Goal: Information Seeking & Learning: Find specific page/section

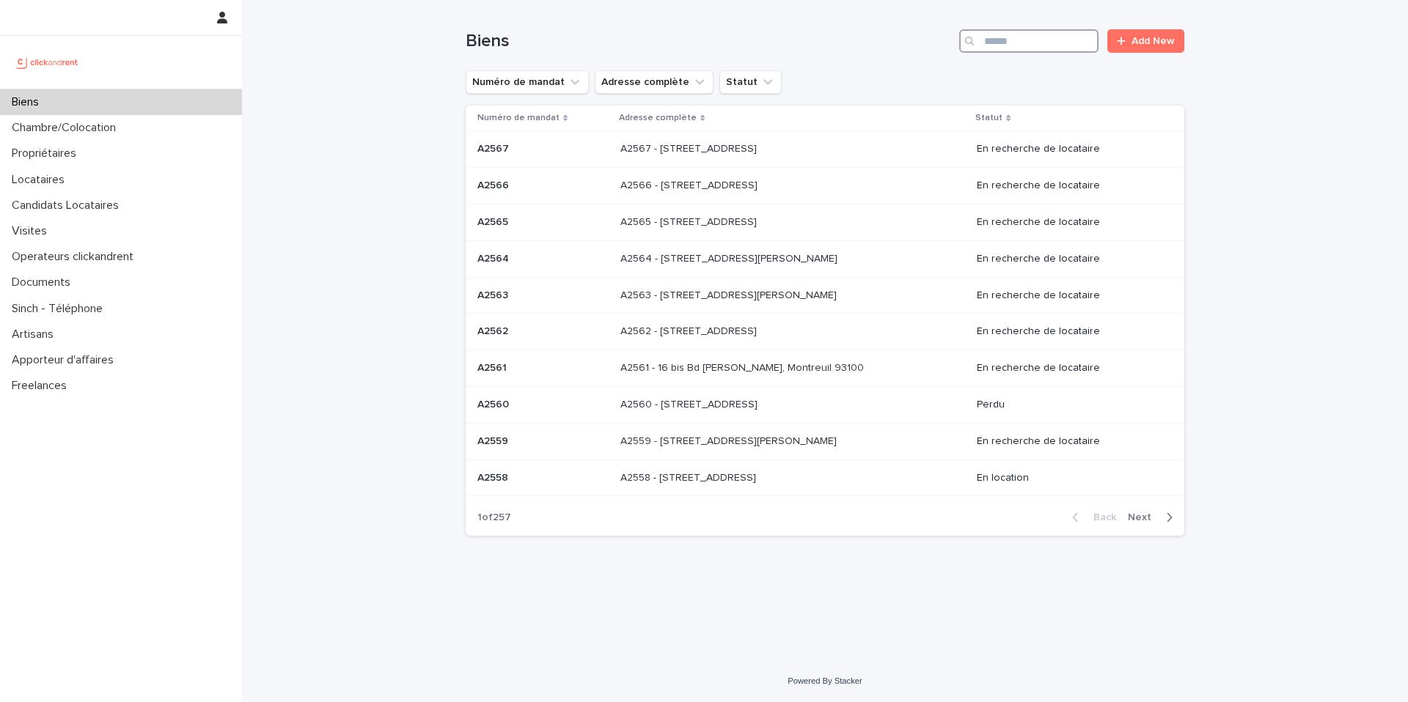
click at [1055, 42] on input "Search" at bounding box center [1028, 40] width 139 height 23
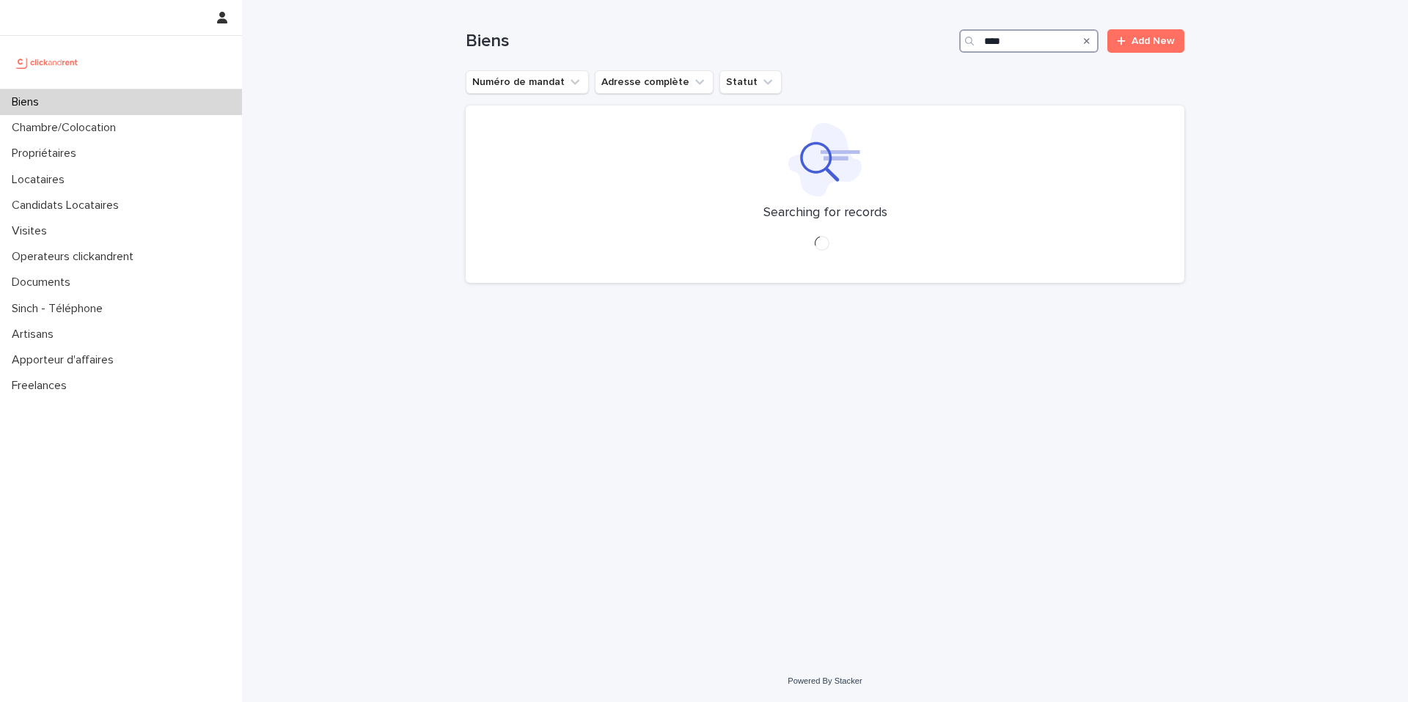
type input "*****"
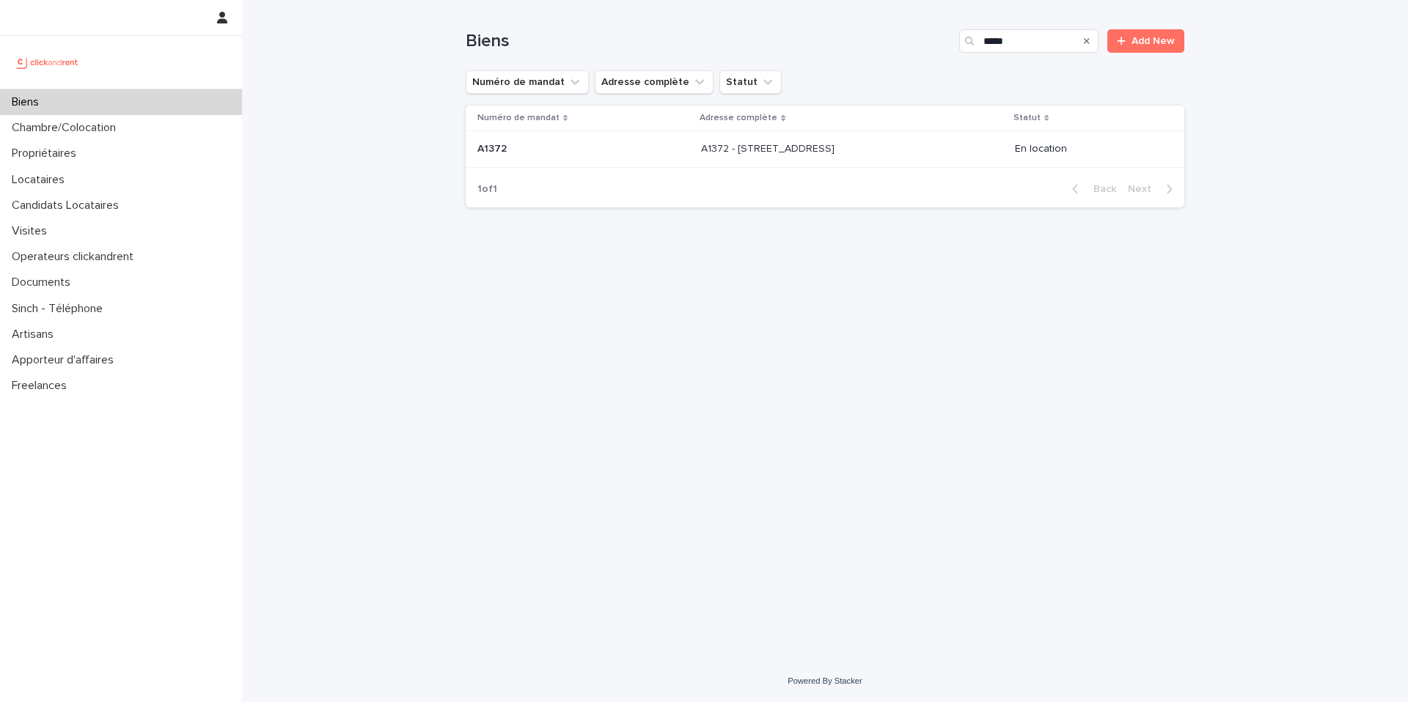
click at [947, 139] on div "A1372 - [STREET_ADDRESS] 91260 A1372 - [STREET_ADDRESS]" at bounding box center [851, 149] width 301 height 24
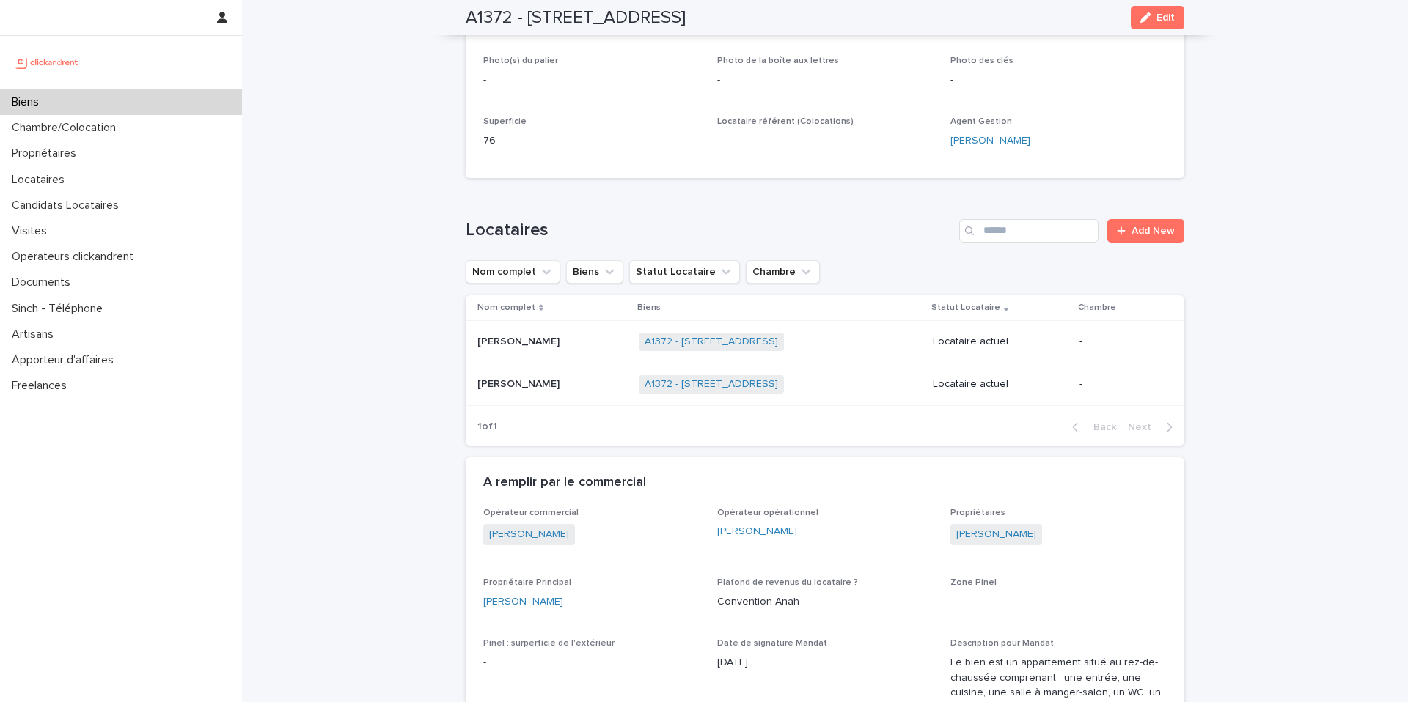
scroll to position [359, 0]
click at [565, 396] on div "[PERSON_NAME] [PERSON_NAME]" at bounding box center [552, 385] width 150 height 24
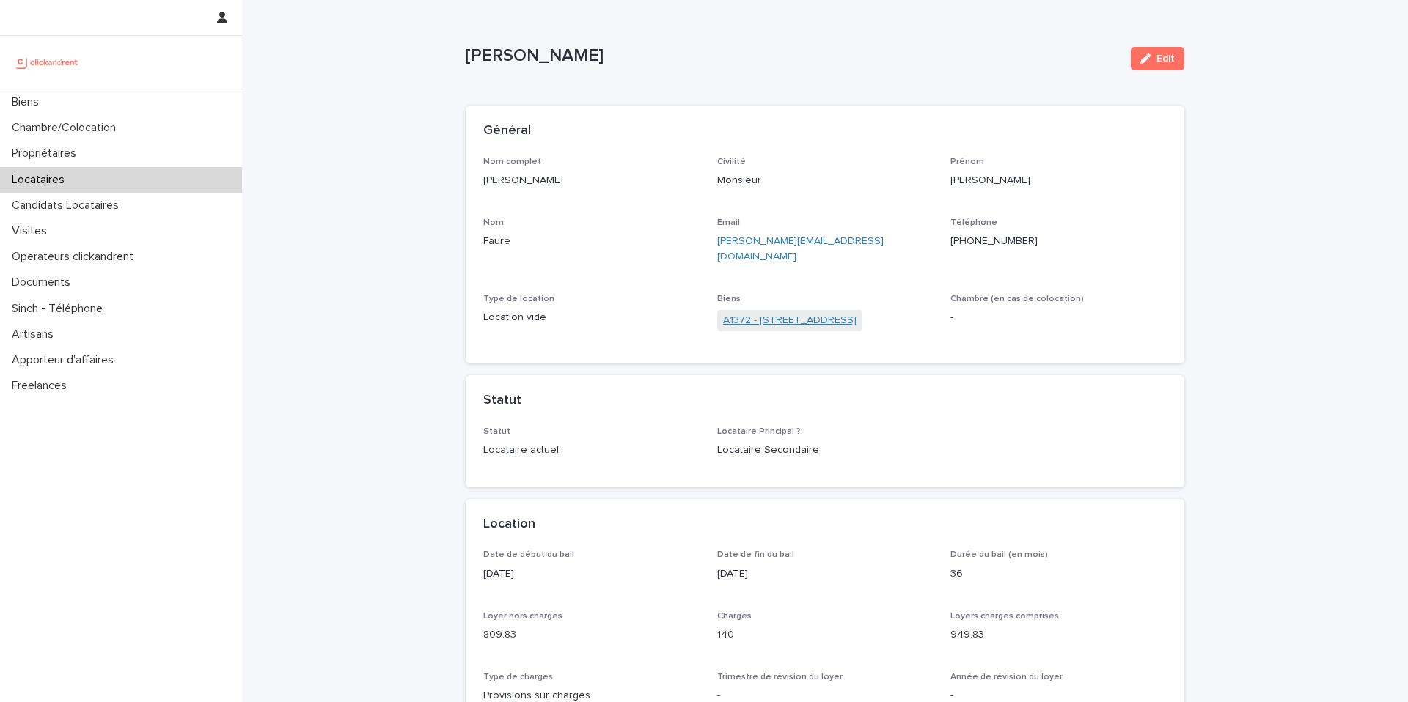
click at [798, 313] on link "A1372 - [STREET_ADDRESS]" at bounding box center [789, 320] width 133 height 15
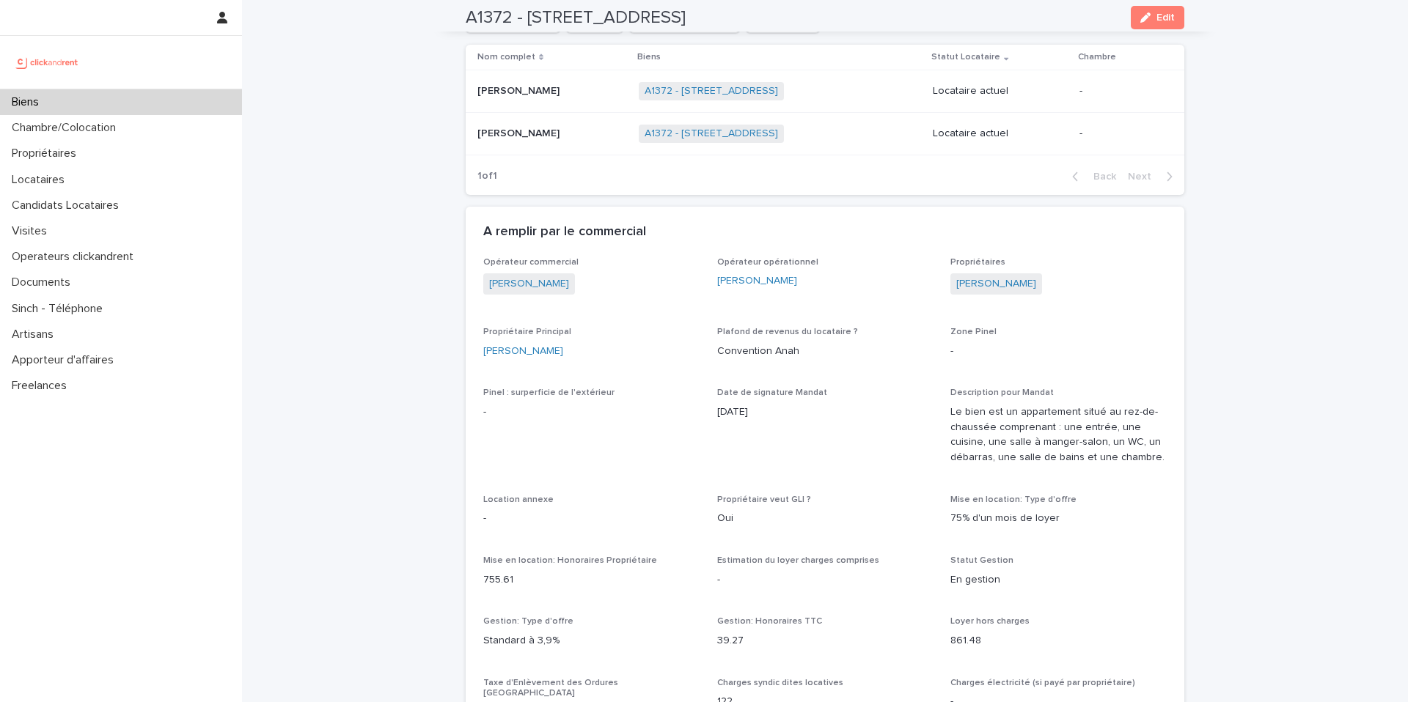
scroll to position [672, 0]
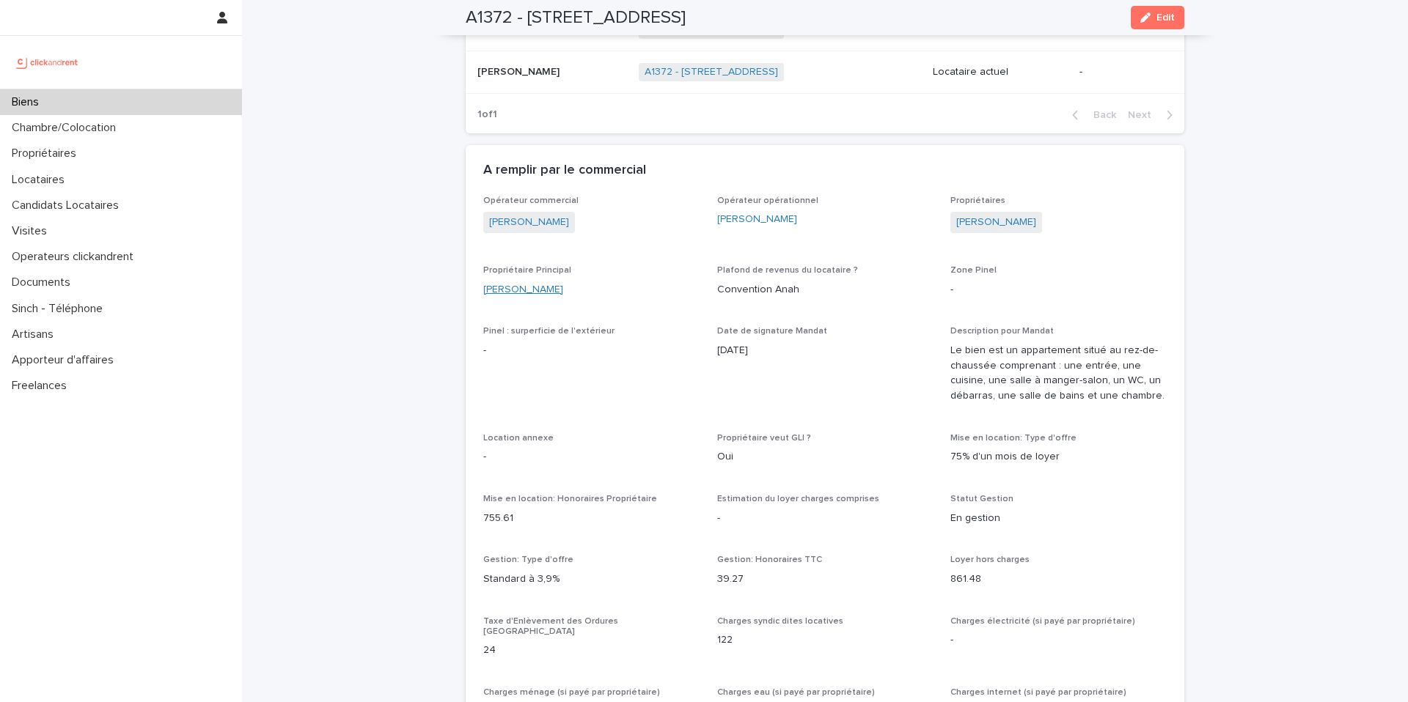
click at [539, 290] on link "[PERSON_NAME]" at bounding box center [523, 289] width 80 height 15
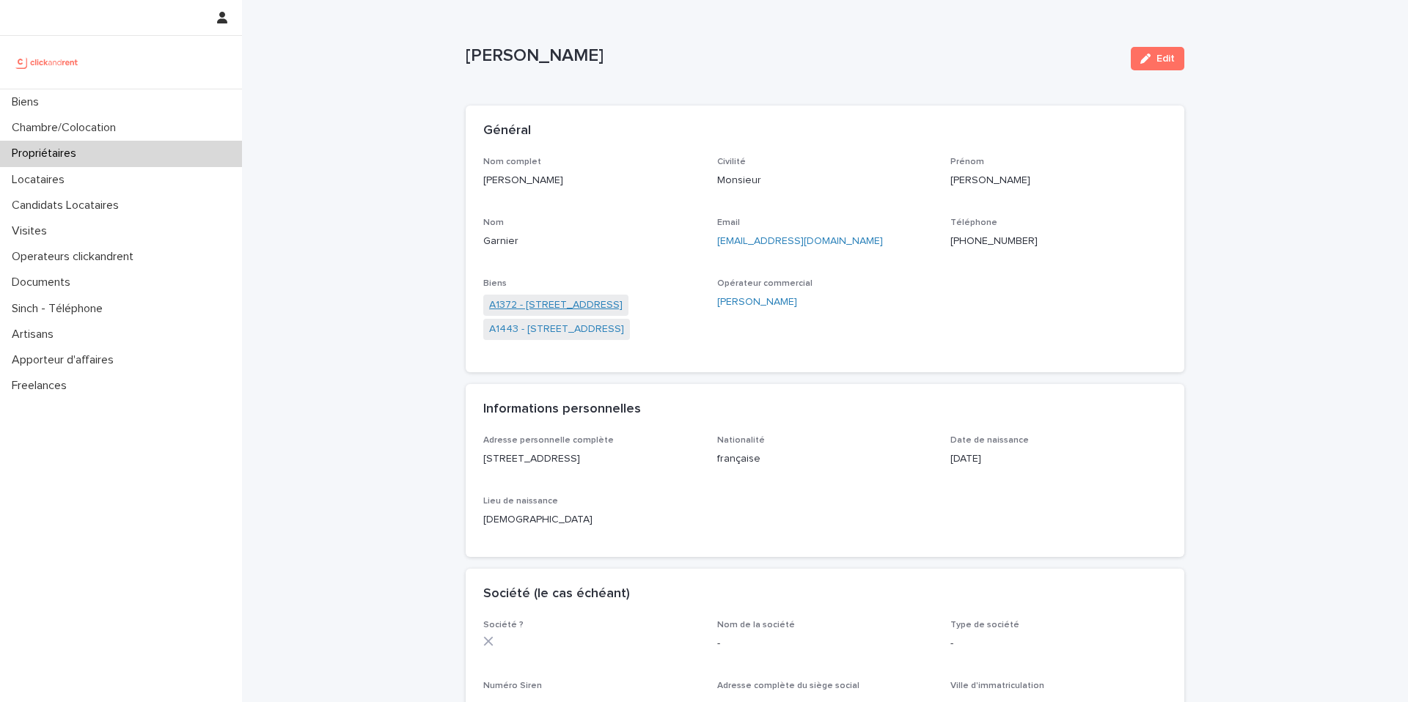
click at [562, 304] on link "A1372 - [STREET_ADDRESS]" at bounding box center [555, 305] width 133 height 15
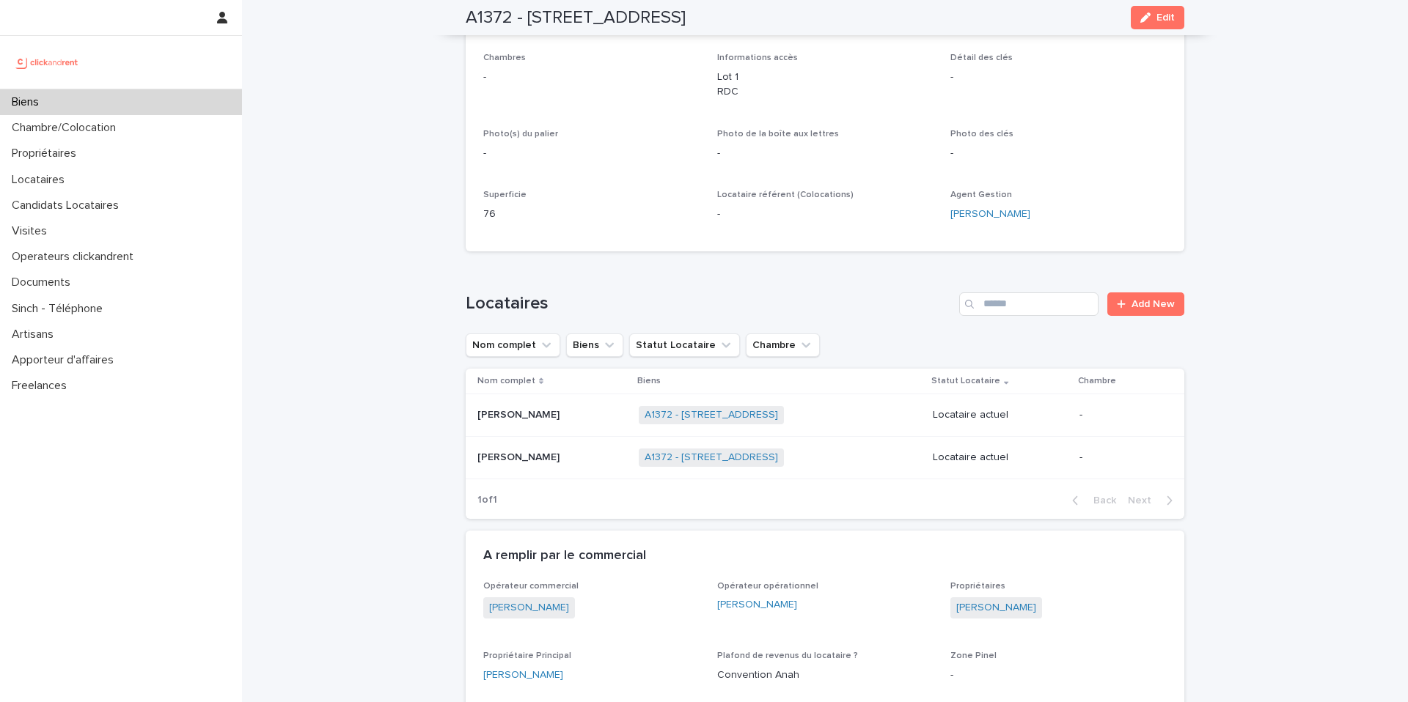
scroll to position [304, 0]
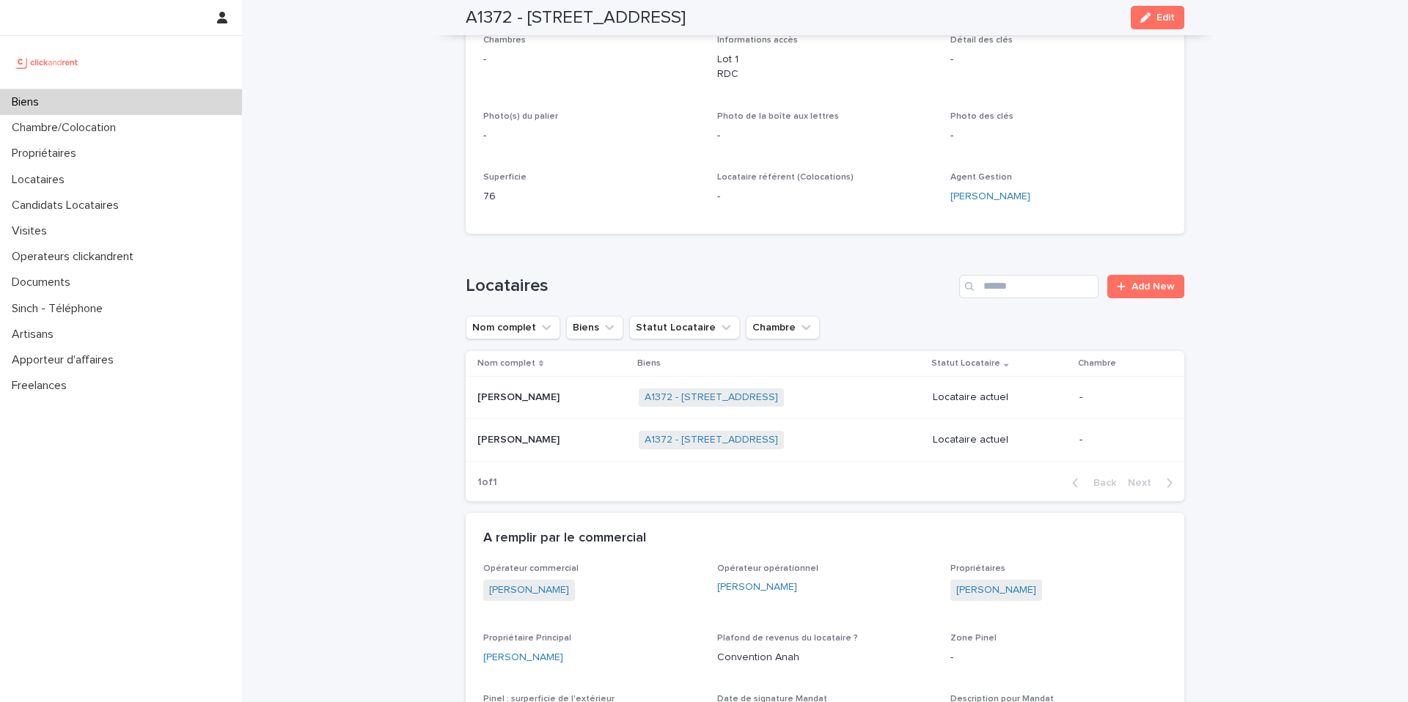
click at [570, 450] on div "[PERSON_NAME] [PERSON_NAME]" at bounding box center [552, 440] width 150 height 24
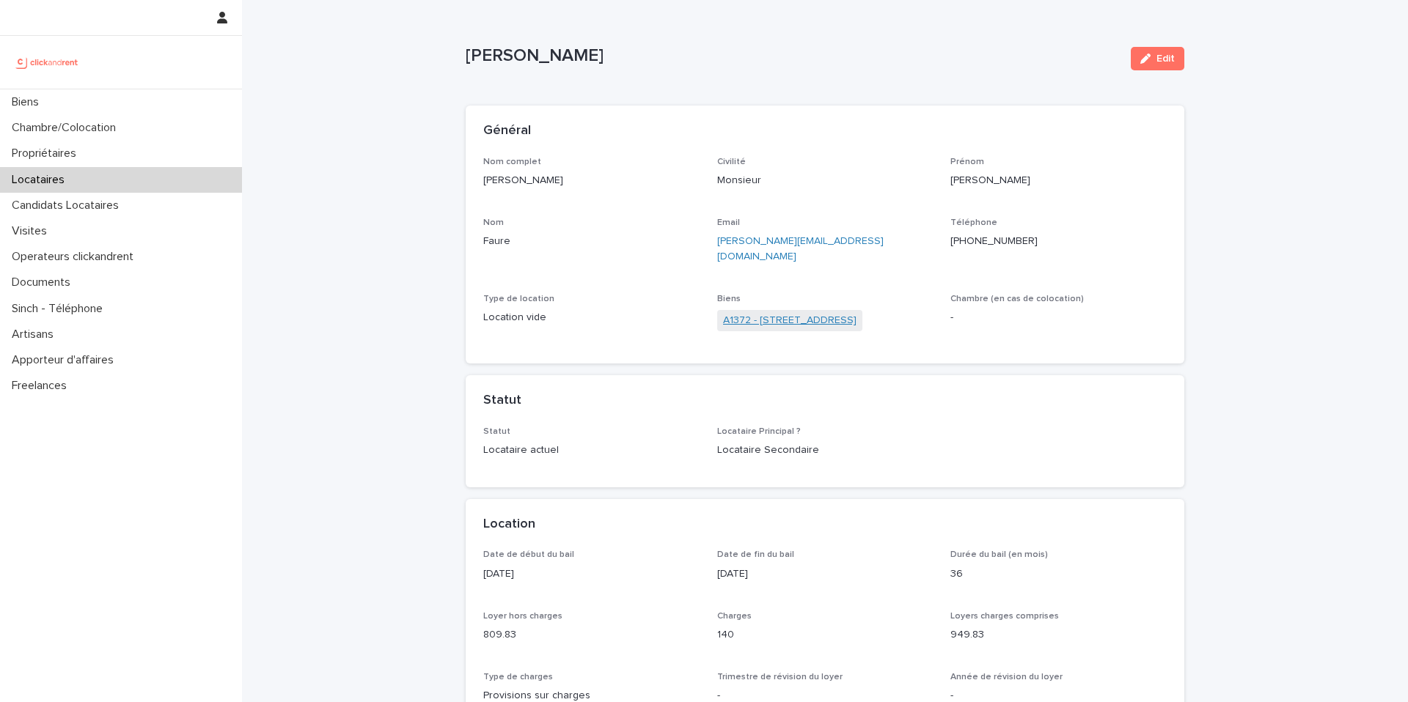
click at [795, 313] on link "A1372 - [STREET_ADDRESS]" at bounding box center [789, 320] width 133 height 15
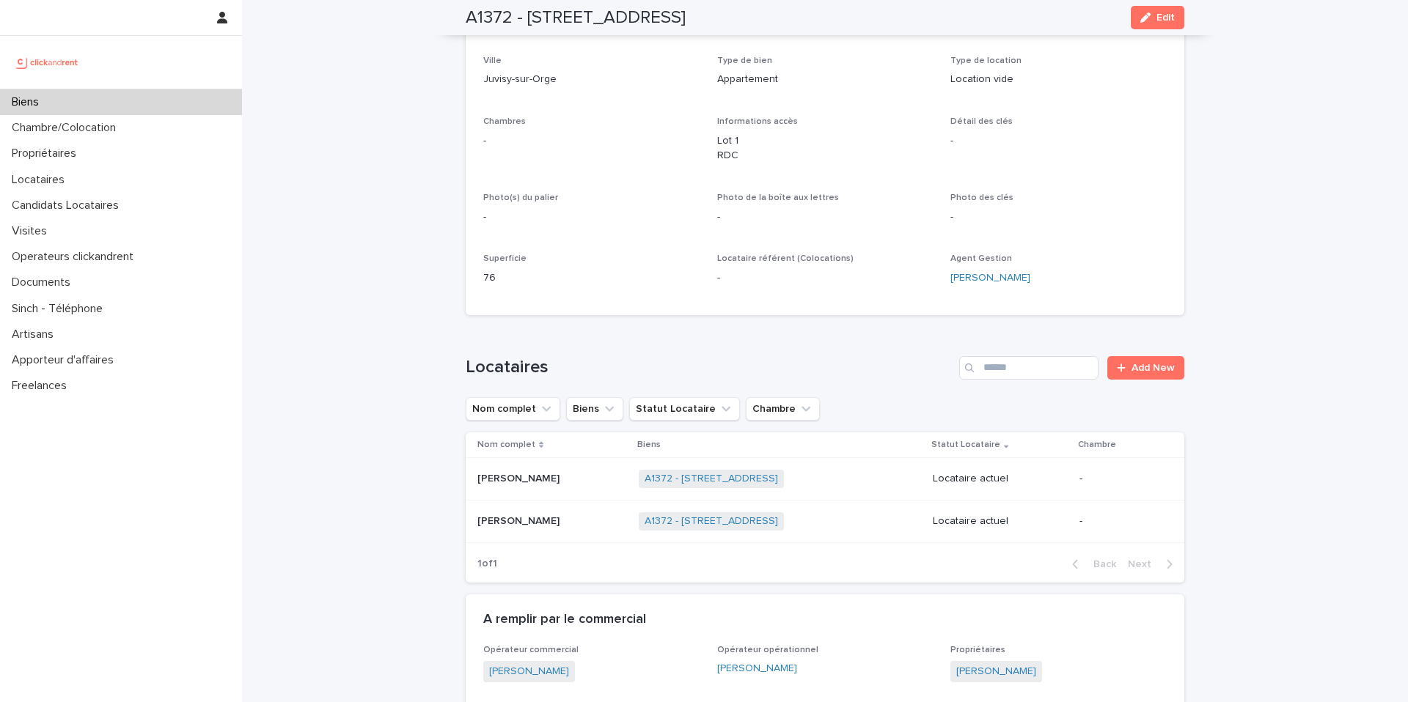
scroll to position [204, 0]
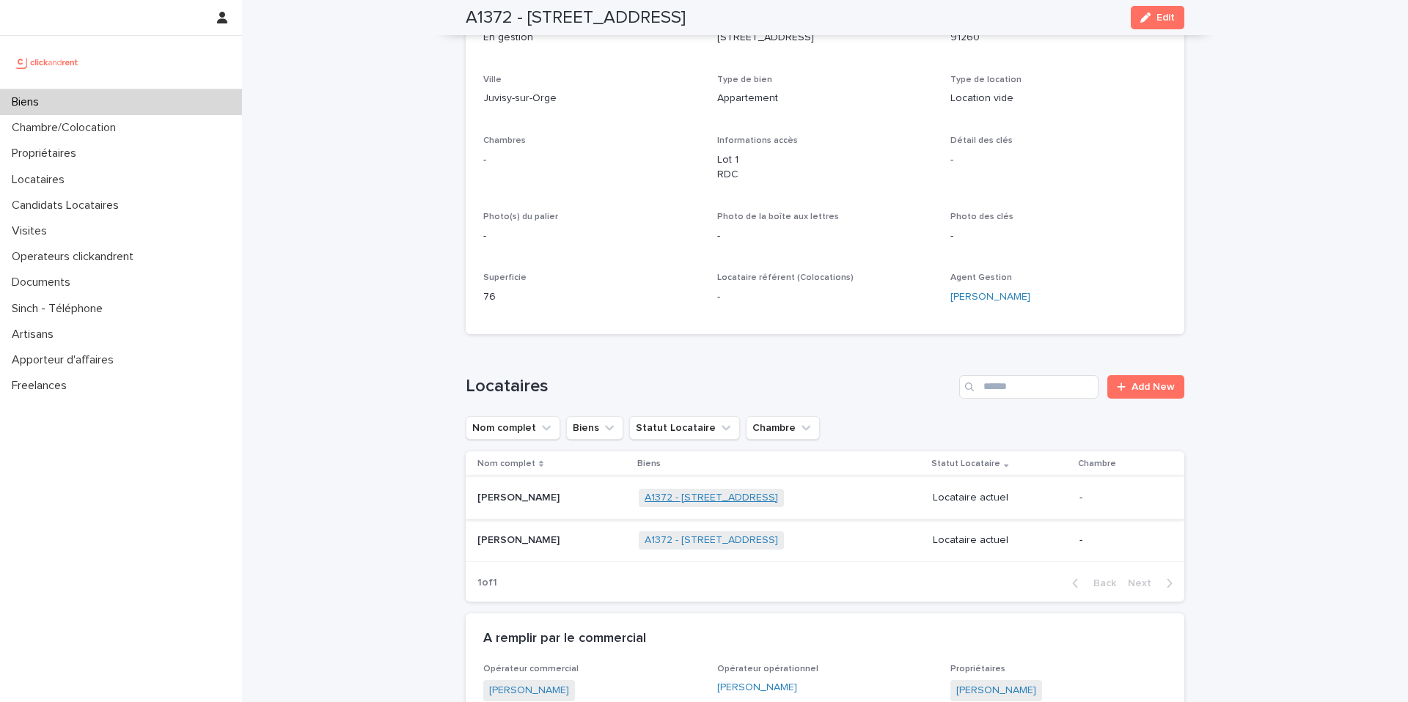
click at [693, 494] on link "A1372 - [STREET_ADDRESS]" at bounding box center [711, 498] width 133 height 12
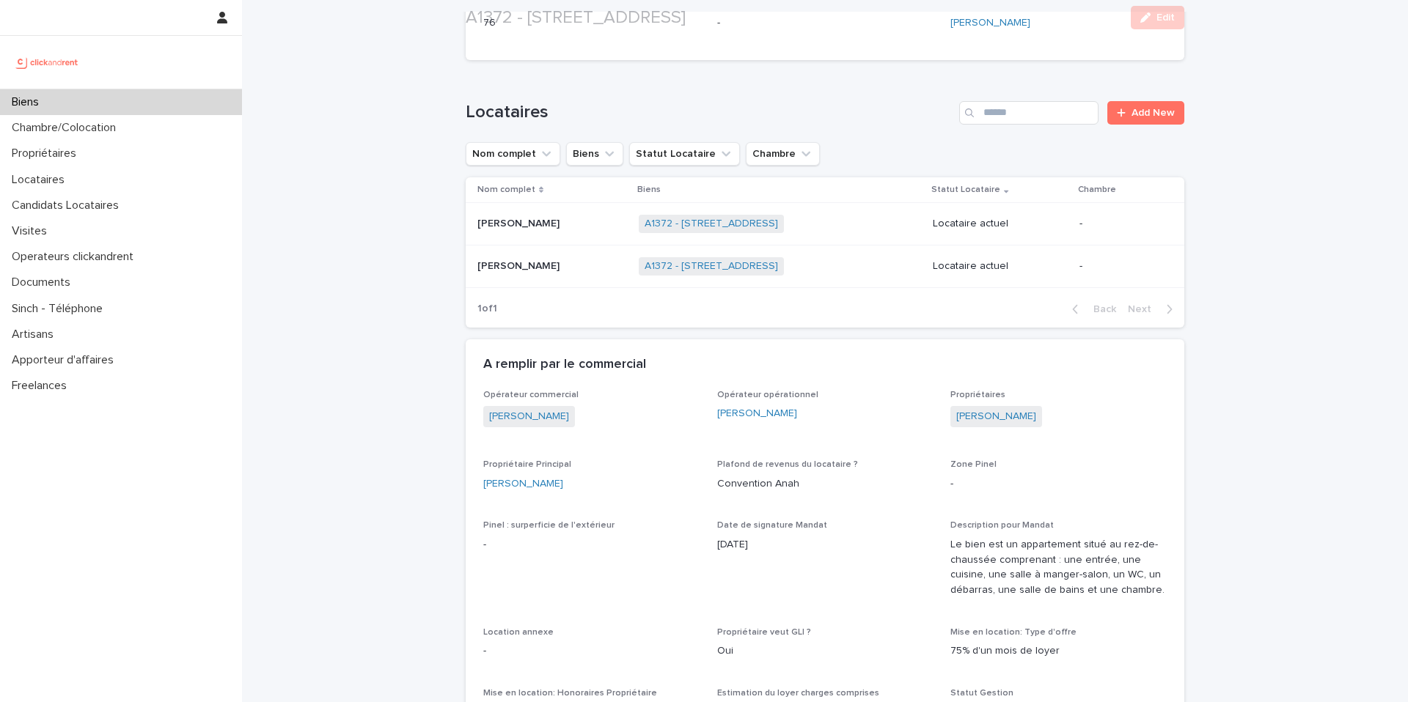
scroll to position [480, 0]
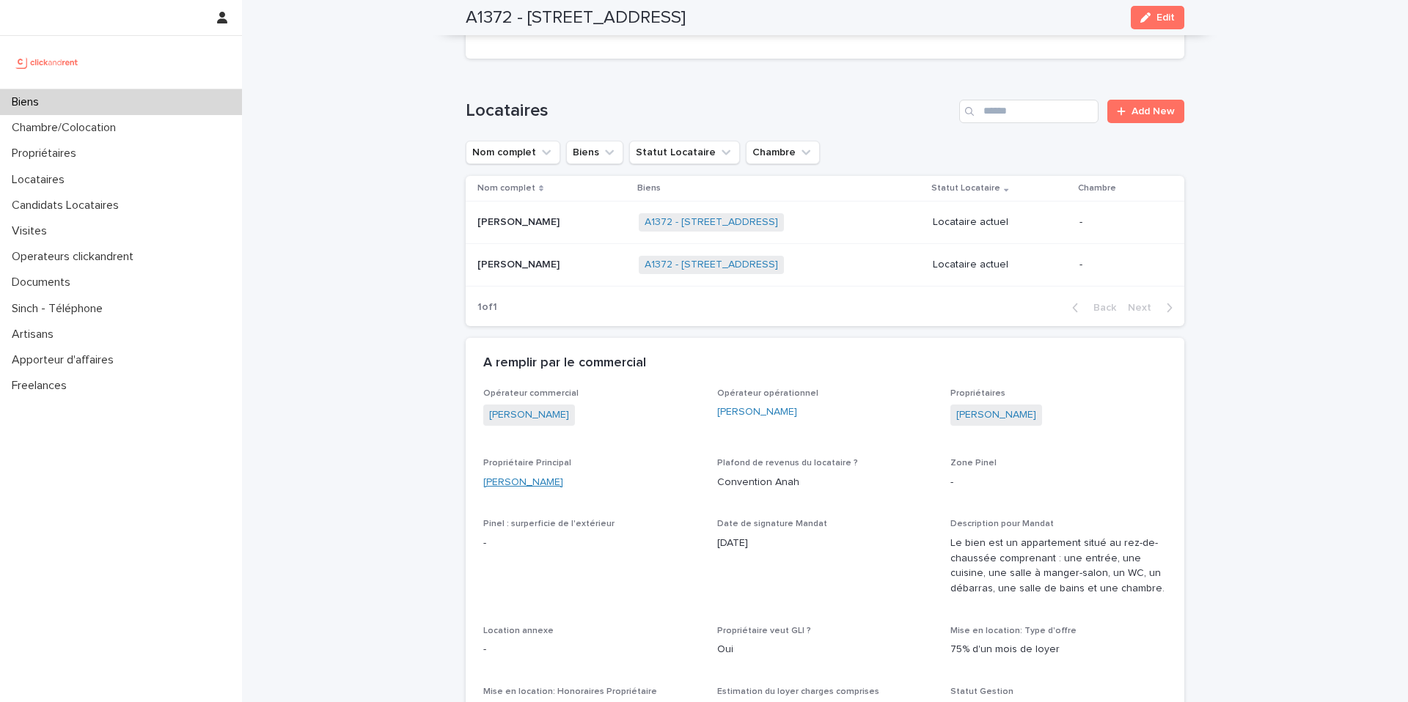
click at [502, 484] on link "[PERSON_NAME]" at bounding box center [523, 482] width 80 height 15
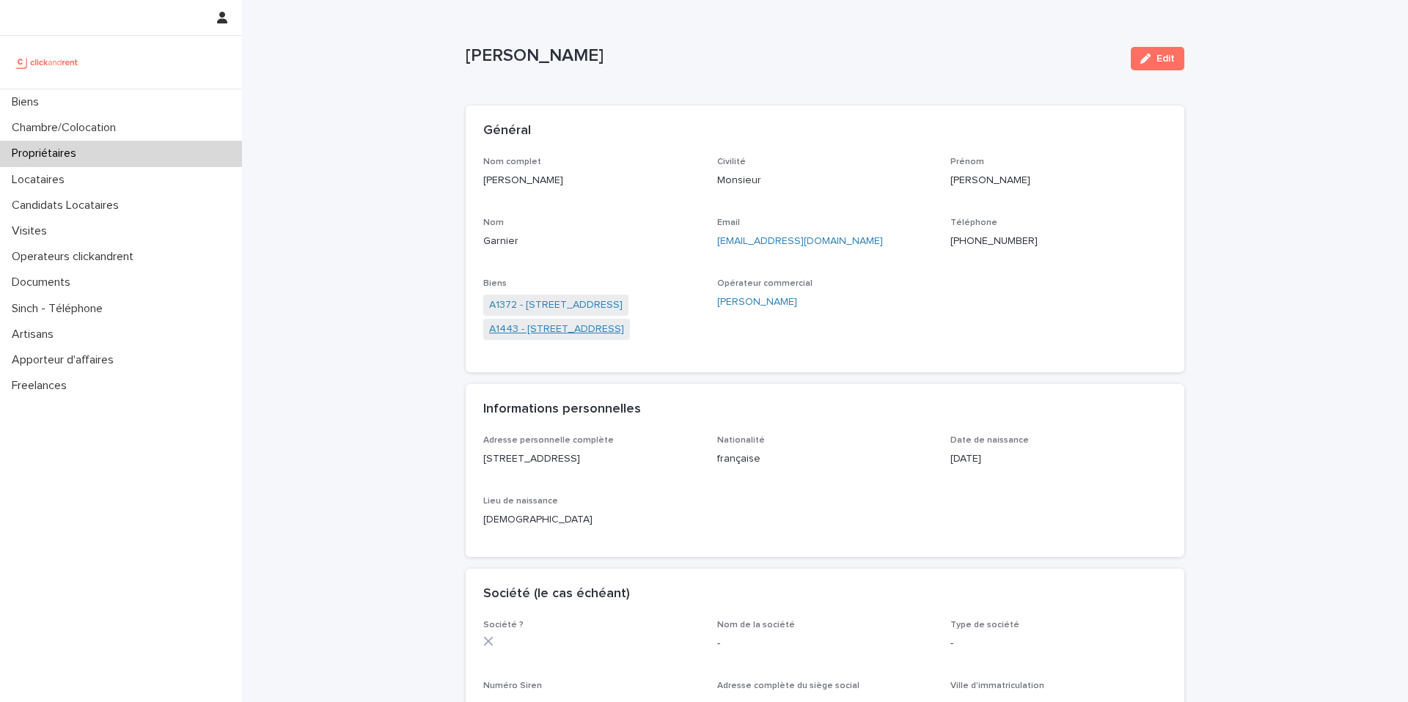
click at [518, 334] on link "A1443 - [STREET_ADDRESS]" at bounding box center [556, 329] width 135 height 15
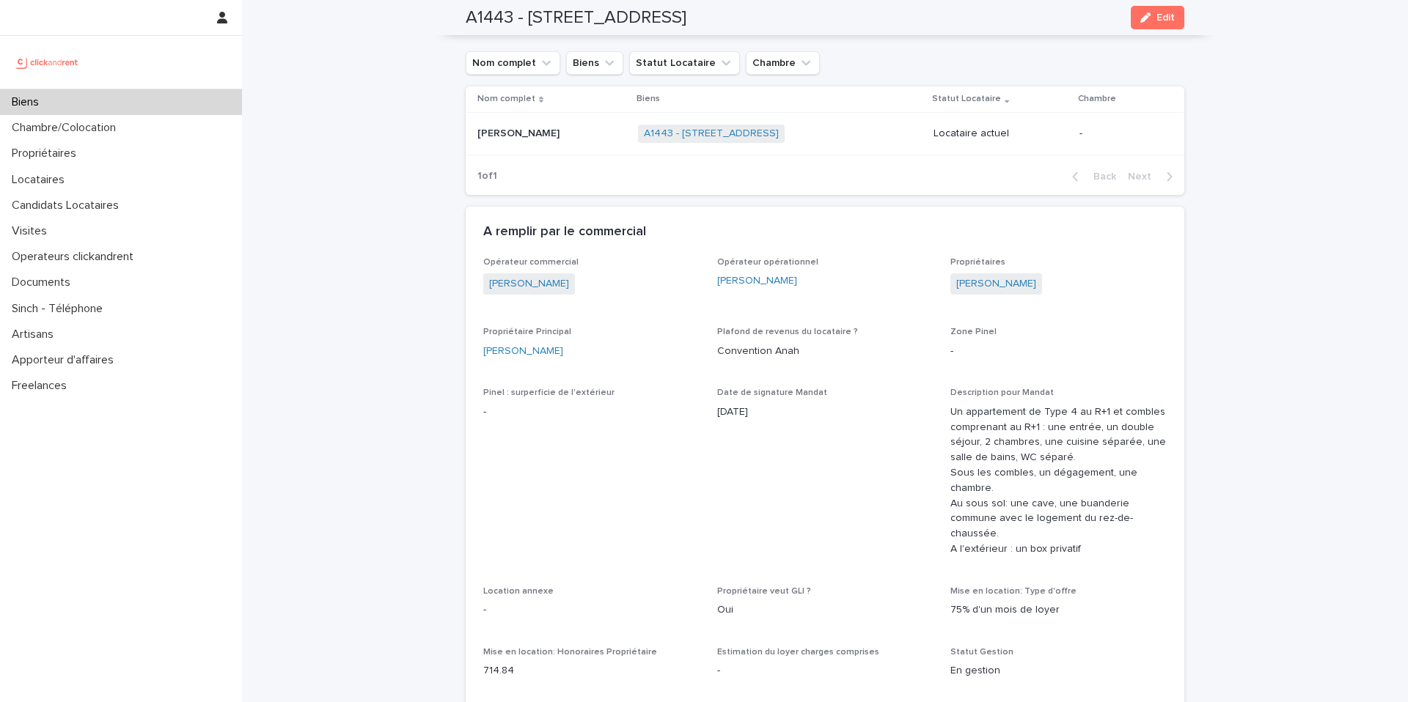
scroll to position [585, 0]
click at [507, 359] on div "Propriétaire Principal [PERSON_NAME]" at bounding box center [591, 347] width 216 height 43
click at [520, 349] on link "[PERSON_NAME]" at bounding box center [523, 349] width 80 height 15
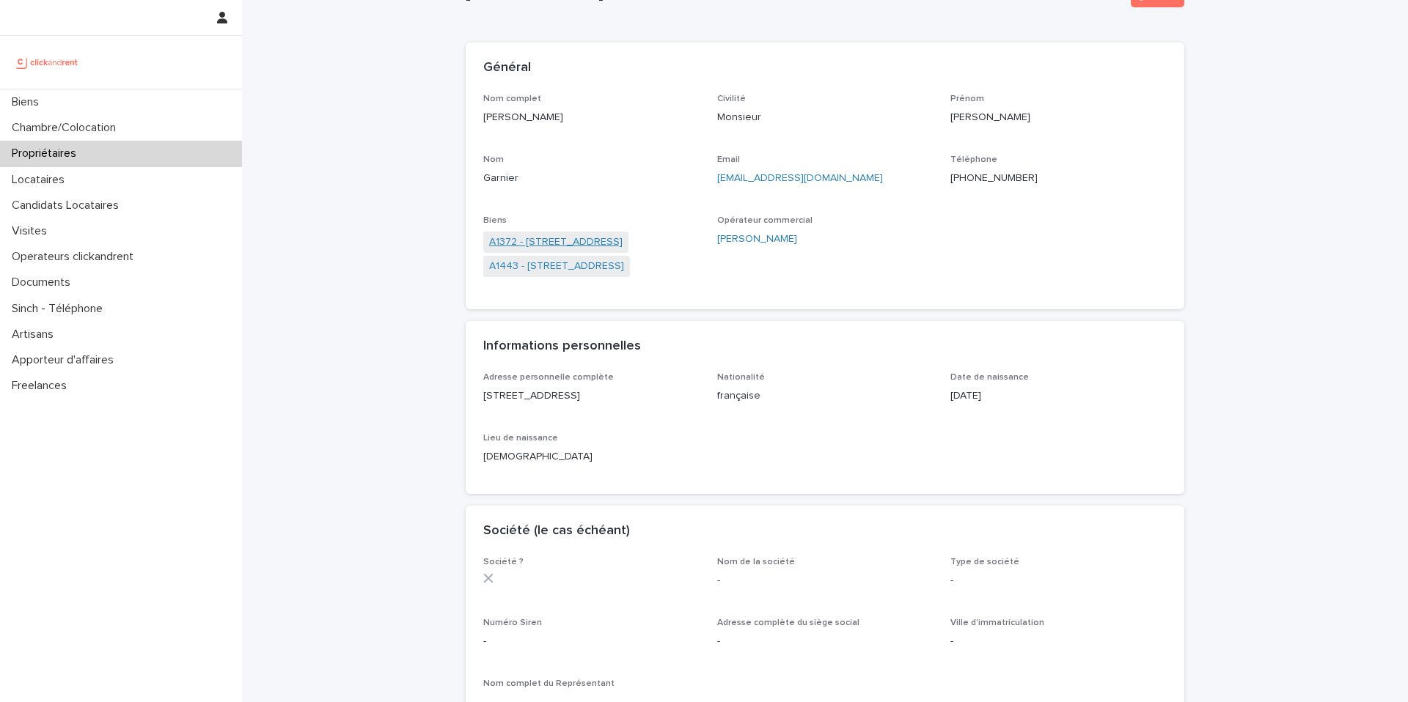
click at [569, 240] on link "A1372 - [STREET_ADDRESS]" at bounding box center [555, 242] width 133 height 15
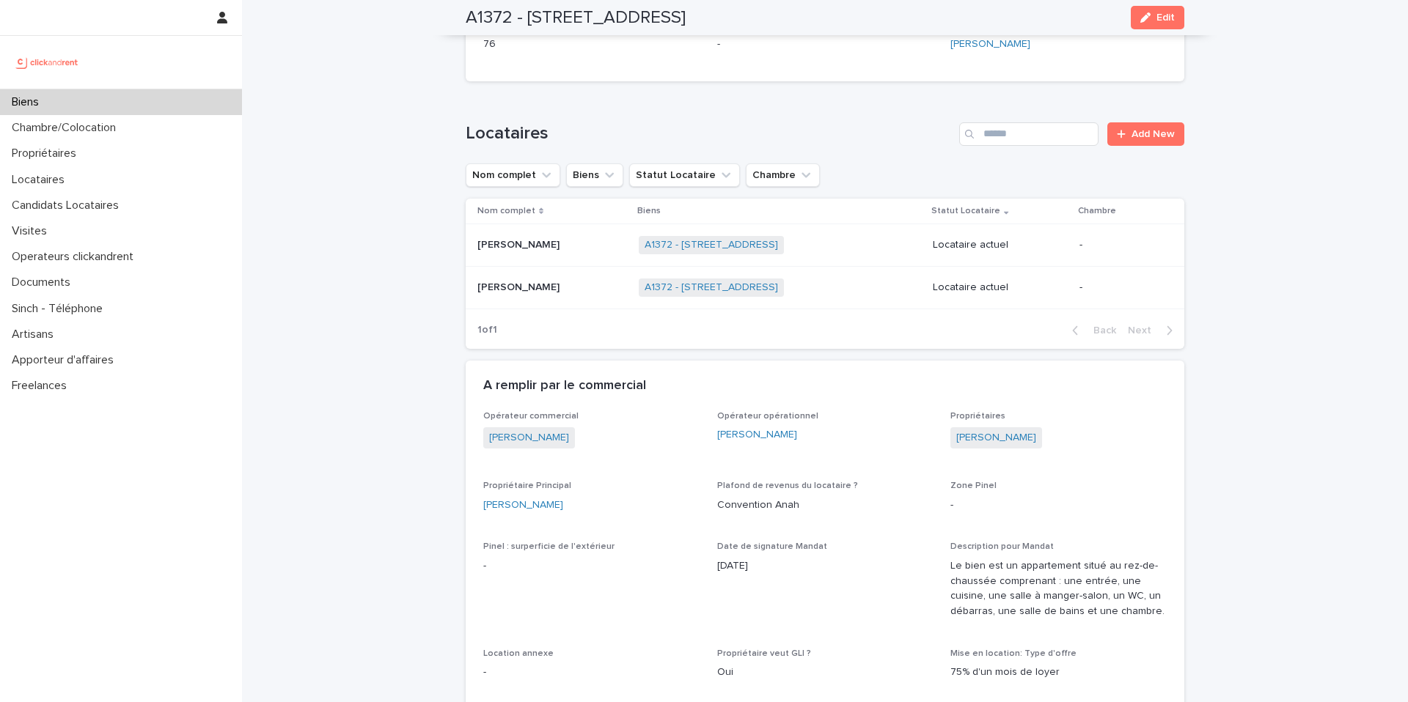
scroll to position [458, 0]
click at [546, 291] on p "[PERSON_NAME]" at bounding box center [519, 284] width 85 height 15
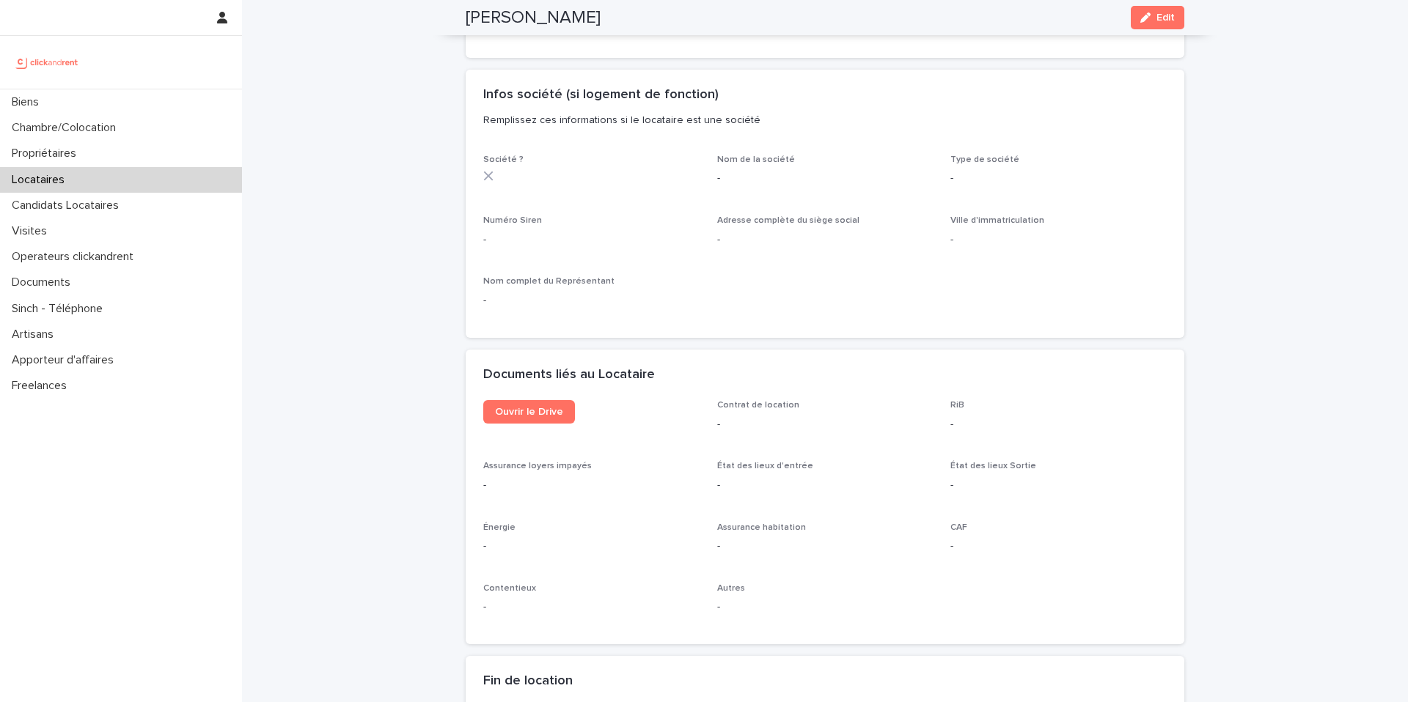
scroll to position [1302, 0]
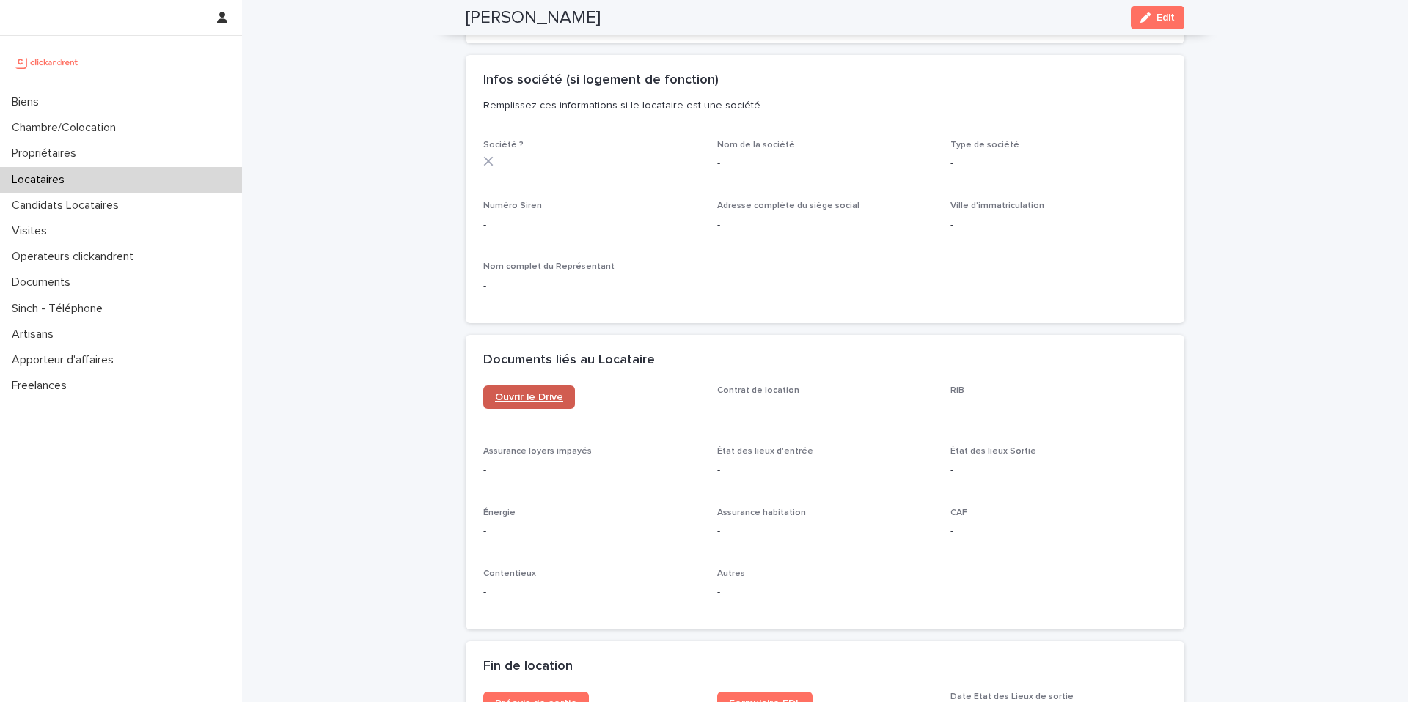
click at [525, 392] on span "Ouvrir le Drive" at bounding box center [529, 397] width 68 height 10
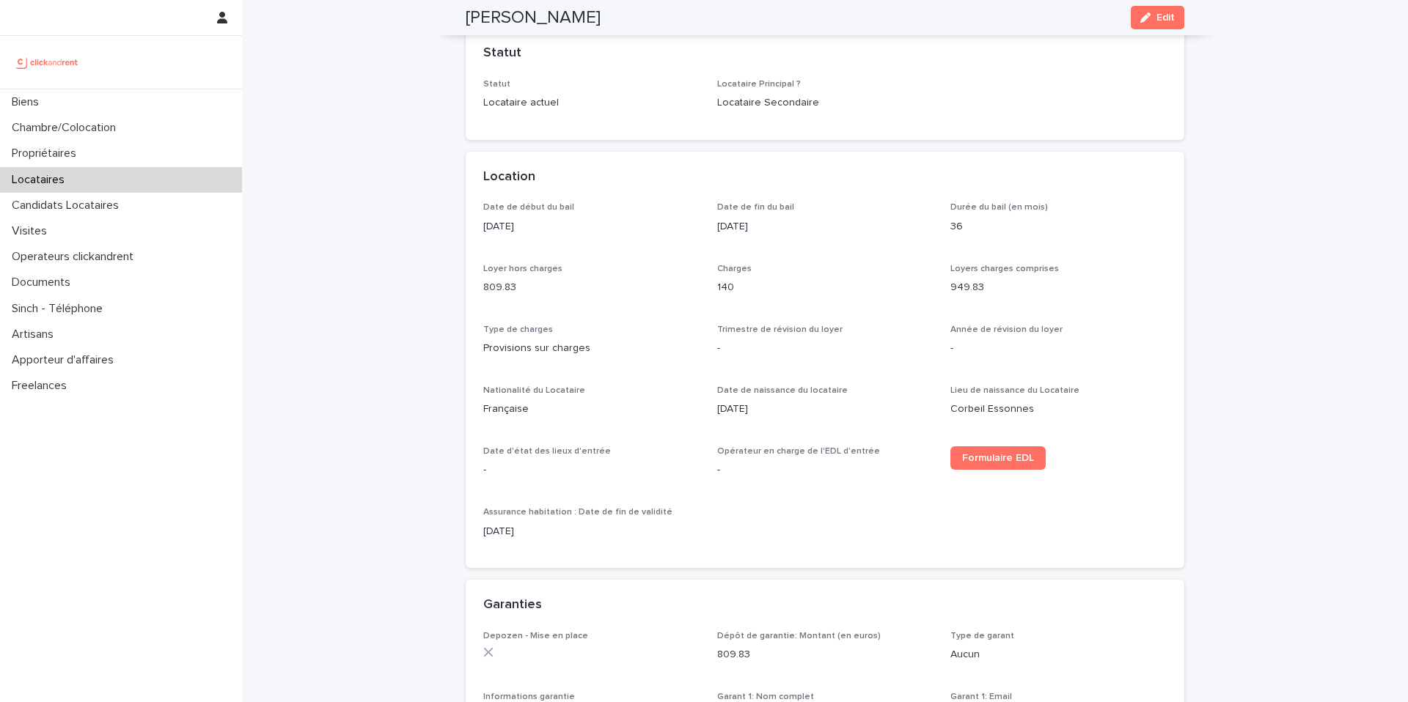
scroll to position [0, 0]
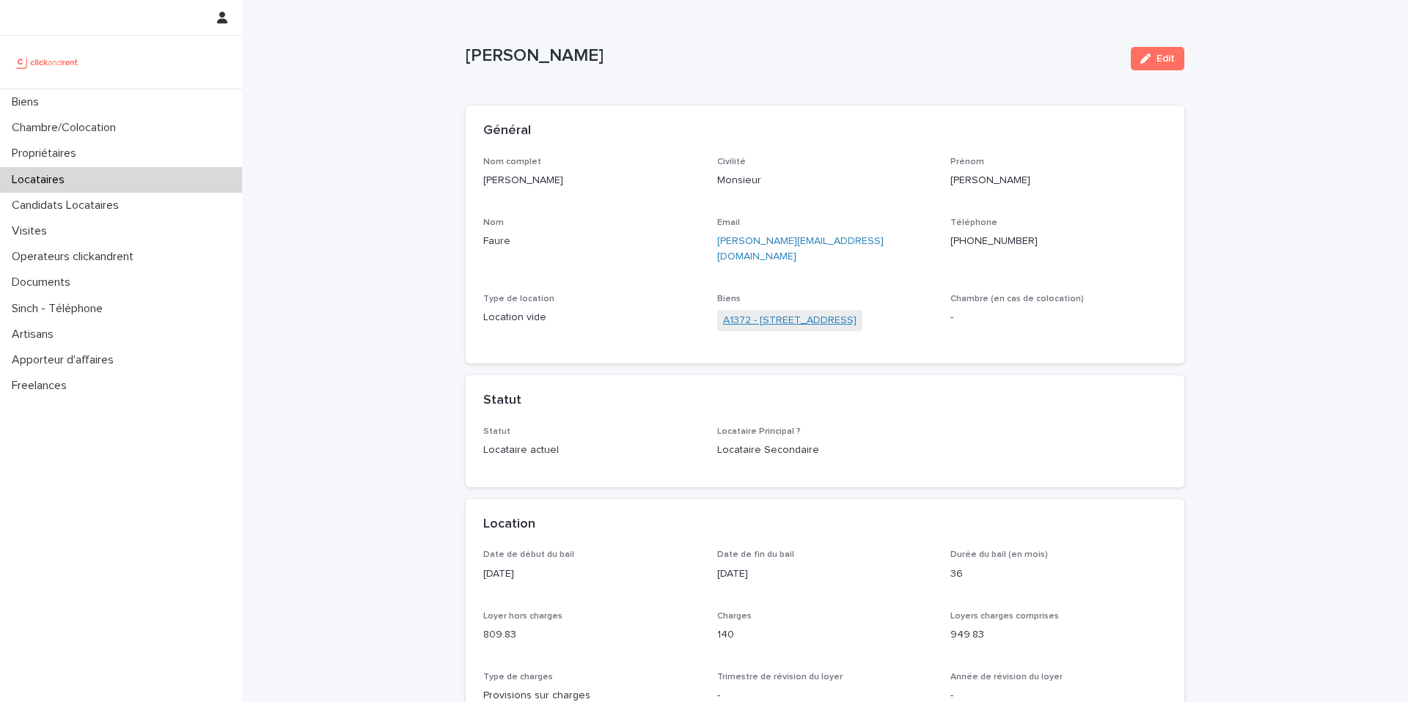
click at [760, 313] on link "A1372 - [STREET_ADDRESS]" at bounding box center [789, 320] width 133 height 15
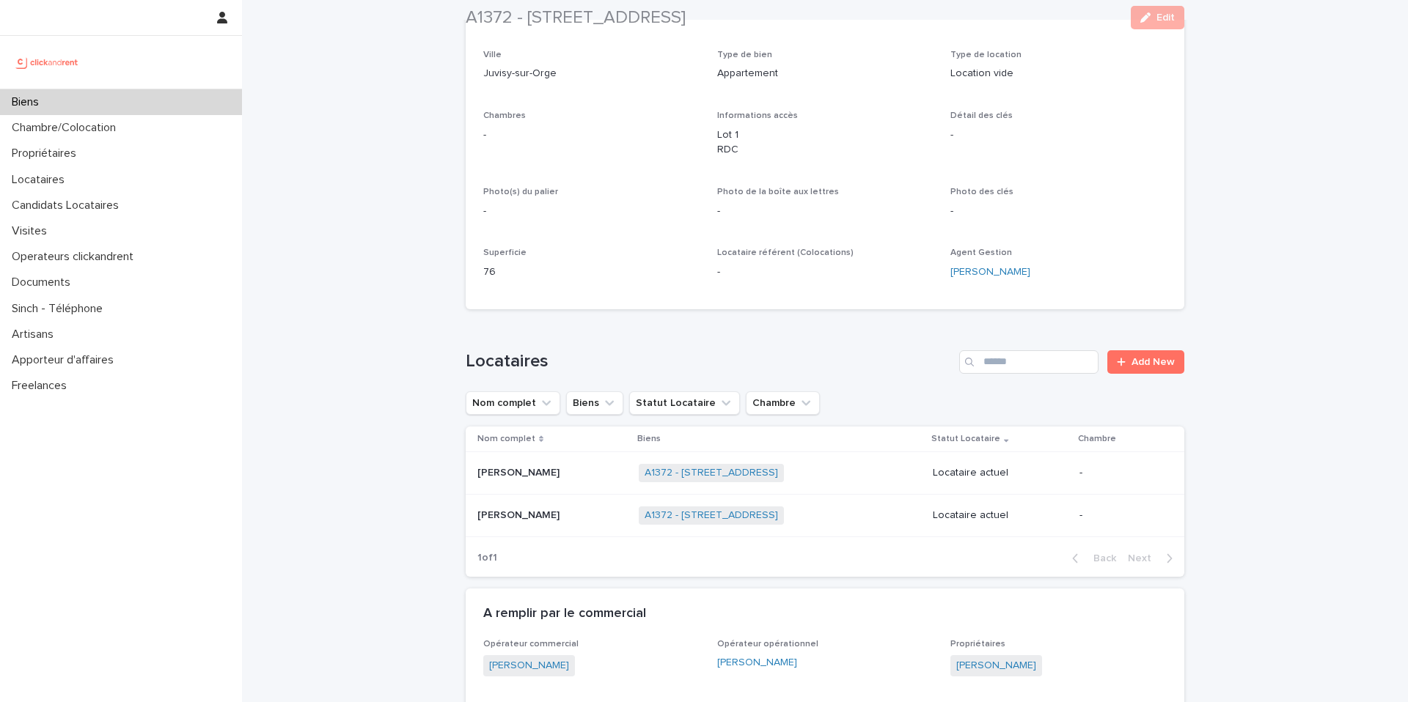
scroll to position [237, 0]
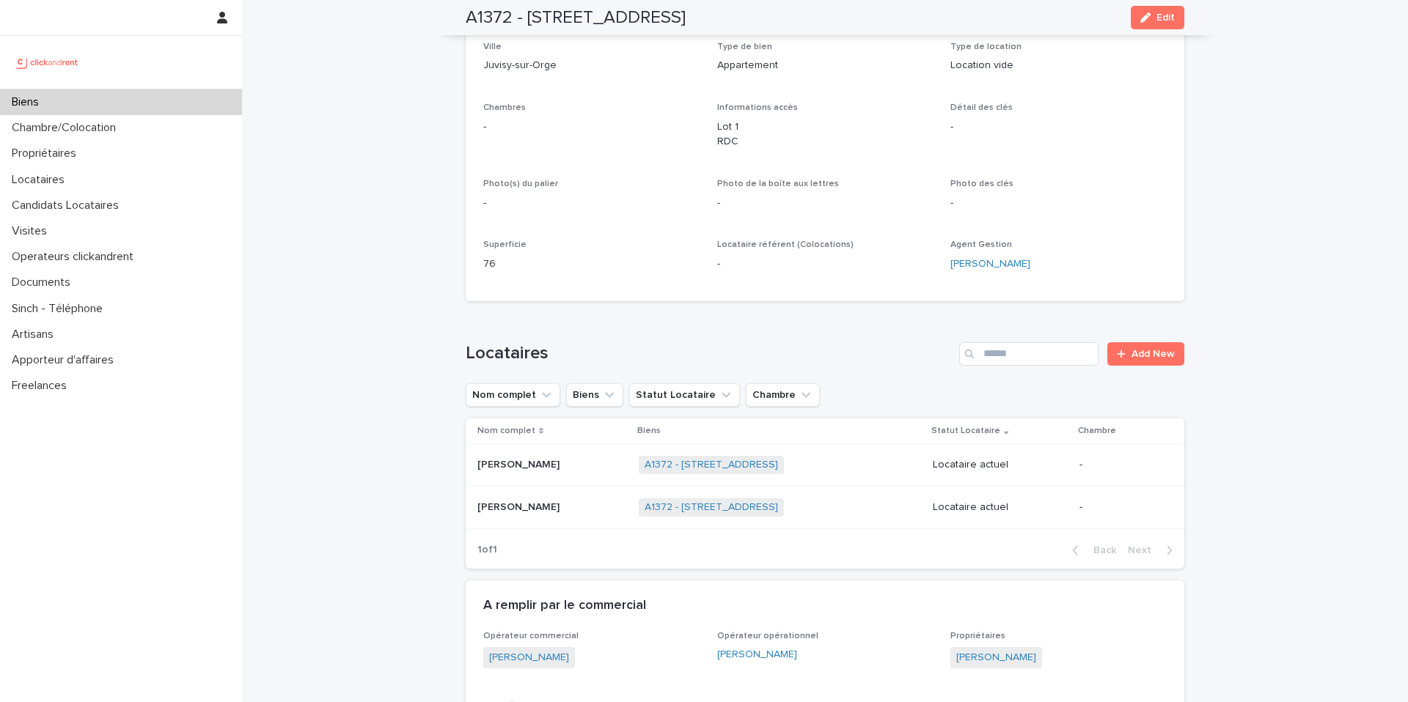
click at [564, 474] on div "[PERSON_NAME] [PERSON_NAME]" at bounding box center [552, 465] width 150 height 24
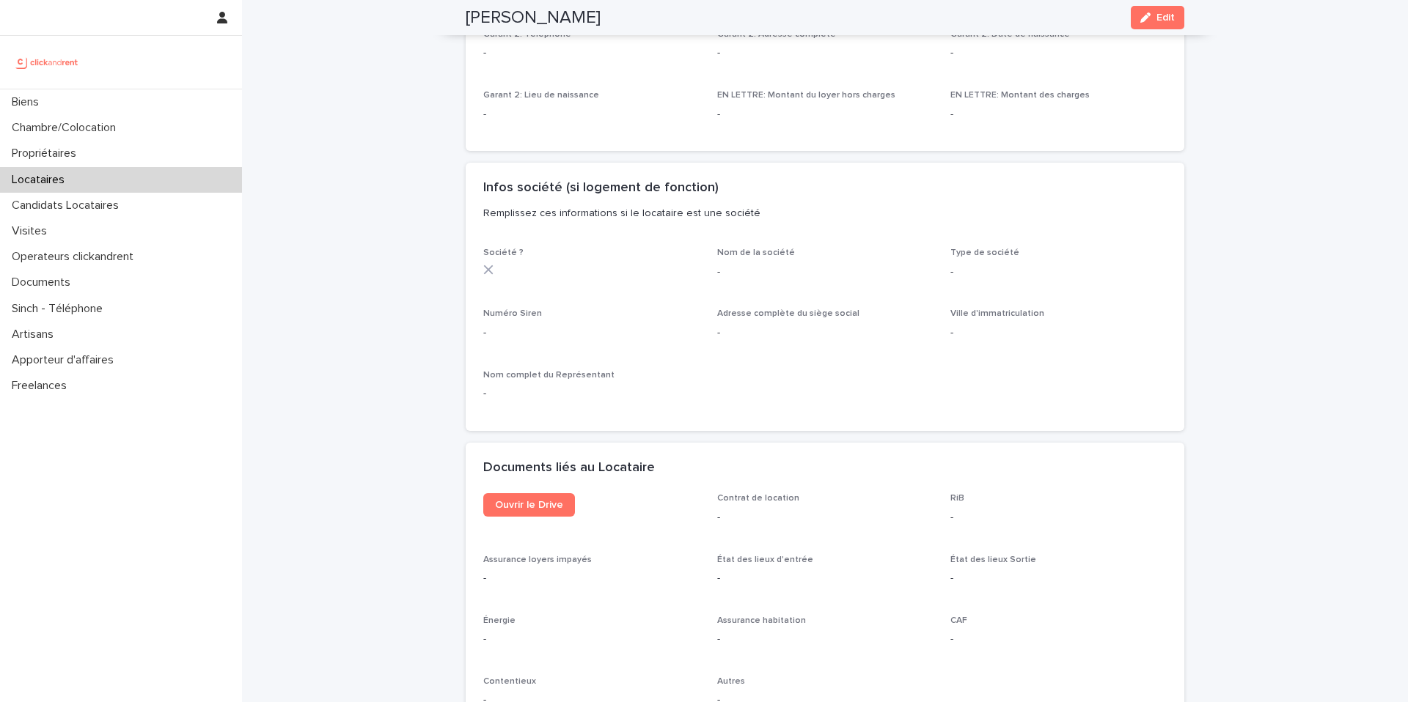
scroll to position [1182, 0]
click at [536, 501] on span "Ouvrir le Drive" at bounding box center [529, 501] width 68 height 10
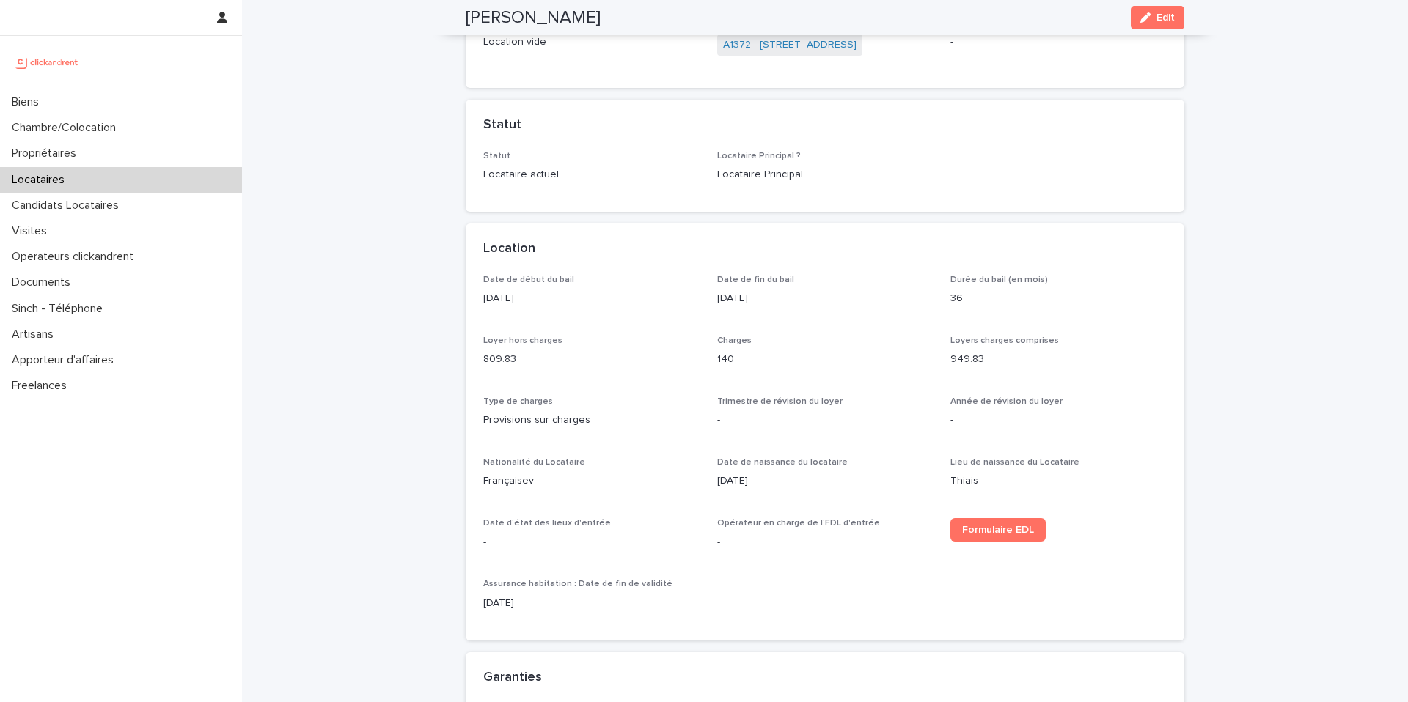
scroll to position [0, 0]
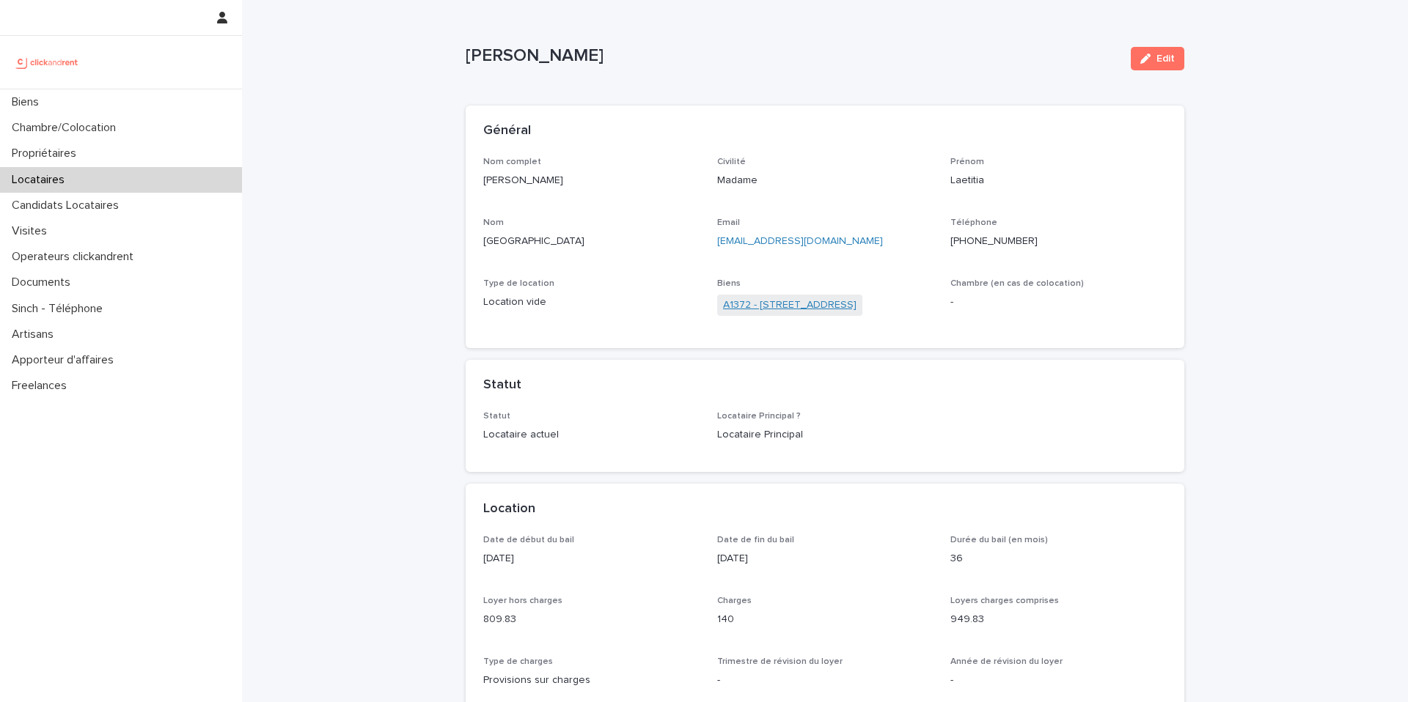
click at [789, 306] on link "A1372 - [STREET_ADDRESS]" at bounding box center [789, 305] width 133 height 15
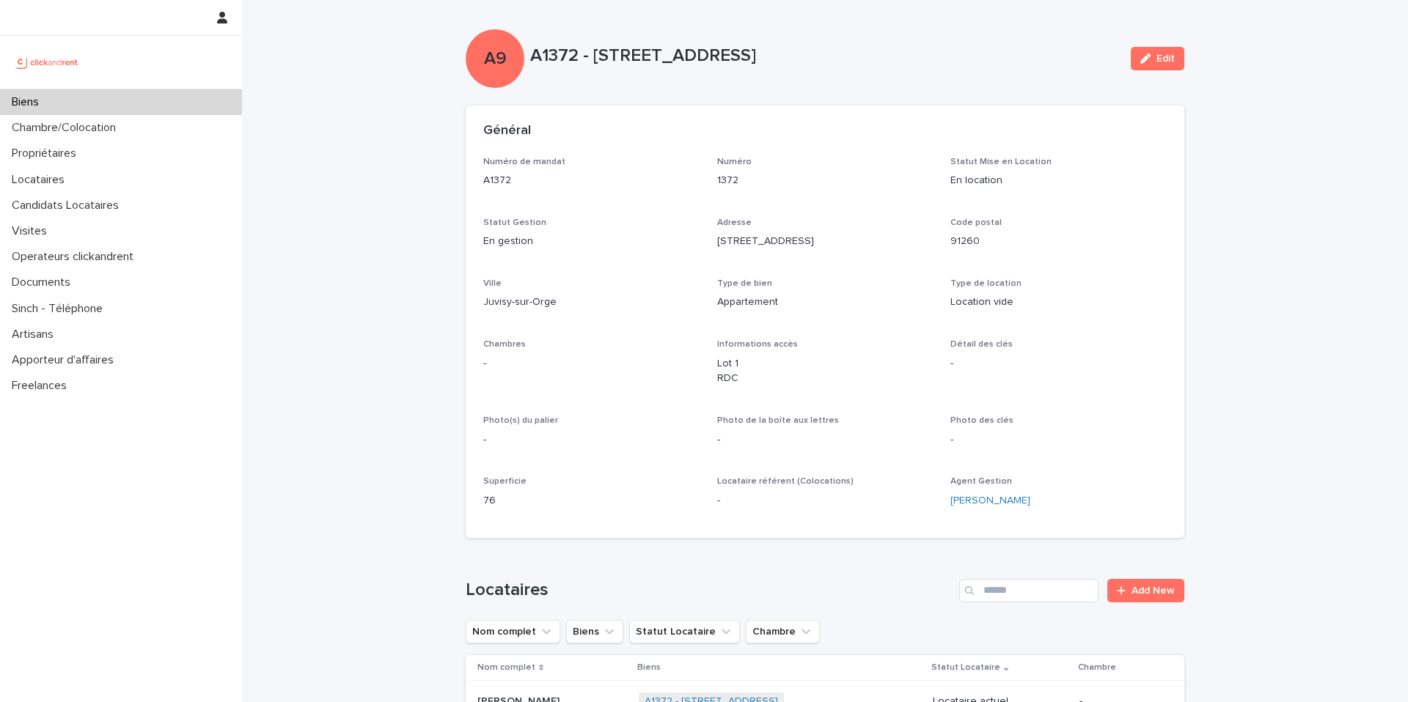
click at [658, 244] on p "En gestion" at bounding box center [591, 241] width 216 height 15
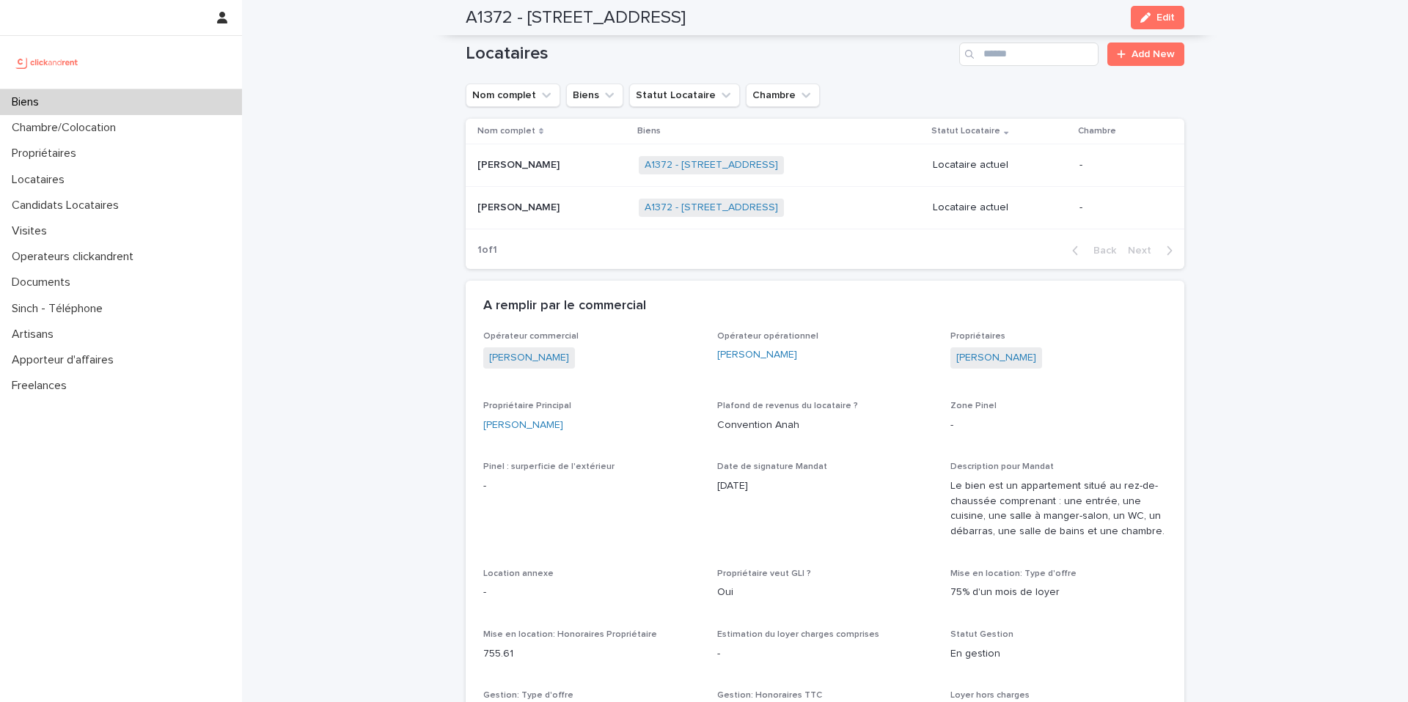
scroll to position [536, 0]
click at [535, 16] on h2 "A1372 - [STREET_ADDRESS]" at bounding box center [576, 17] width 220 height 21
drag, startPoint x: 522, startPoint y: 16, endPoint x: 861, endPoint y: 21, distance: 338.8
click at [861, 21] on div "A1372 - [STREET_ADDRESS] Edit" at bounding box center [825, 17] width 719 height 35
copy h2 "[STREET_ADDRESS]"
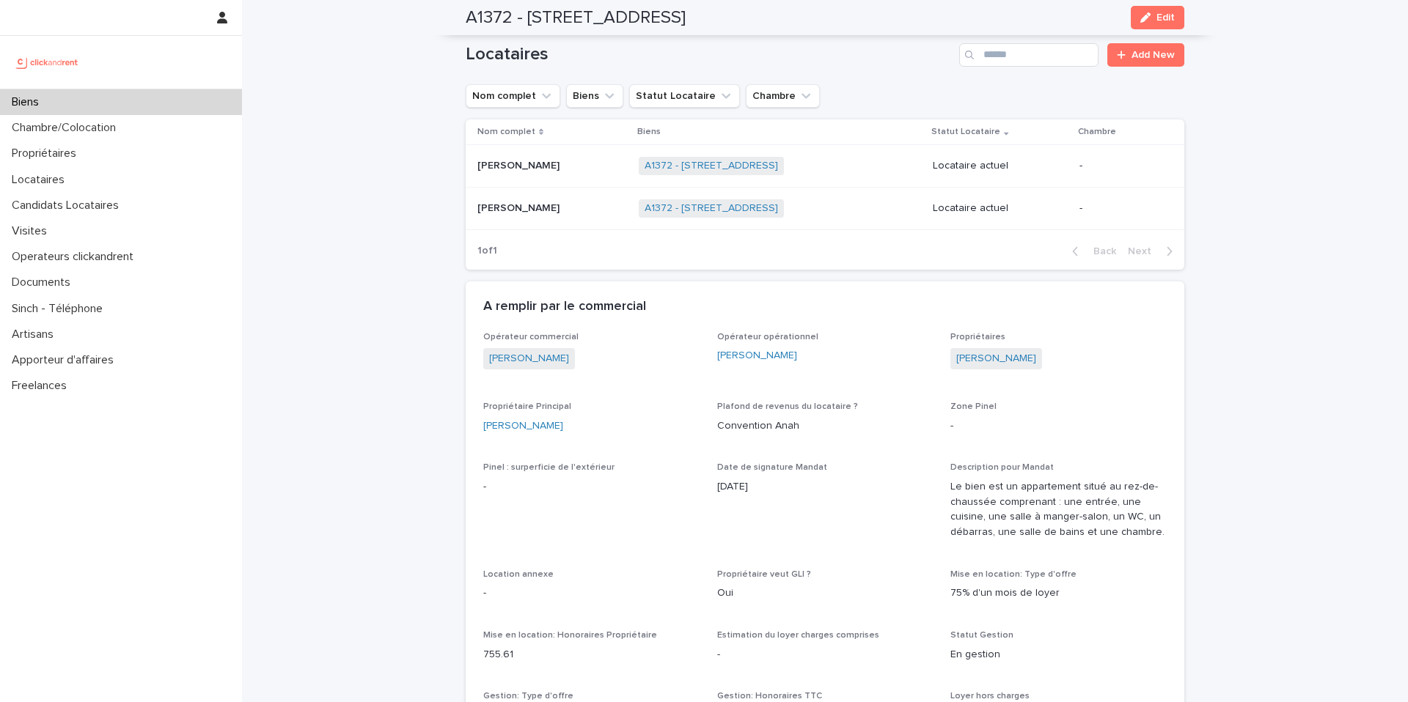
click at [546, 205] on p "[PERSON_NAME]" at bounding box center [519, 206] width 85 height 15
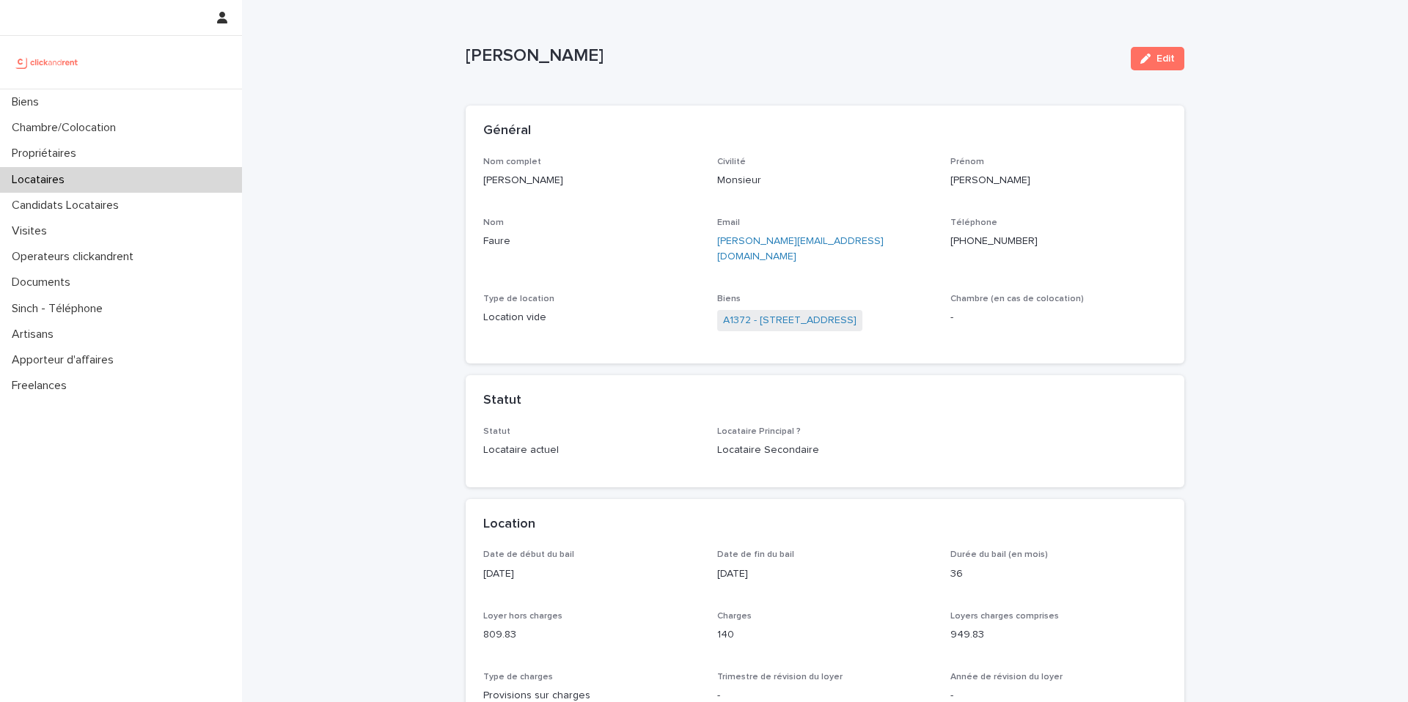
drag, startPoint x: 562, startPoint y: 183, endPoint x: 482, endPoint y: 176, distance: 80.2
click at [482, 176] on div "Nom complet [DEMOGRAPHIC_DATA][PERSON_NAME] Civilité Monsieur [PERSON_NAME] Ema…" at bounding box center [825, 260] width 719 height 207
copy p "[PERSON_NAME]"
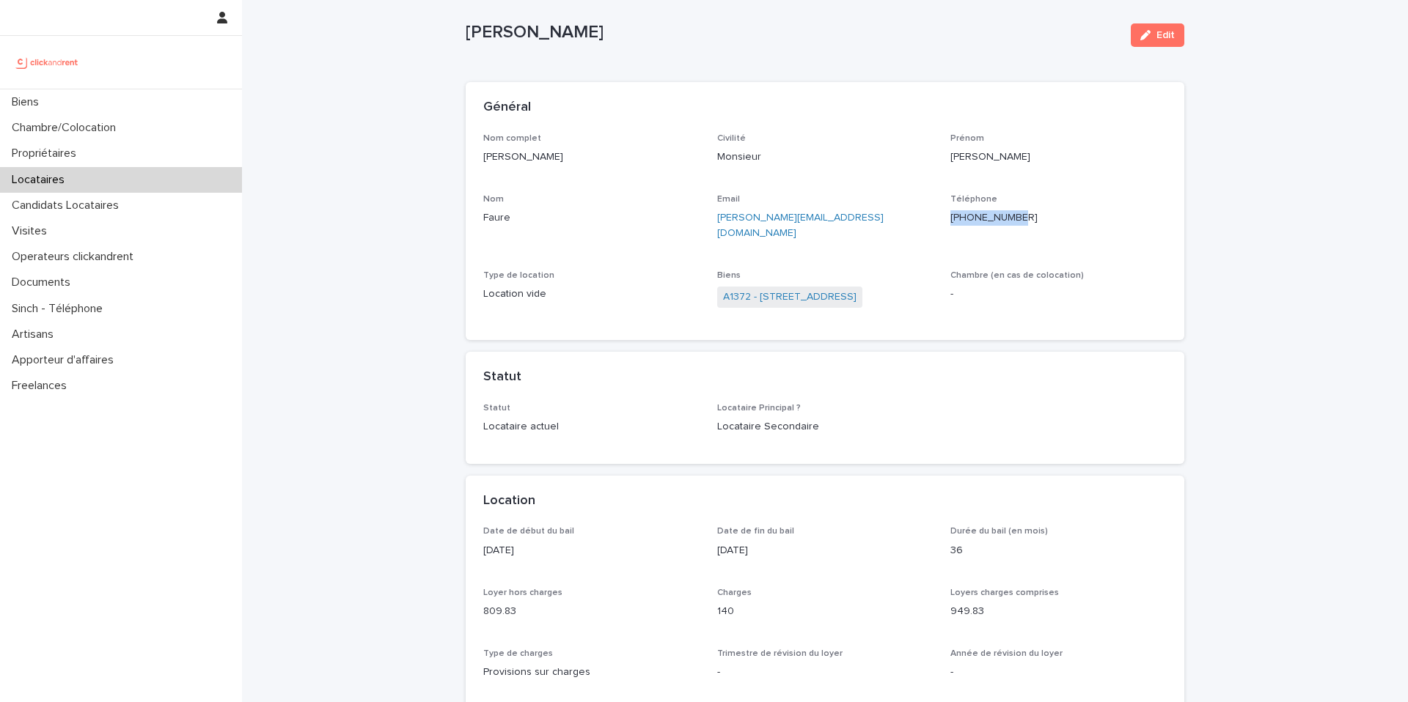
drag, startPoint x: 1038, startPoint y: 220, endPoint x: 951, endPoint y: 221, distance: 86.5
click at [951, 221] on p "[PHONE_NUMBER]" at bounding box center [1058, 217] width 216 height 15
copy p "[PHONE_NUMBER]"
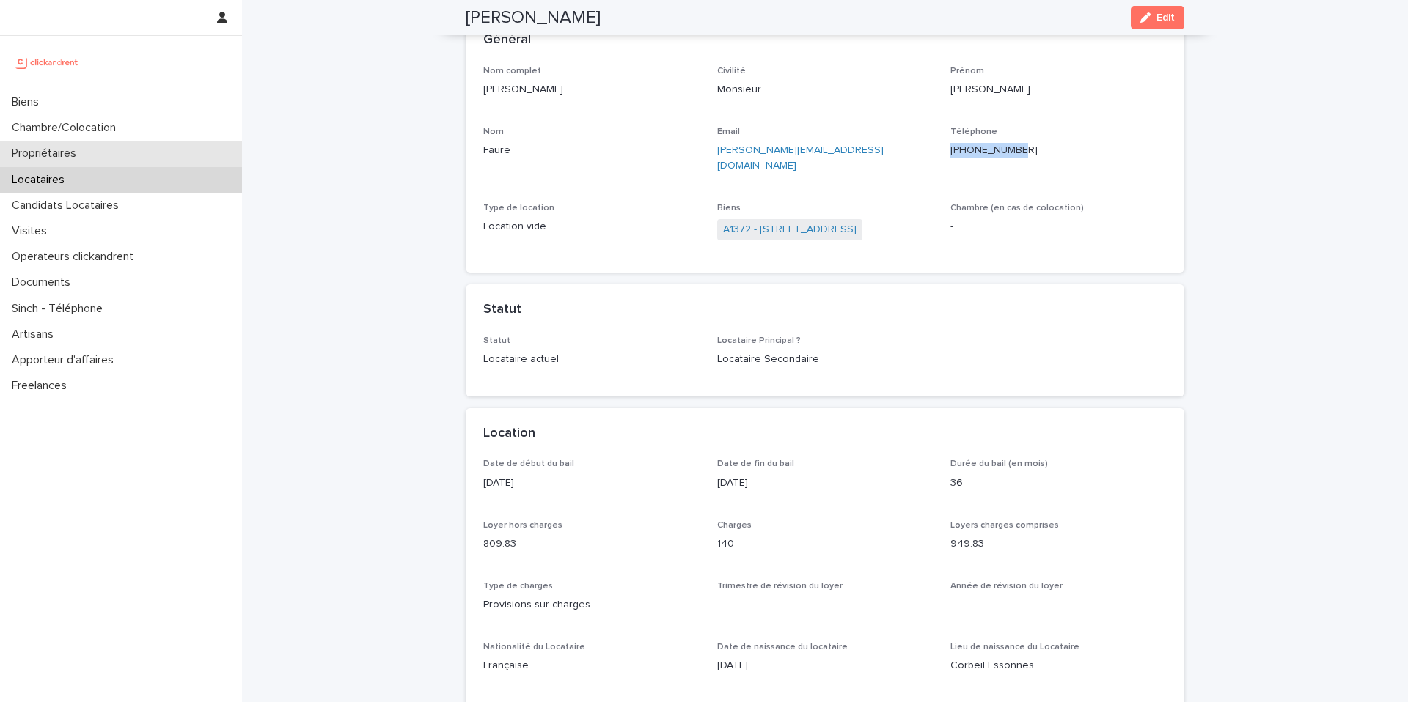
scroll to position [0, 0]
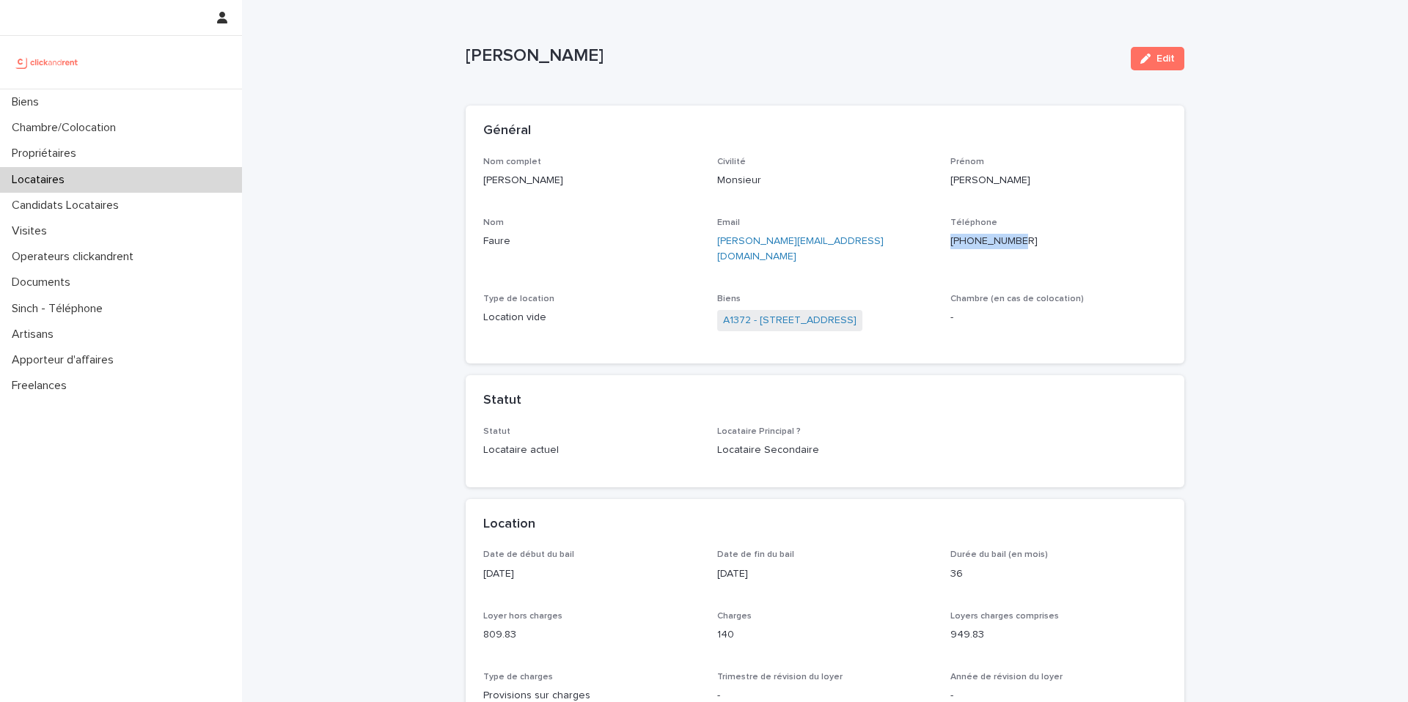
click at [747, 317] on div "A1372 - [STREET_ADDRESS]" at bounding box center [825, 322] width 216 height 24
click at [757, 313] on link "A1372 - [STREET_ADDRESS]" at bounding box center [789, 320] width 133 height 15
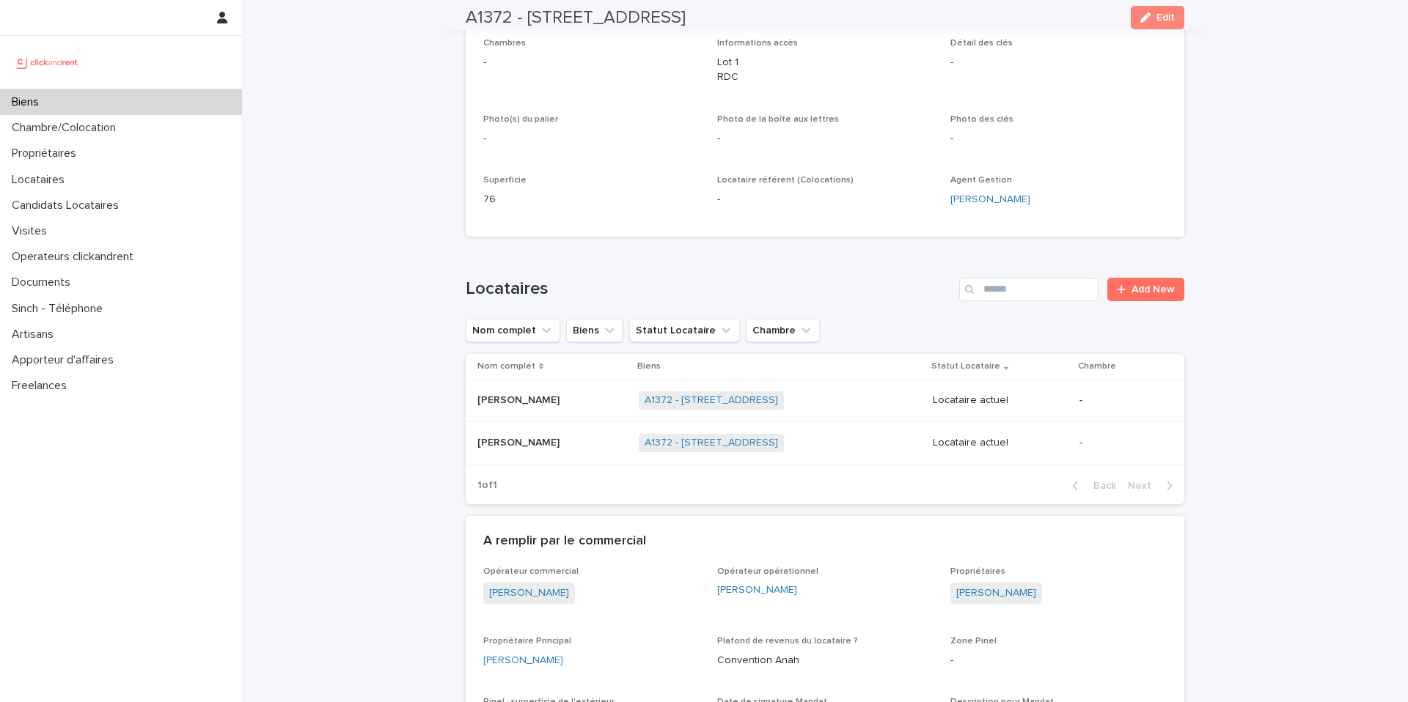
scroll to position [334, 0]
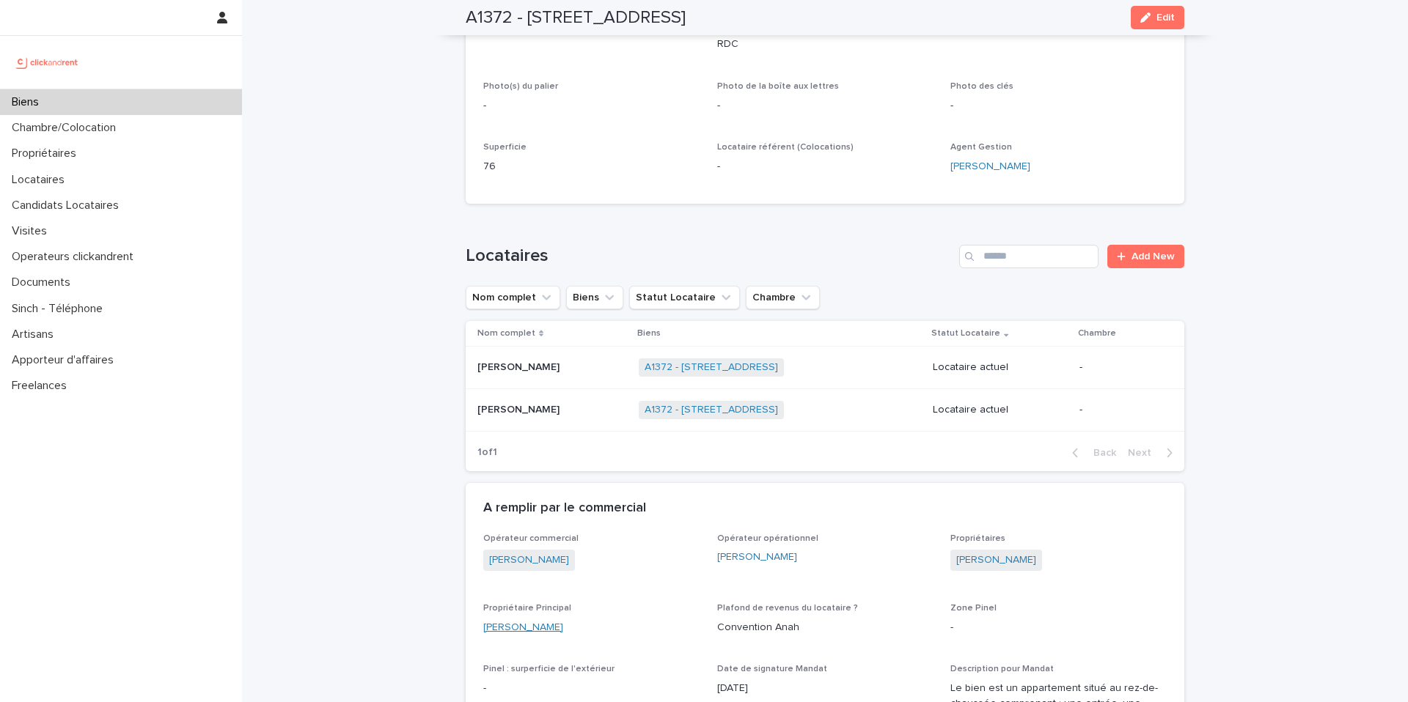
click at [540, 620] on link "[PERSON_NAME]" at bounding box center [523, 627] width 80 height 15
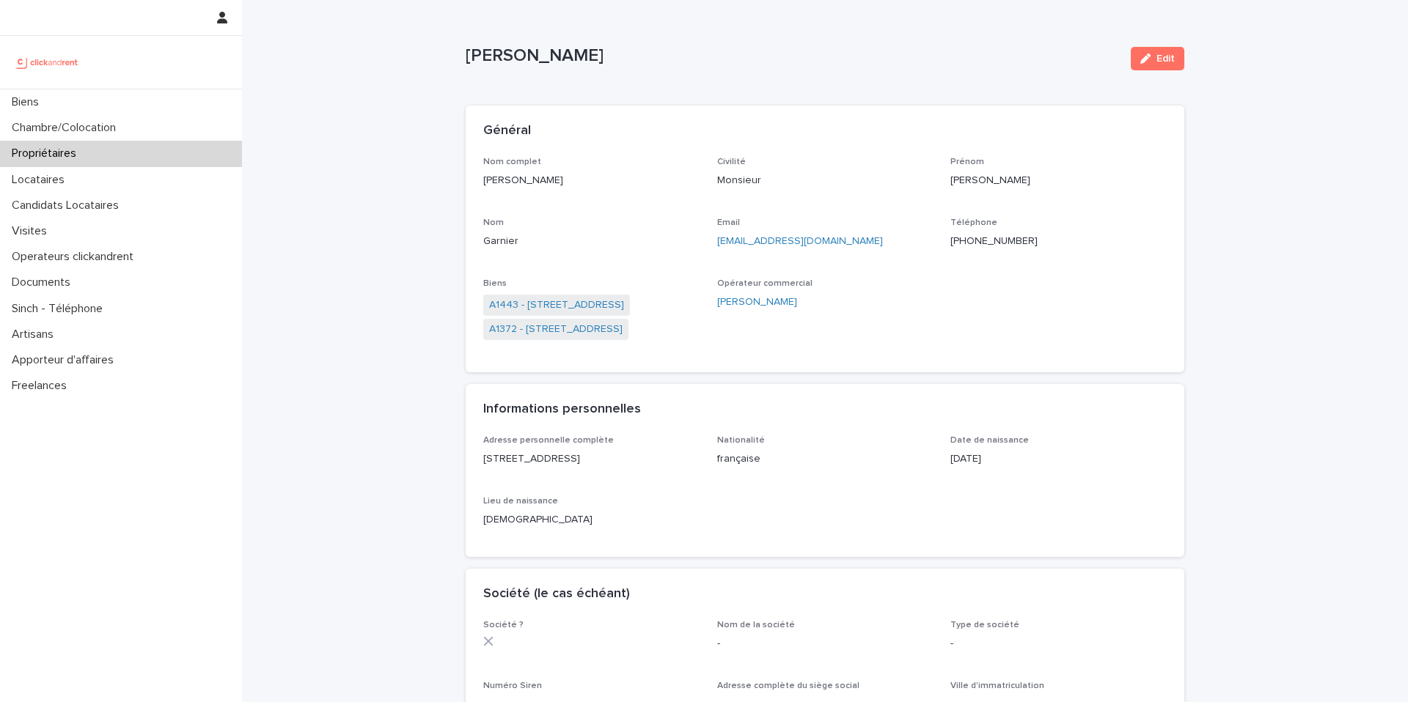
drag, startPoint x: 562, startPoint y: 189, endPoint x: 481, endPoint y: 181, distance: 81.8
click at [481, 181] on div "Nom complet [PERSON_NAME] Civilité Monsieur [PERSON_NAME] Email [EMAIL_ADDRESS]…" at bounding box center [825, 265] width 719 height 216
copy p "[PERSON_NAME]"
click at [145, 108] on div "Biens" at bounding box center [121, 102] width 242 height 26
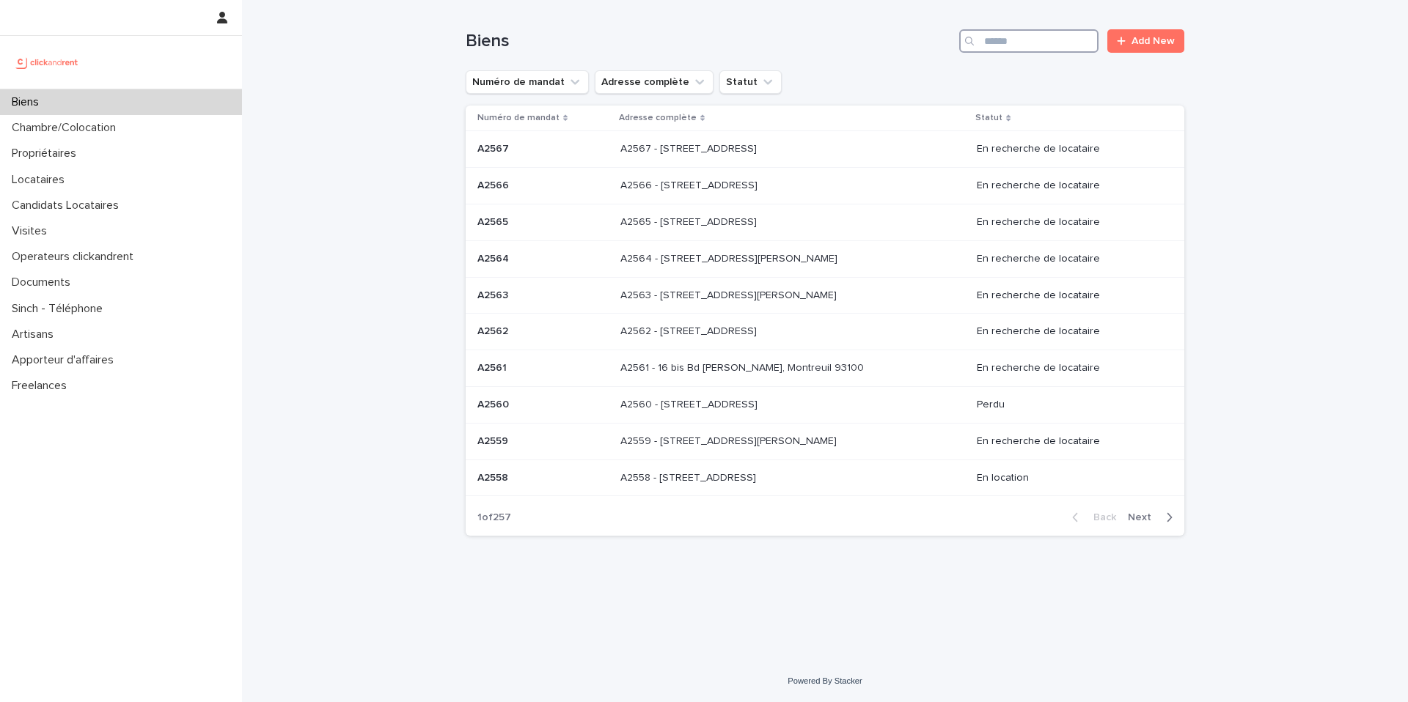
click at [1023, 39] on input "Search" at bounding box center [1028, 40] width 139 height 23
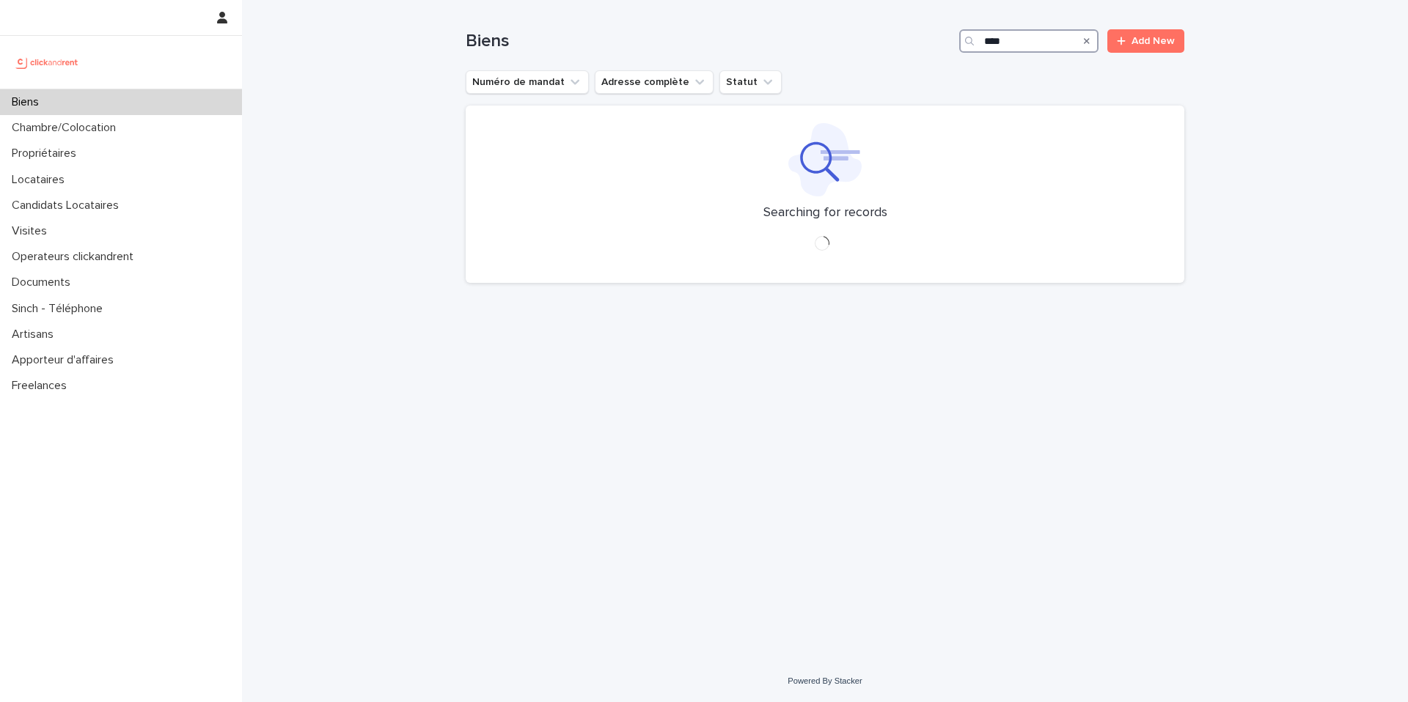
type input "*****"
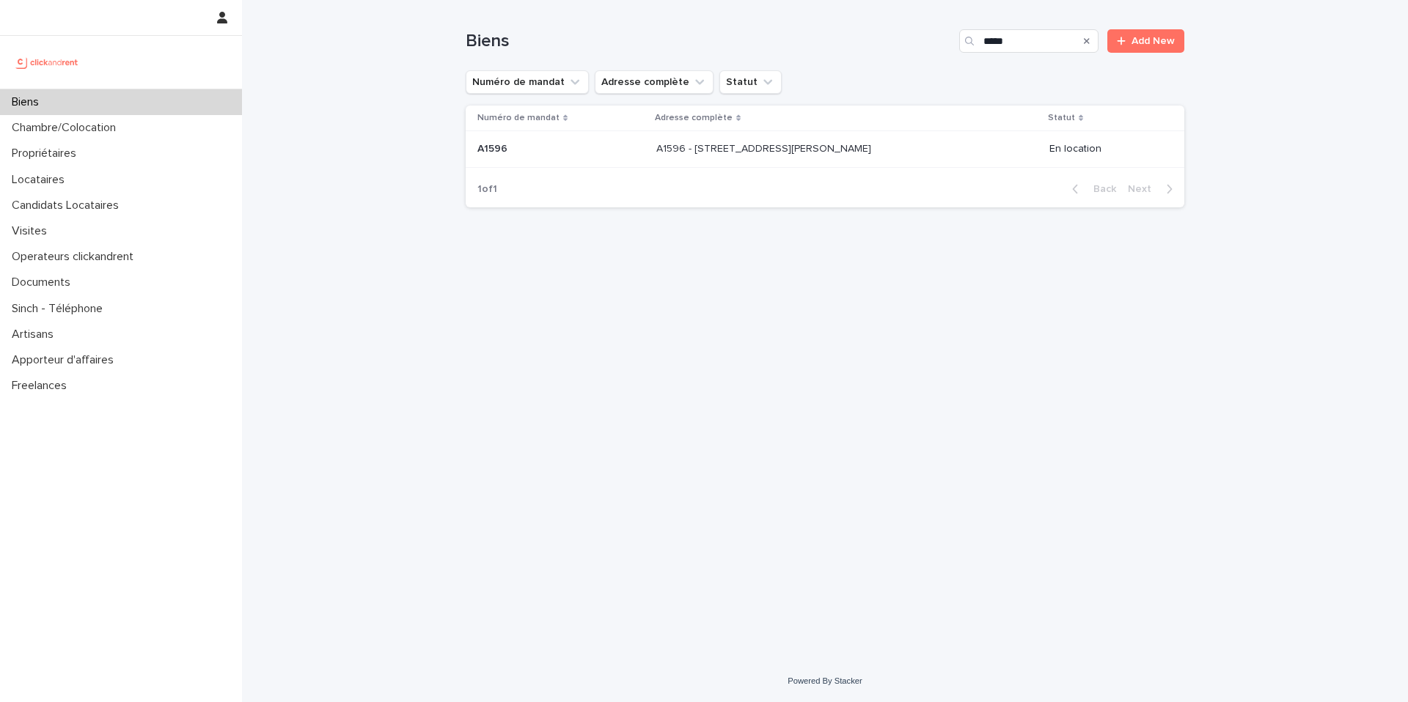
click at [587, 156] on div "A1596 A1596" at bounding box center [560, 149] width 167 height 24
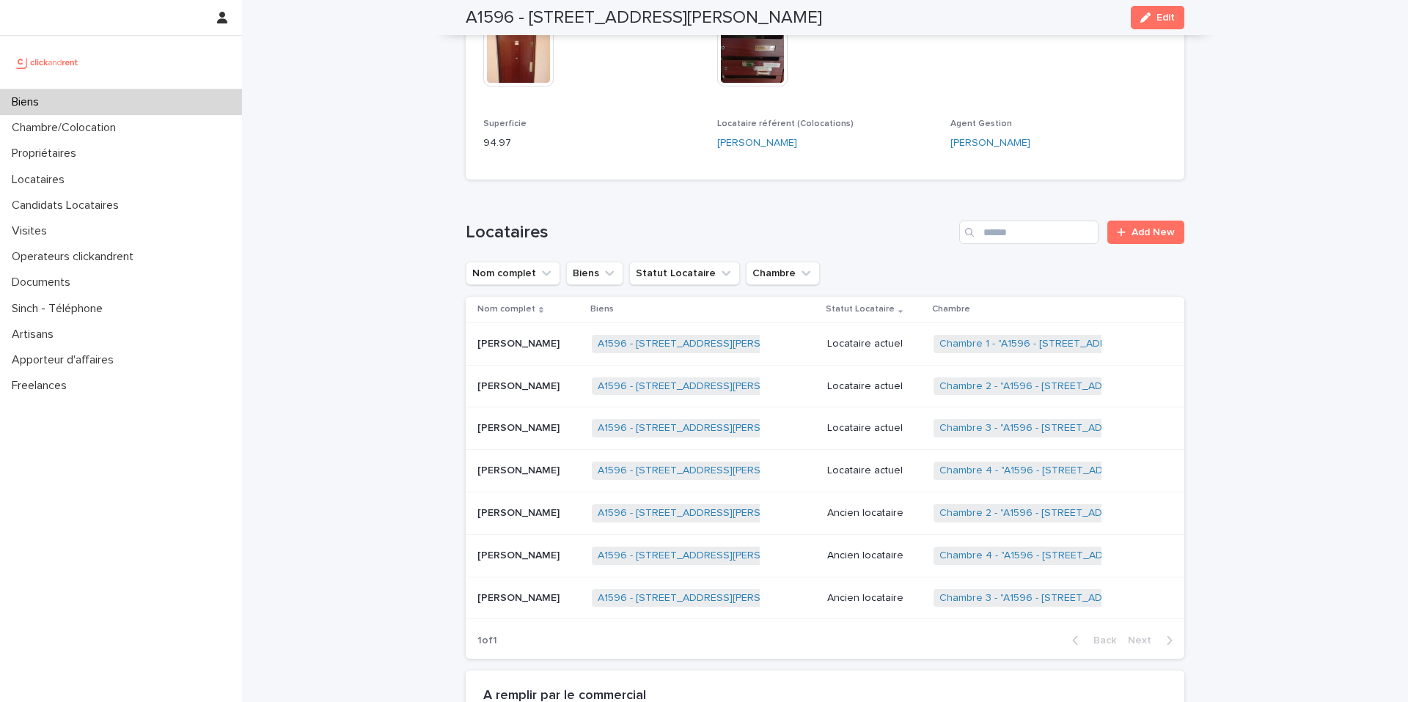
scroll to position [666, 0]
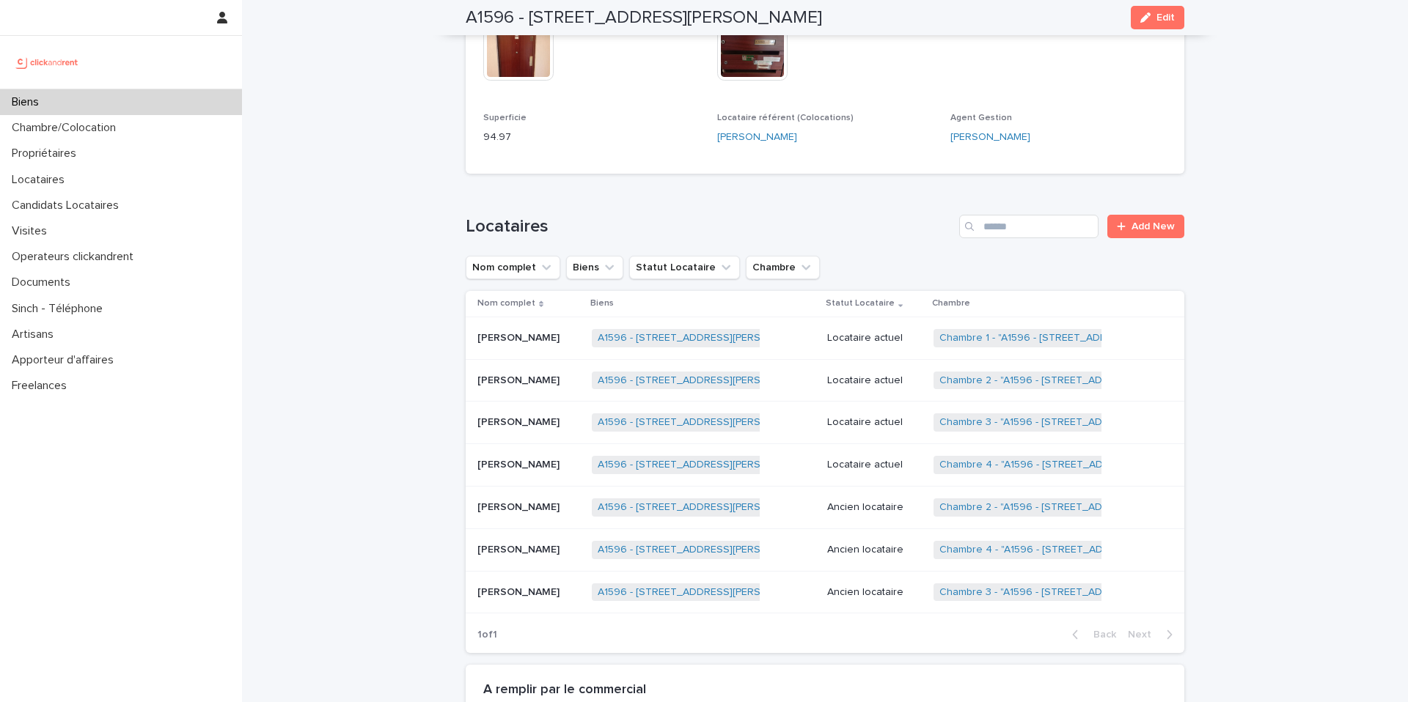
click at [562, 456] on p "[PERSON_NAME]" at bounding box center [519, 463] width 85 height 15
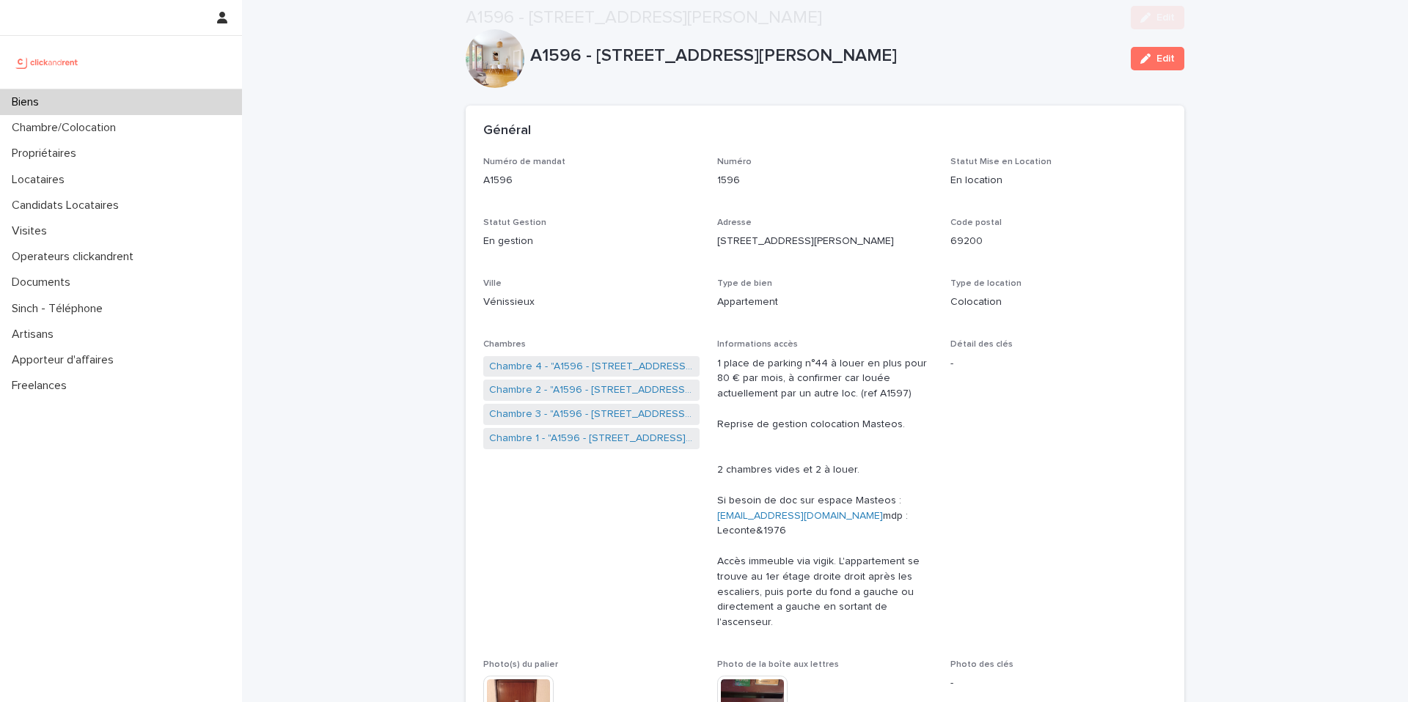
scroll to position [816, 0]
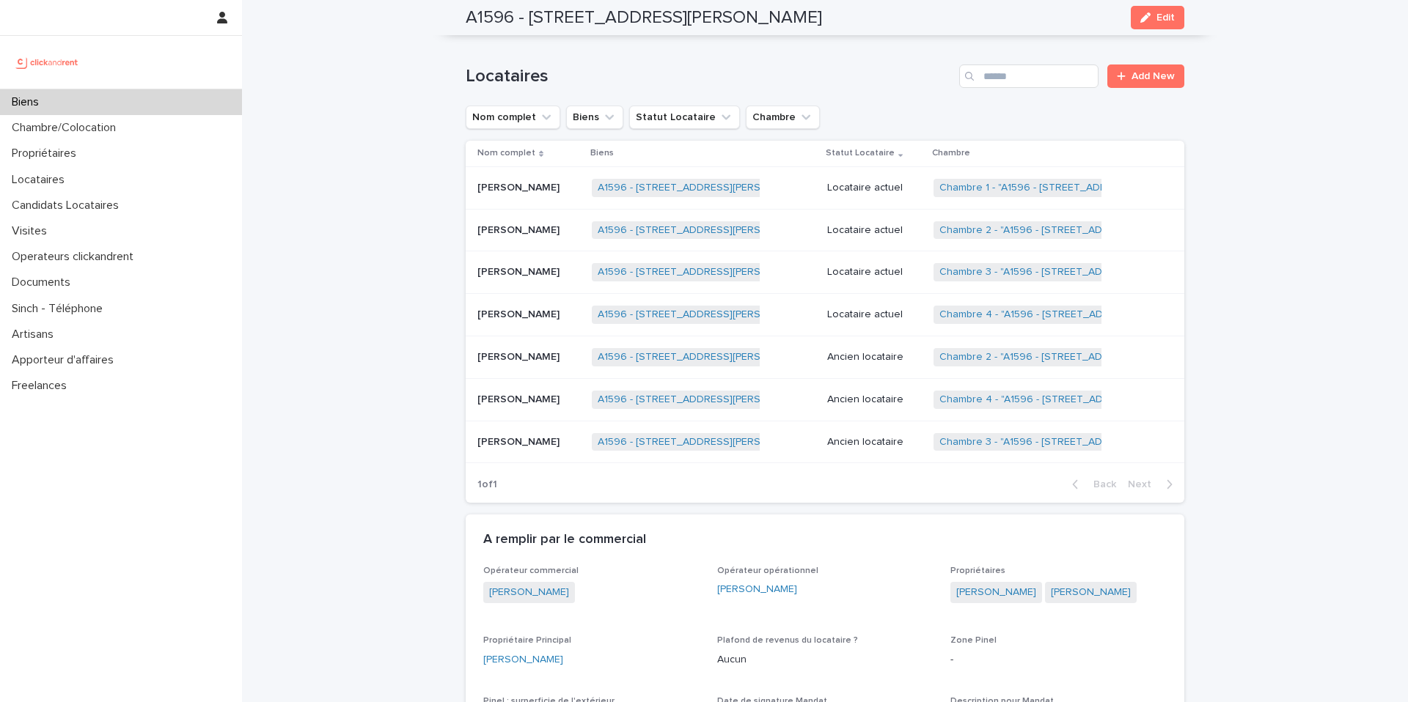
click at [580, 181] on div "[PERSON_NAME]" at bounding box center [528, 188] width 103 height 24
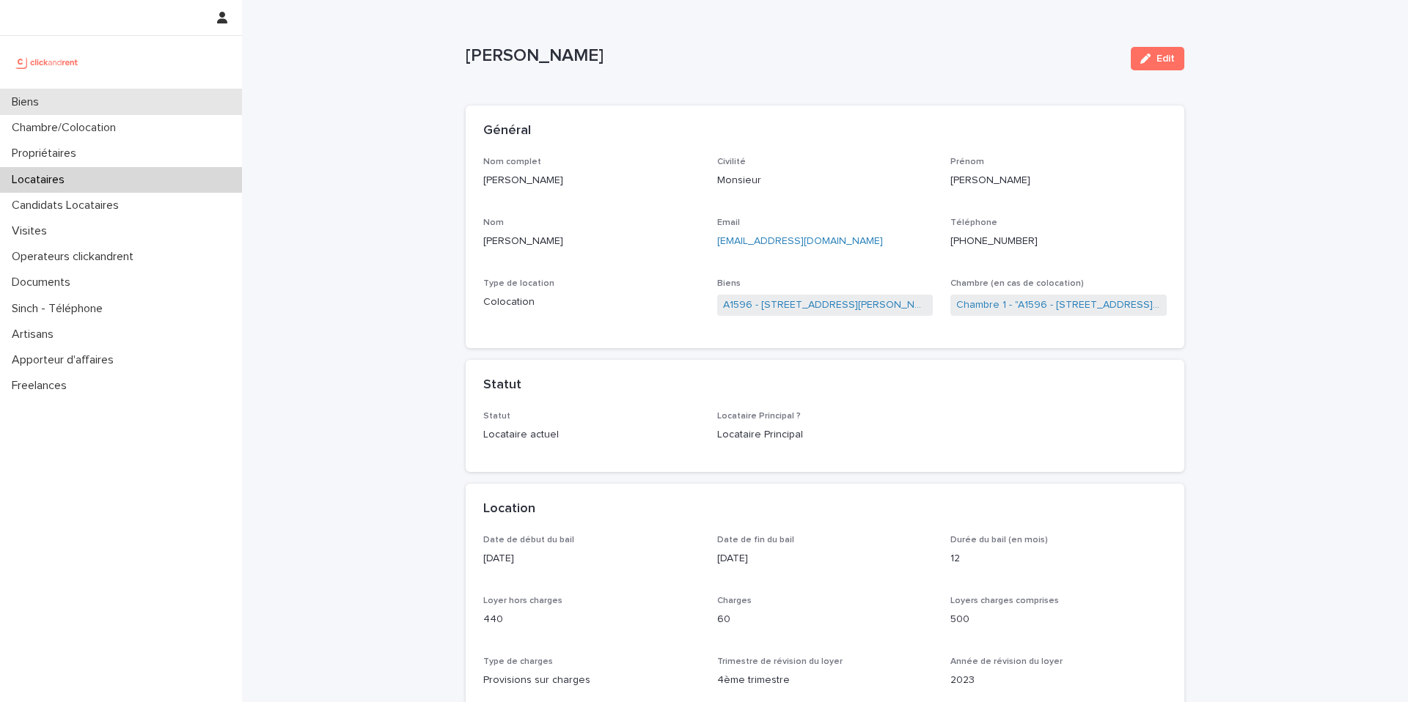
click at [169, 92] on div "Biens" at bounding box center [121, 102] width 242 height 26
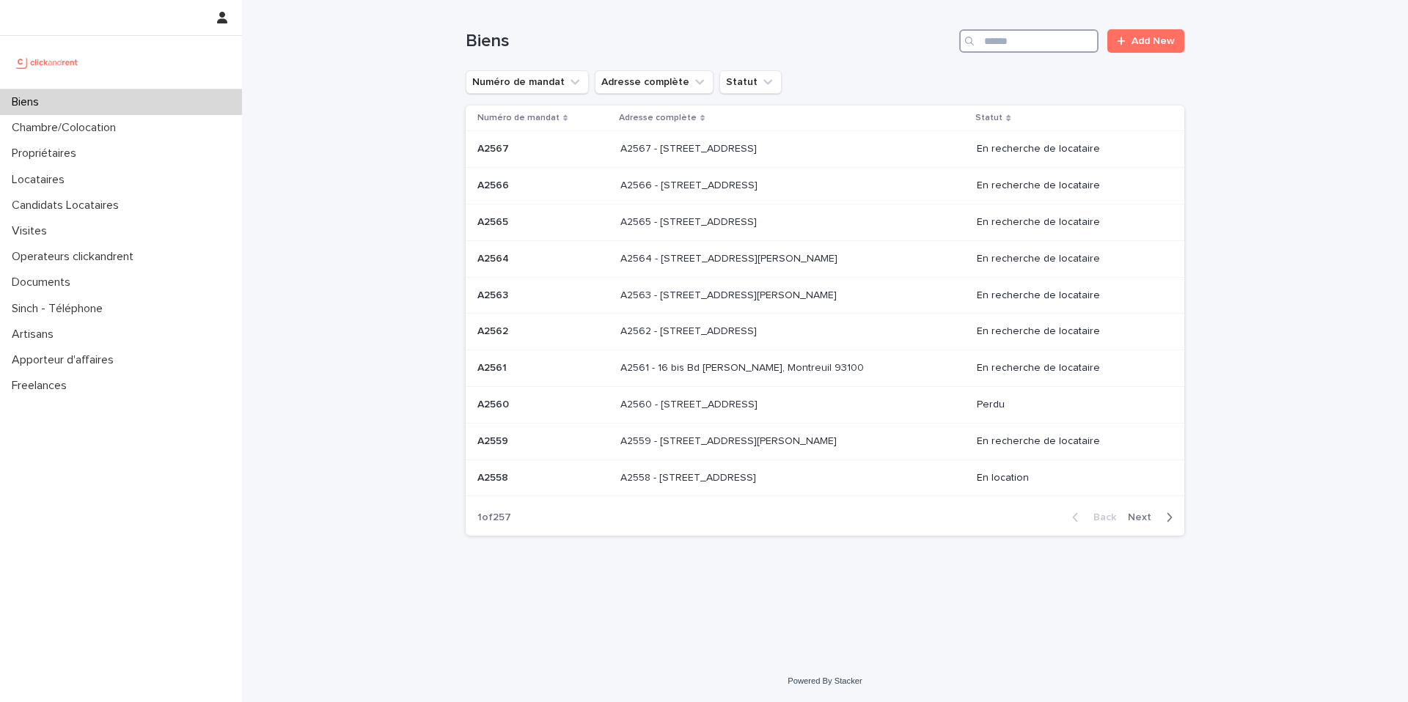
click at [1040, 44] on input "Search" at bounding box center [1028, 40] width 139 height 23
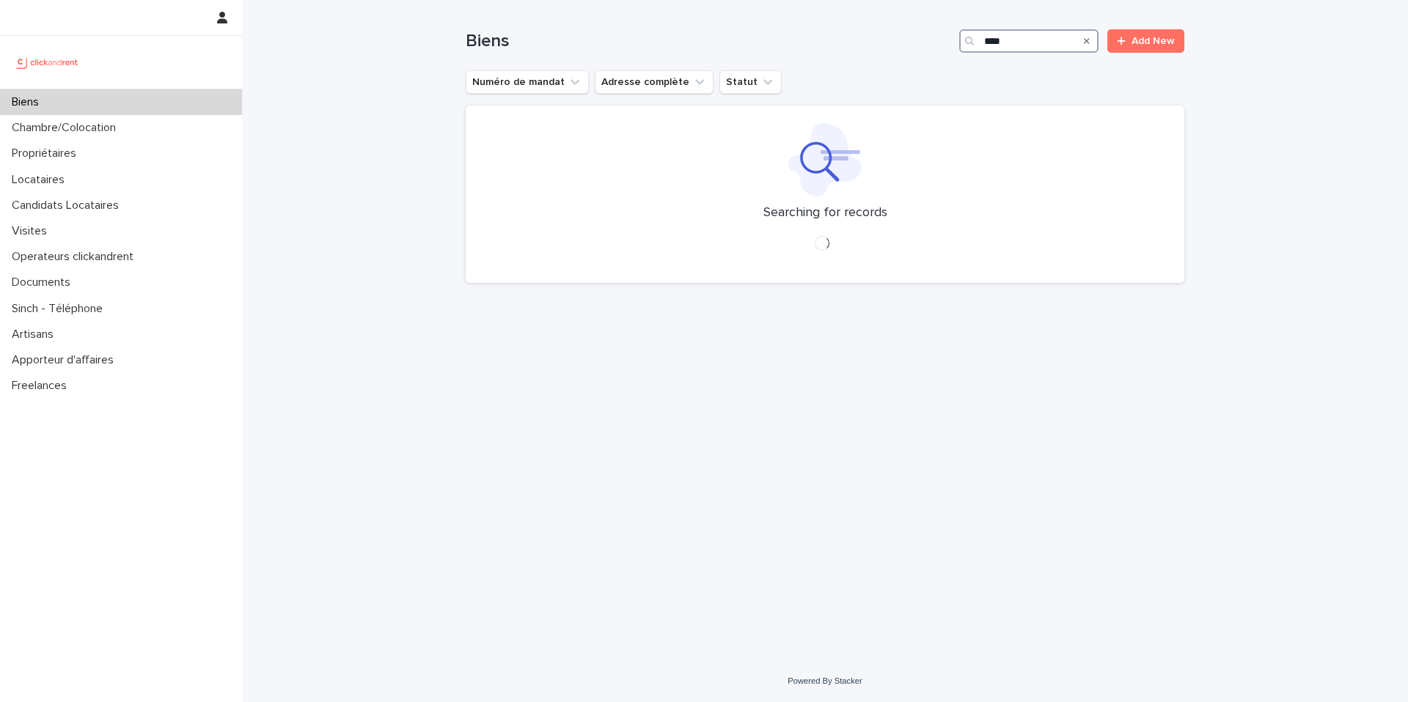
type input "*****"
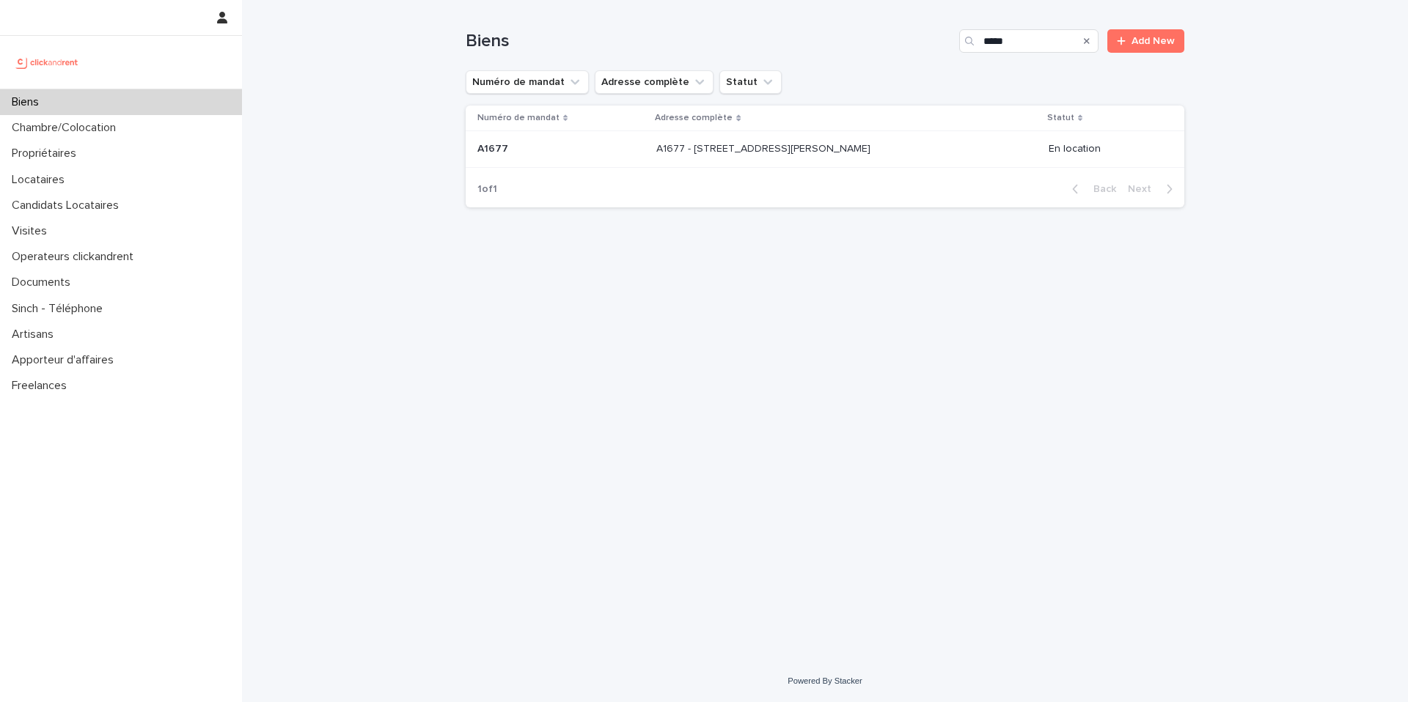
click at [927, 149] on div "A1677 - [STREET_ADDRESS][PERSON_NAME], [GEOGRAPHIC_DATA] 94120 A1677 - [STREET_…" at bounding box center [846, 149] width 381 height 24
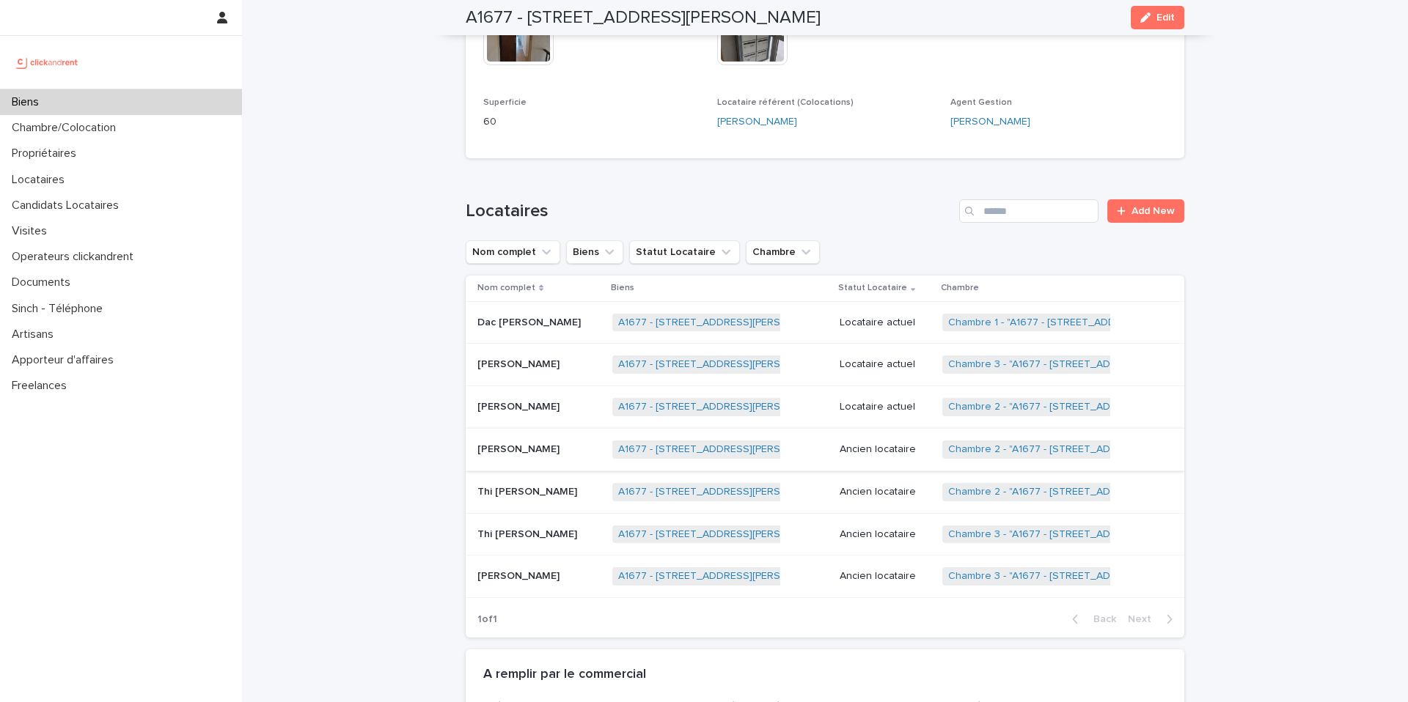
scroll to position [549, 0]
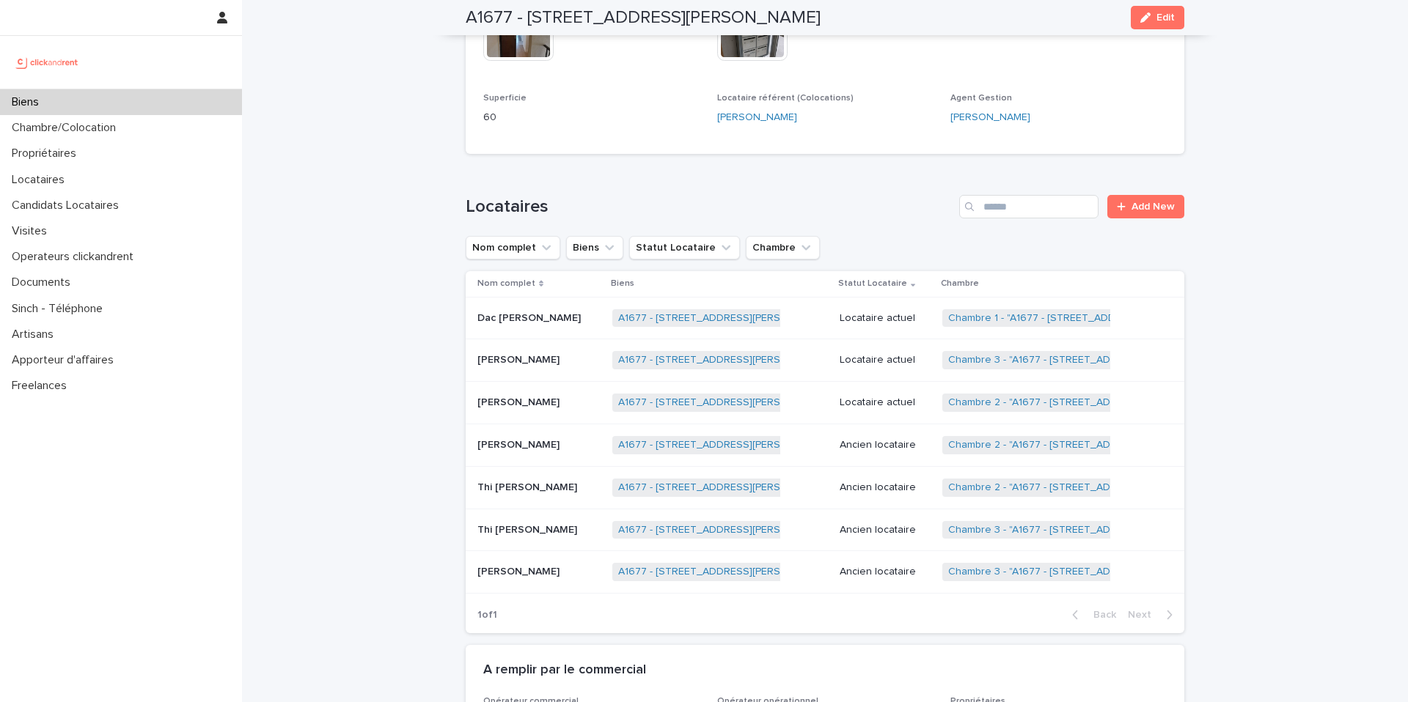
click at [144, 103] on div "Biens" at bounding box center [121, 102] width 242 height 26
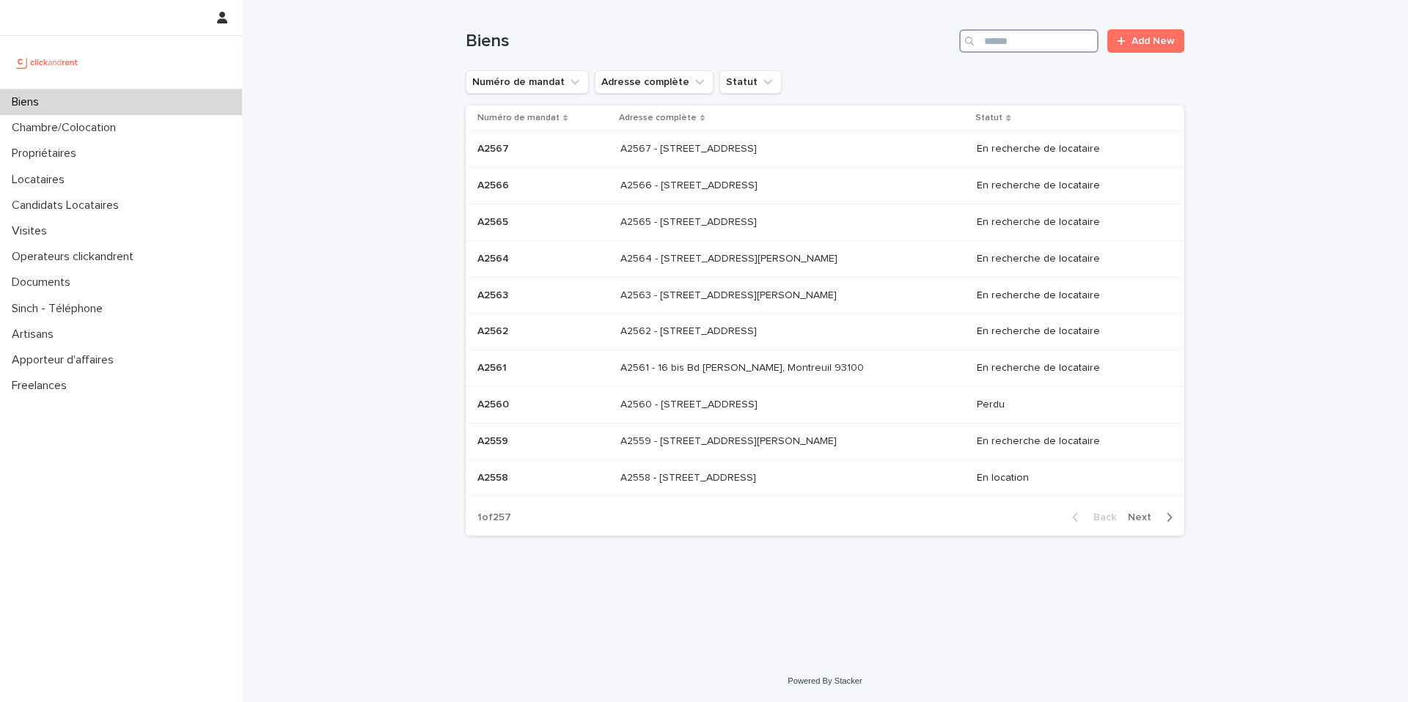
click at [1030, 39] on input "Search" at bounding box center [1028, 40] width 139 height 23
type input "*****"
click at [1030, 39] on input "*****" at bounding box center [1028, 40] width 139 height 23
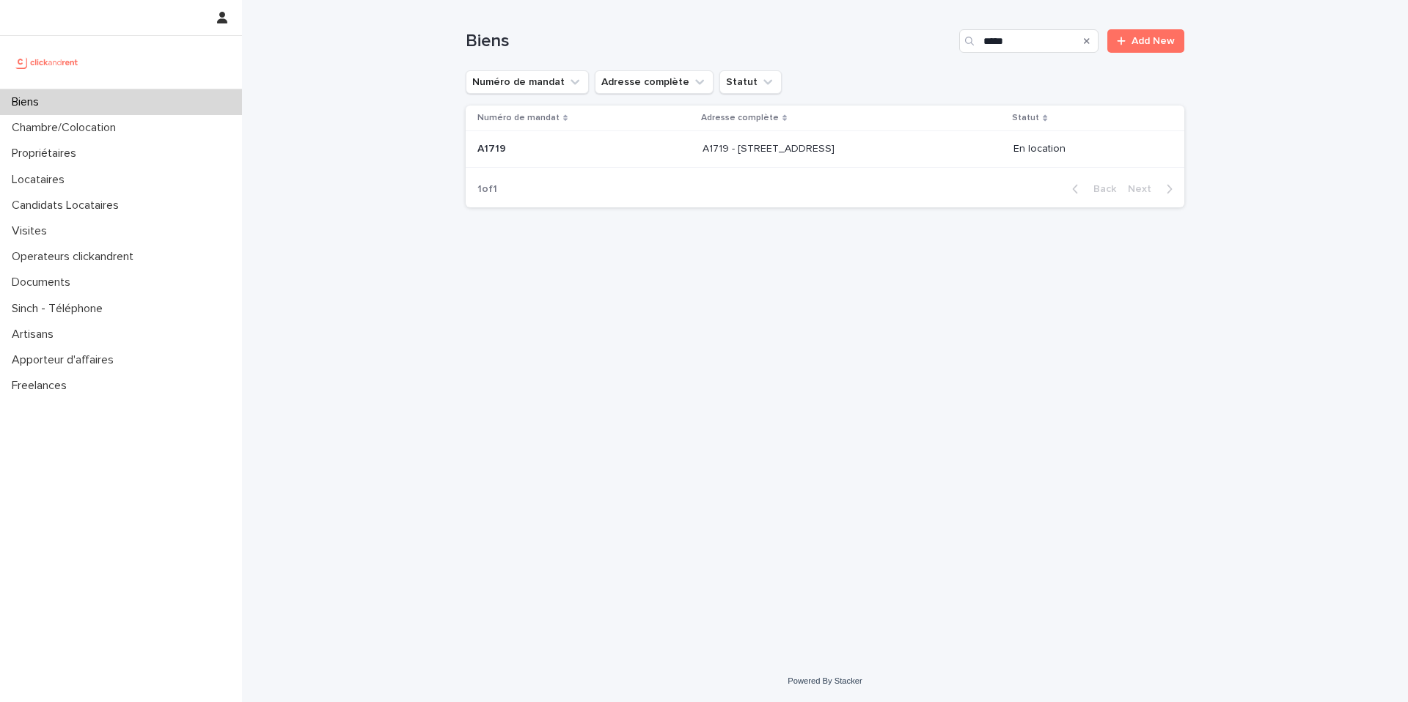
click at [583, 161] on td "A1719 A1719" at bounding box center [581, 149] width 231 height 37
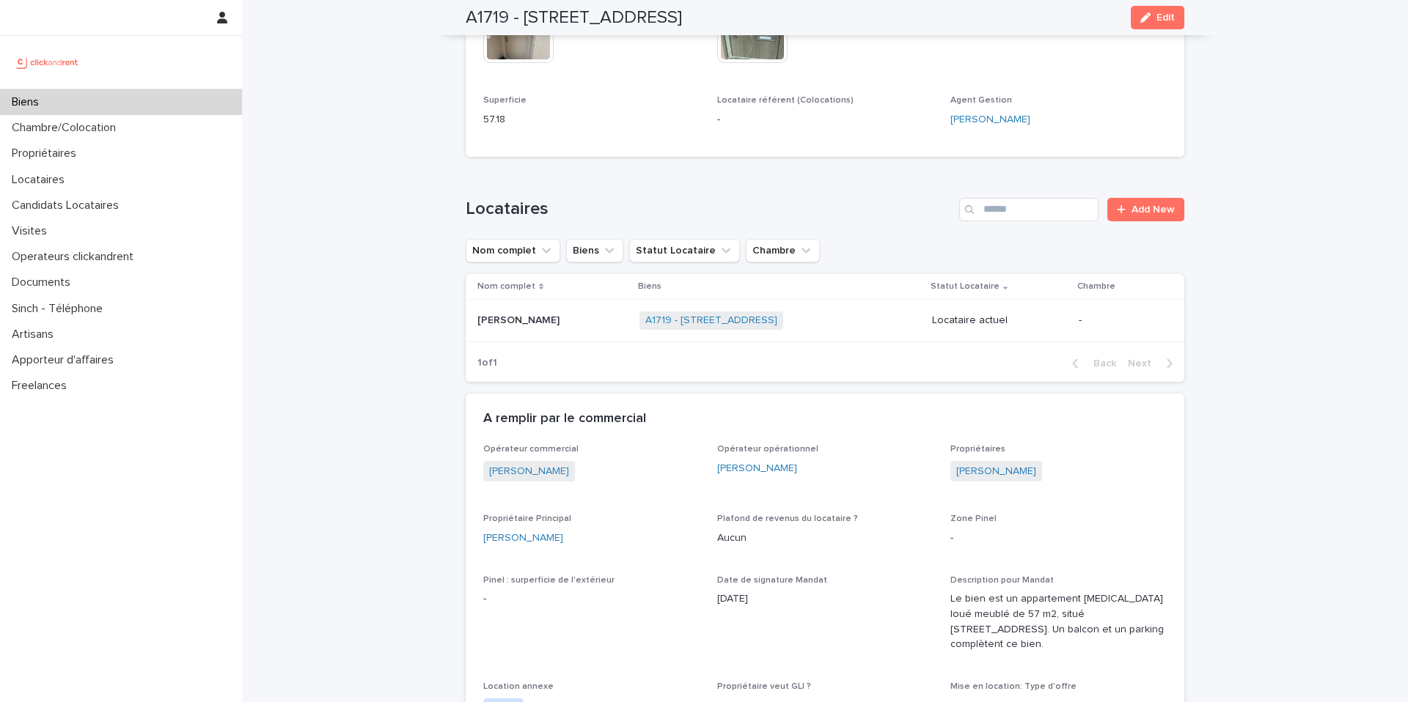
scroll to position [532, 0]
click at [161, 103] on div "Biens" at bounding box center [121, 102] width 242 height 26
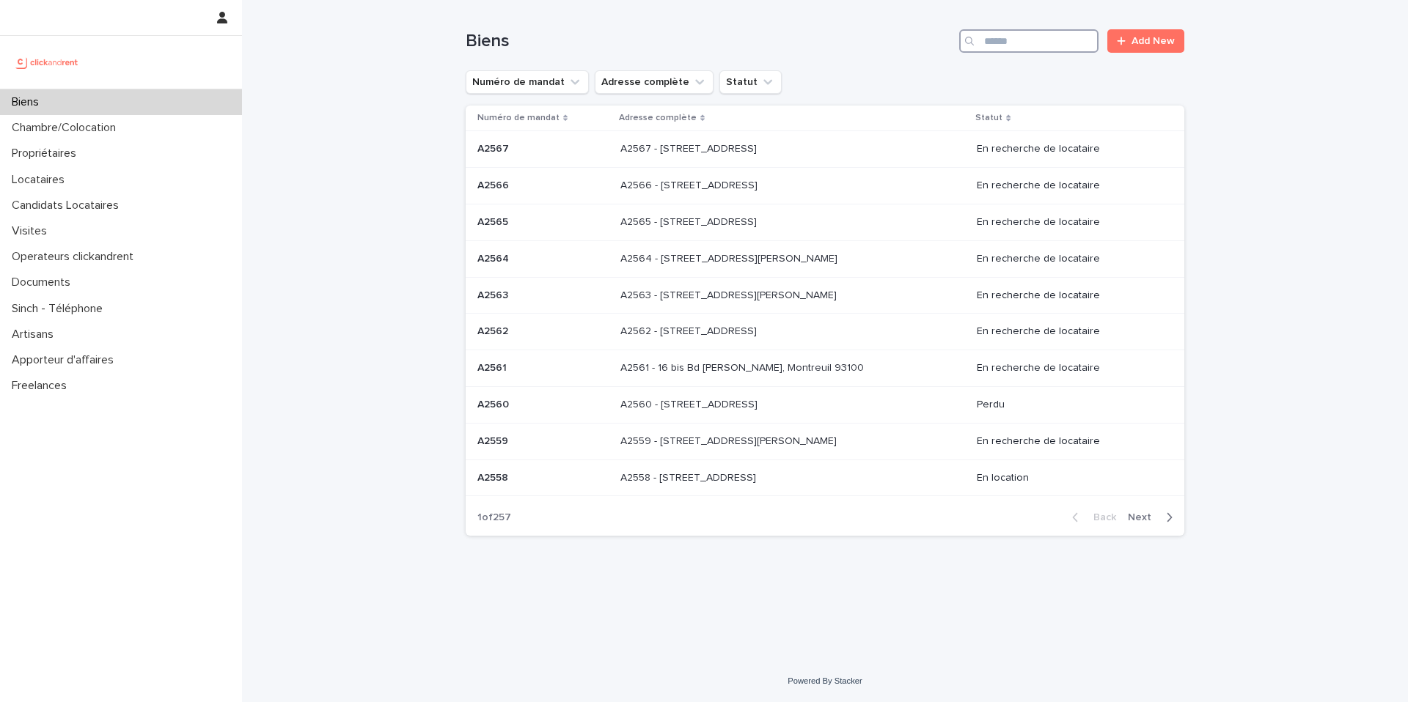
click at [994, 51] on input "Search" at bounding box center [1028, 40] width 139 height 23
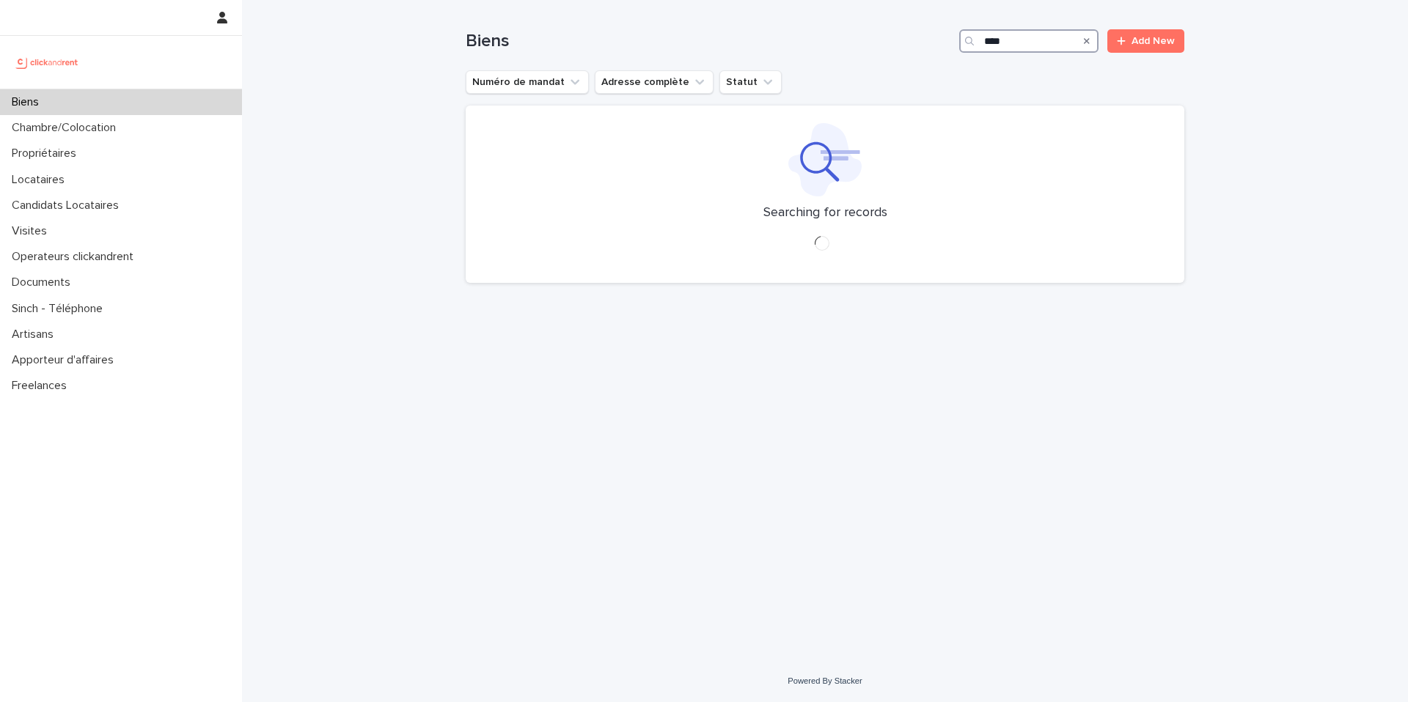
type input "*****"
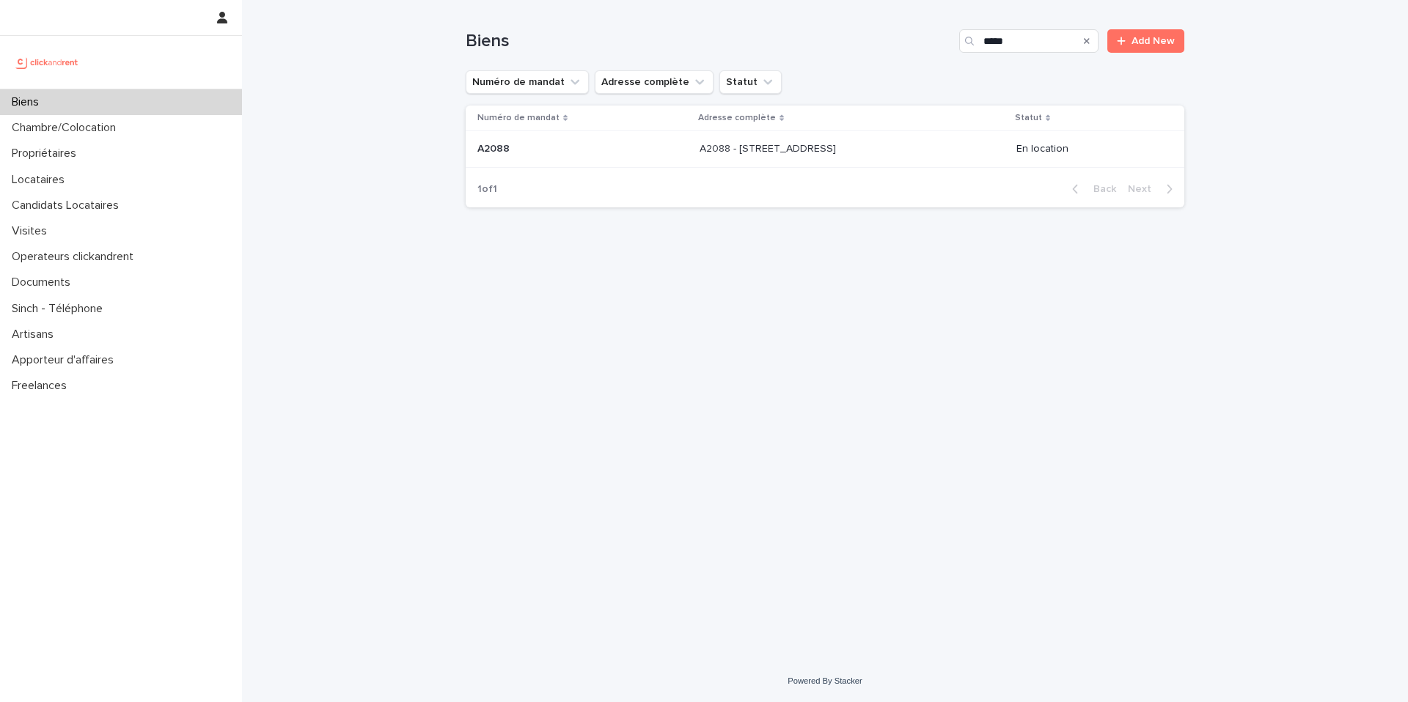
click at [700, 146] on p "A2088 - [STREET_ADDRESS]" at bounding box center [769, 147] width 139 height 15
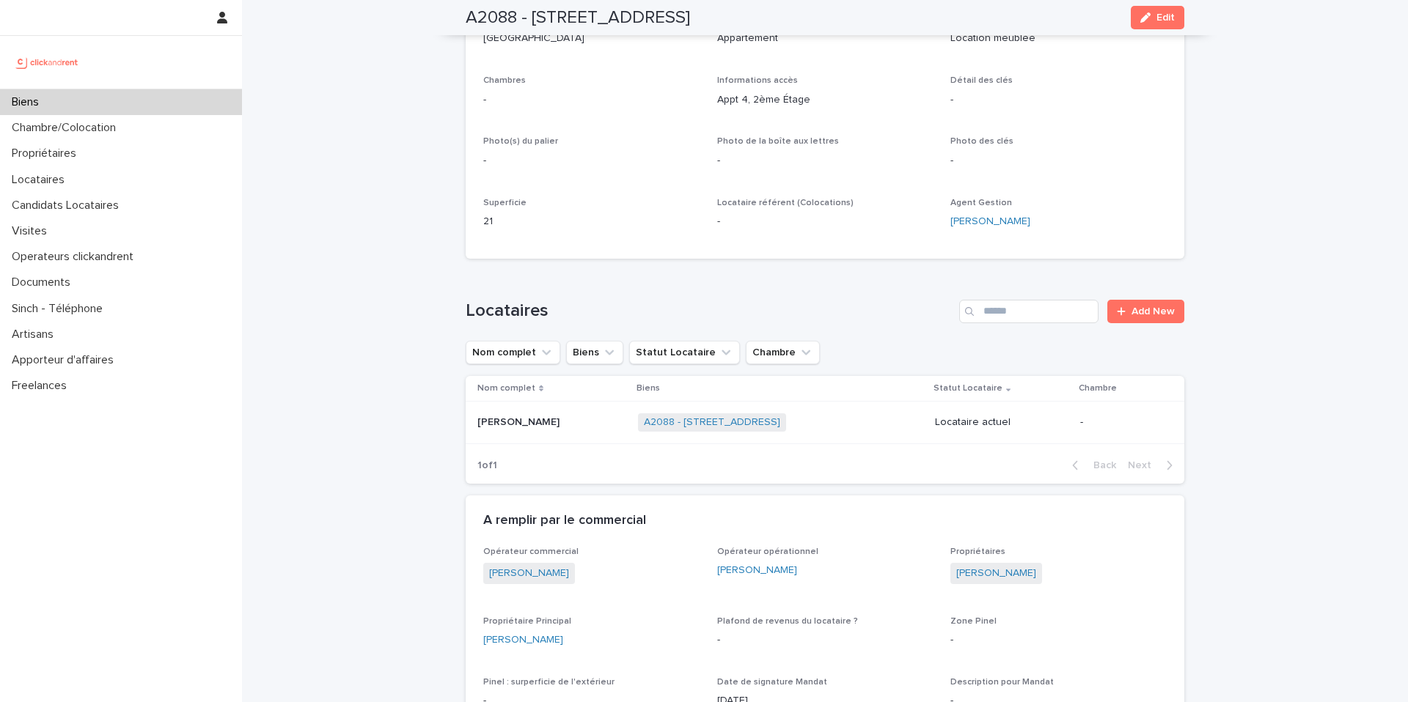
scroll to position [267, 0]
click at [528, 426] on div "[PERSON_NAME] [PERSON_NAME]" at bounding box center [551, 420] width 149 height 24
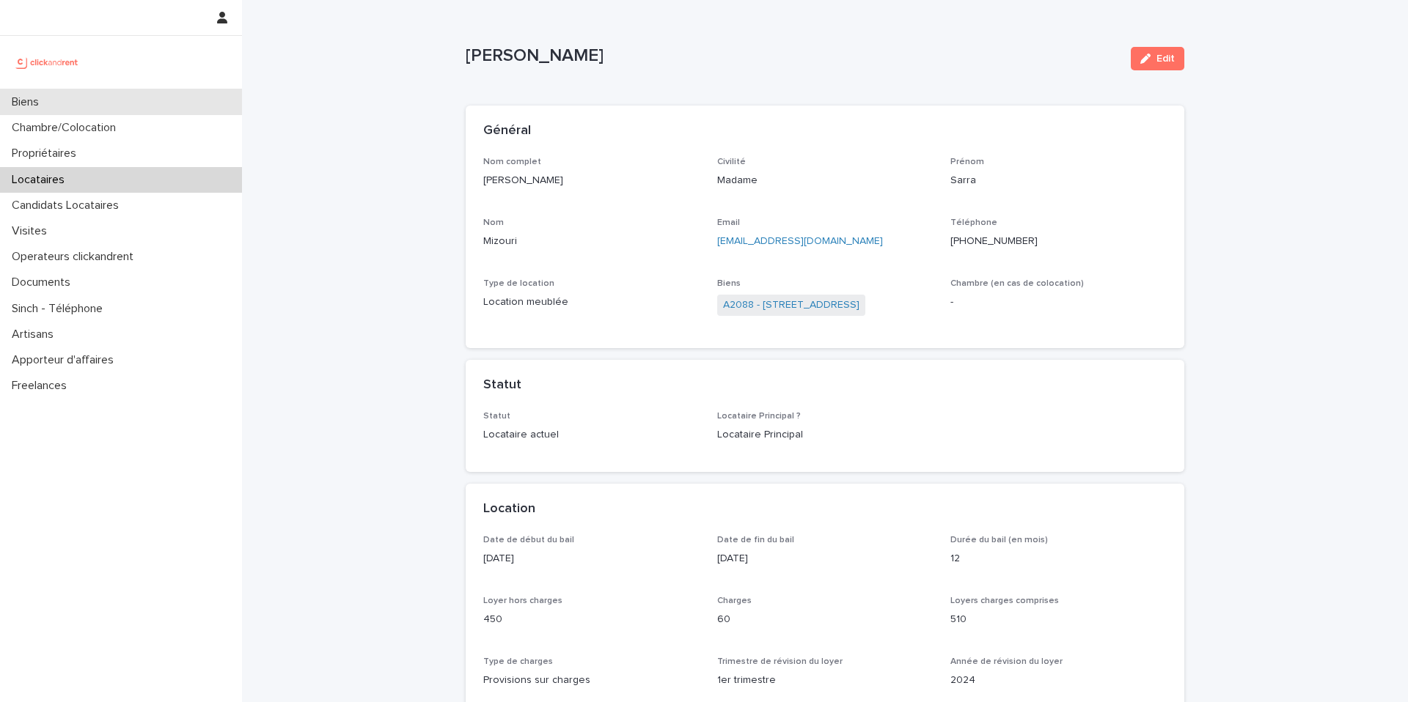
click at [109, 96] on div "Biens" at bounding box center [121, 102] width 242 height 26
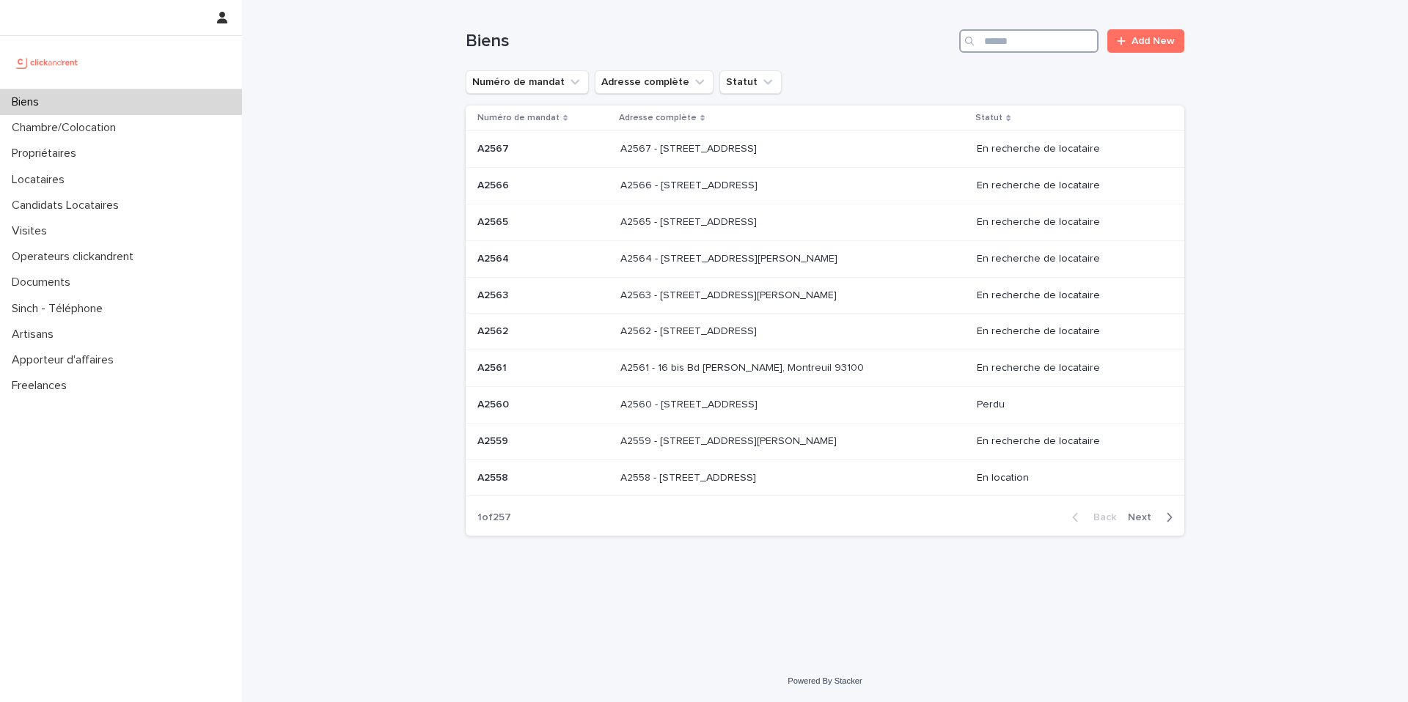
click at [1016, 48] on input "Search" at bounding box center [1028, 40] width 139 height 23
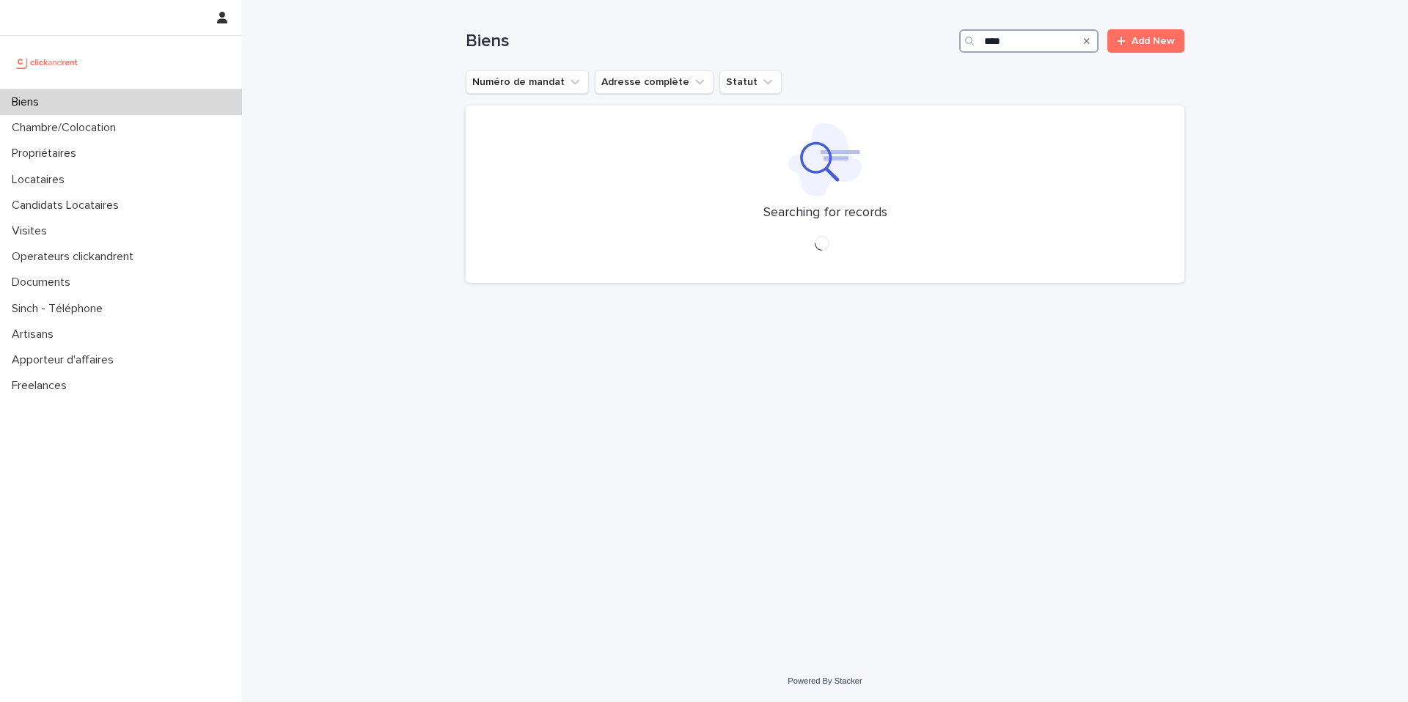
type input "*****"
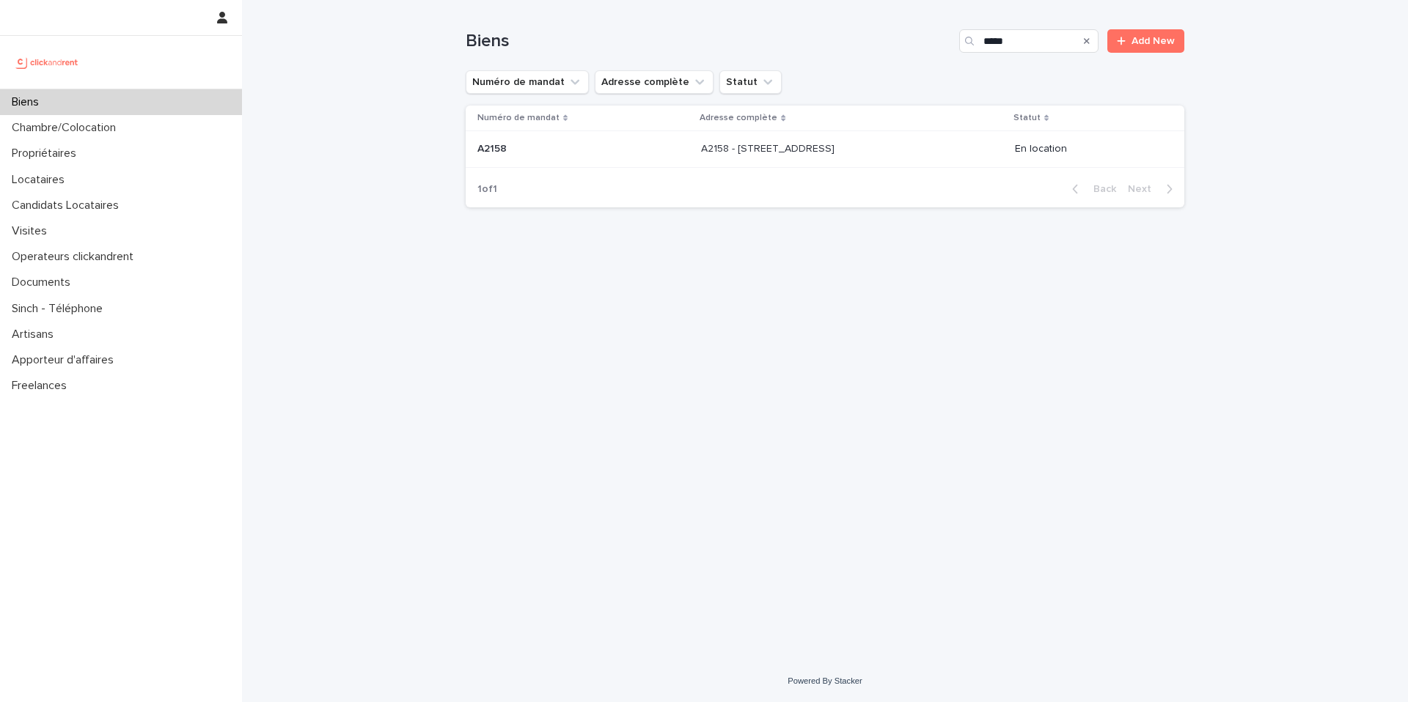
click at [598, 142] on div "A2158 A2158" at bounding box center [583, 149] width 212 height 24
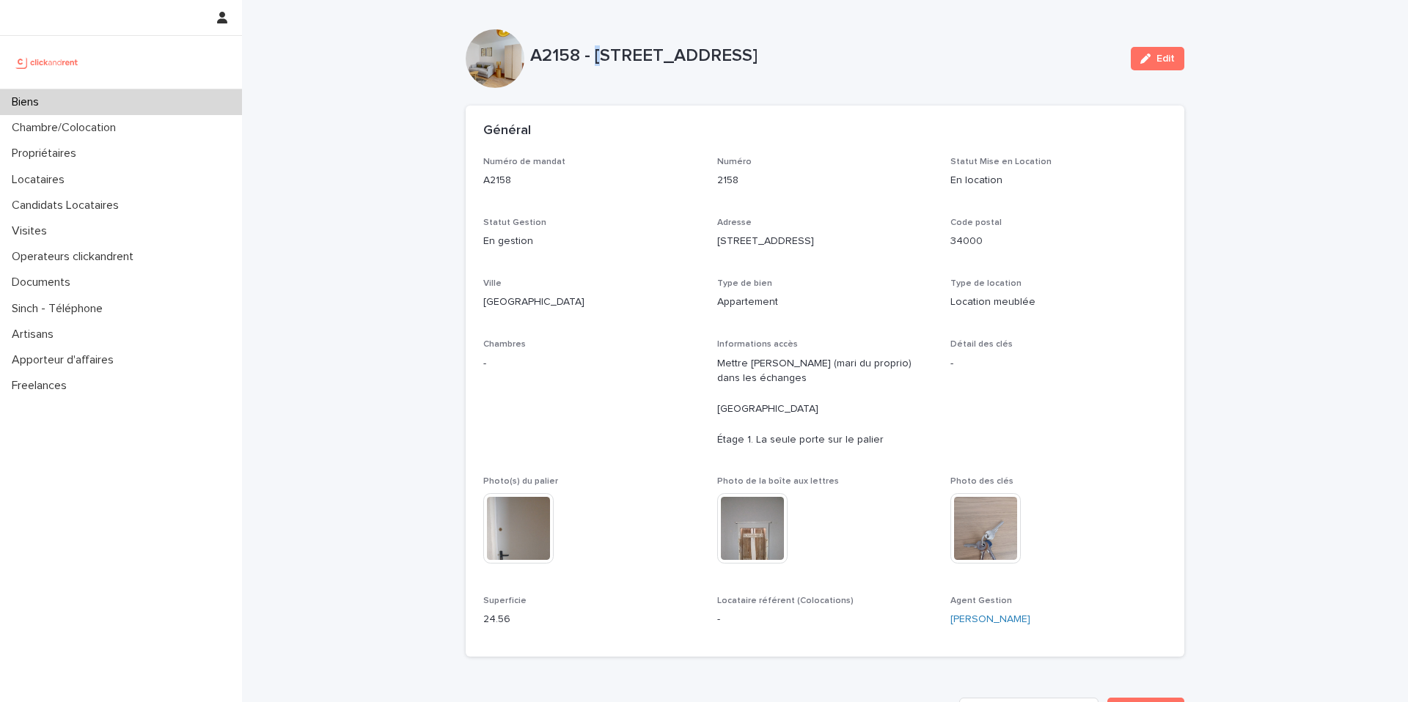
drag, startPoint x: 888, startPoint y: 53, endPoint x: 596, endPoint y: 54, distance: 291.8
click at [596, 54] on p "A2158 - [STREET_ADDRESS]" at bounding box center [824, 55] width 589 height 21
click at [894, 56] on p "A2158 - [STREET_ADDRESS]" at bounding box center [824, 55] width 589 height 21
drag, startPoint x: 894, startPoint y: 56, endPoint x: 597, endPoint y: 63, distance: 297.1
click at [597, 63] on p "A2158 - [STREET_ADDRESS]" at bounding box center [824, 55] width 589 height 21
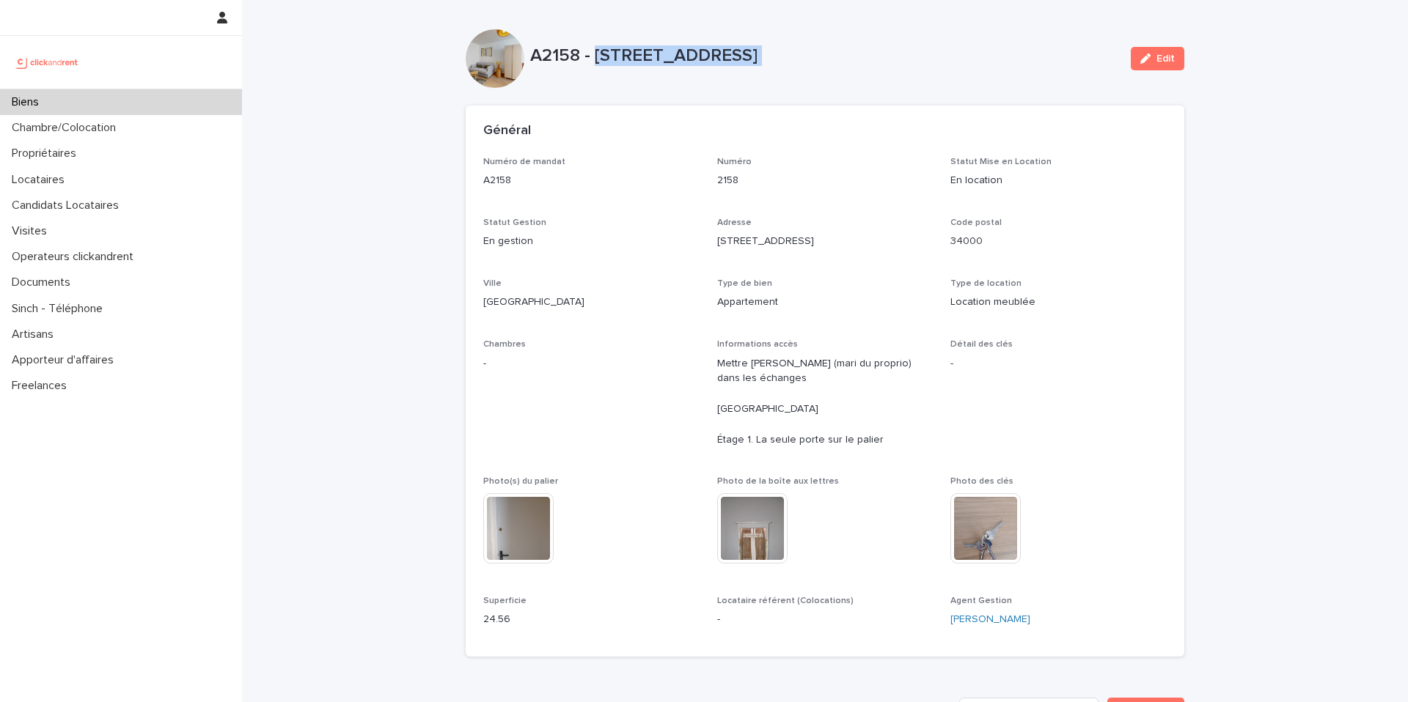
copy div "[STREET_ADDRESS] Edit Sorry, there was an error saving your record. Please try …"
click at [609, 347] on p "Chambres" at bounding box center [591, 345] width 216 height 10
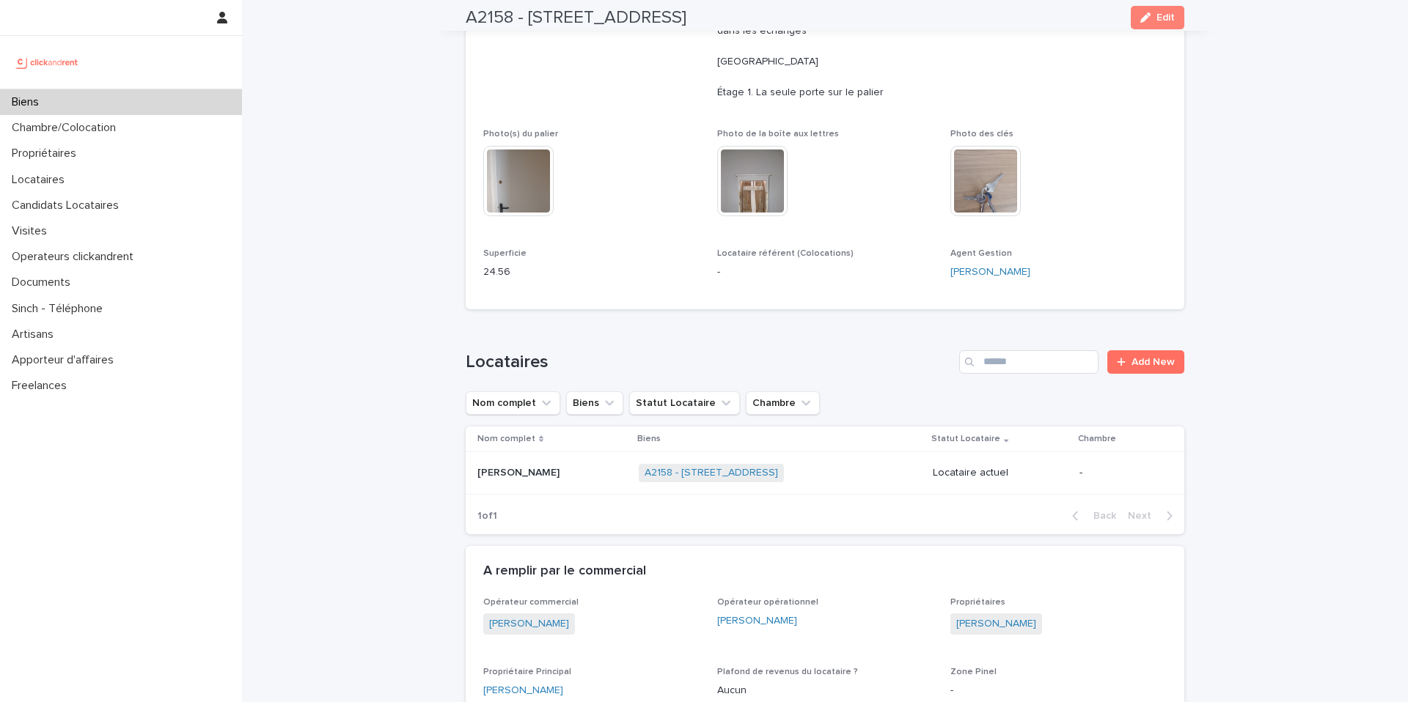
scroll to position [383, 0]
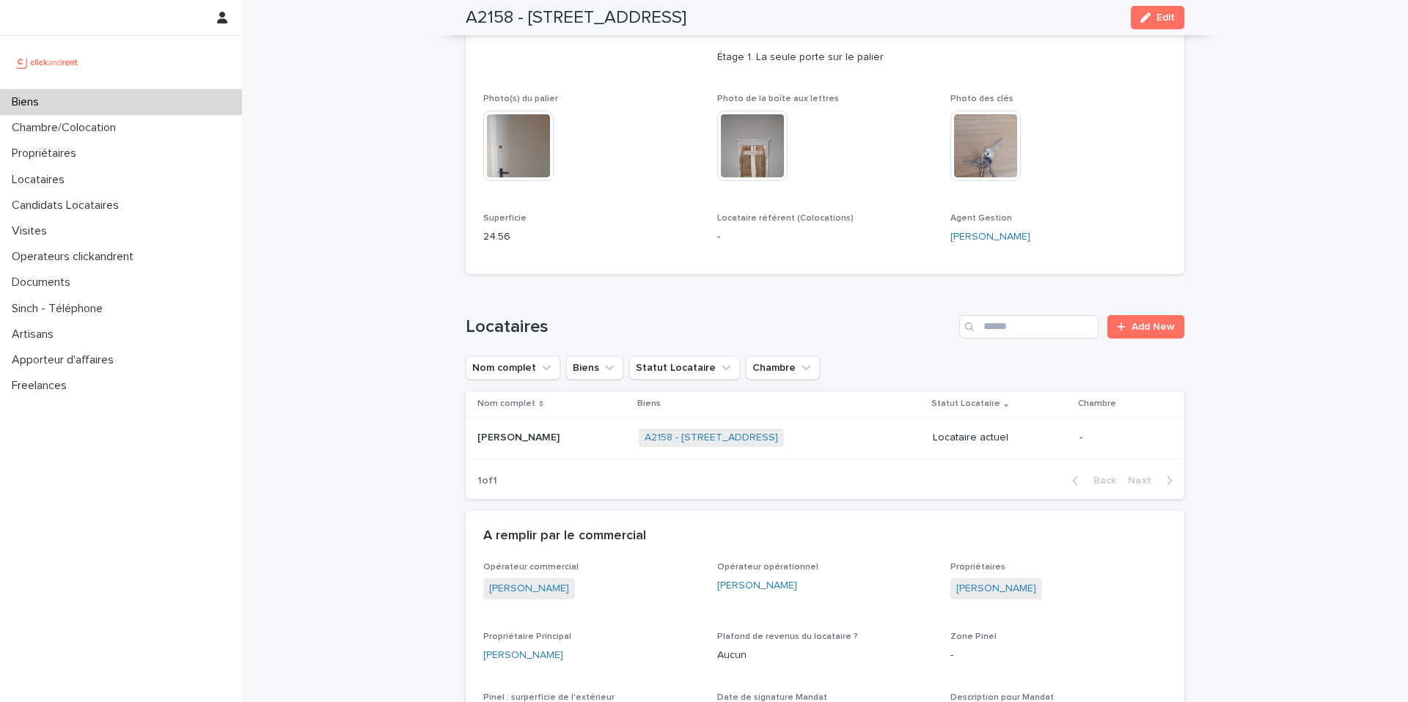
click at [581, 437] on p at bounding box center [552, 438] width 150 height 12
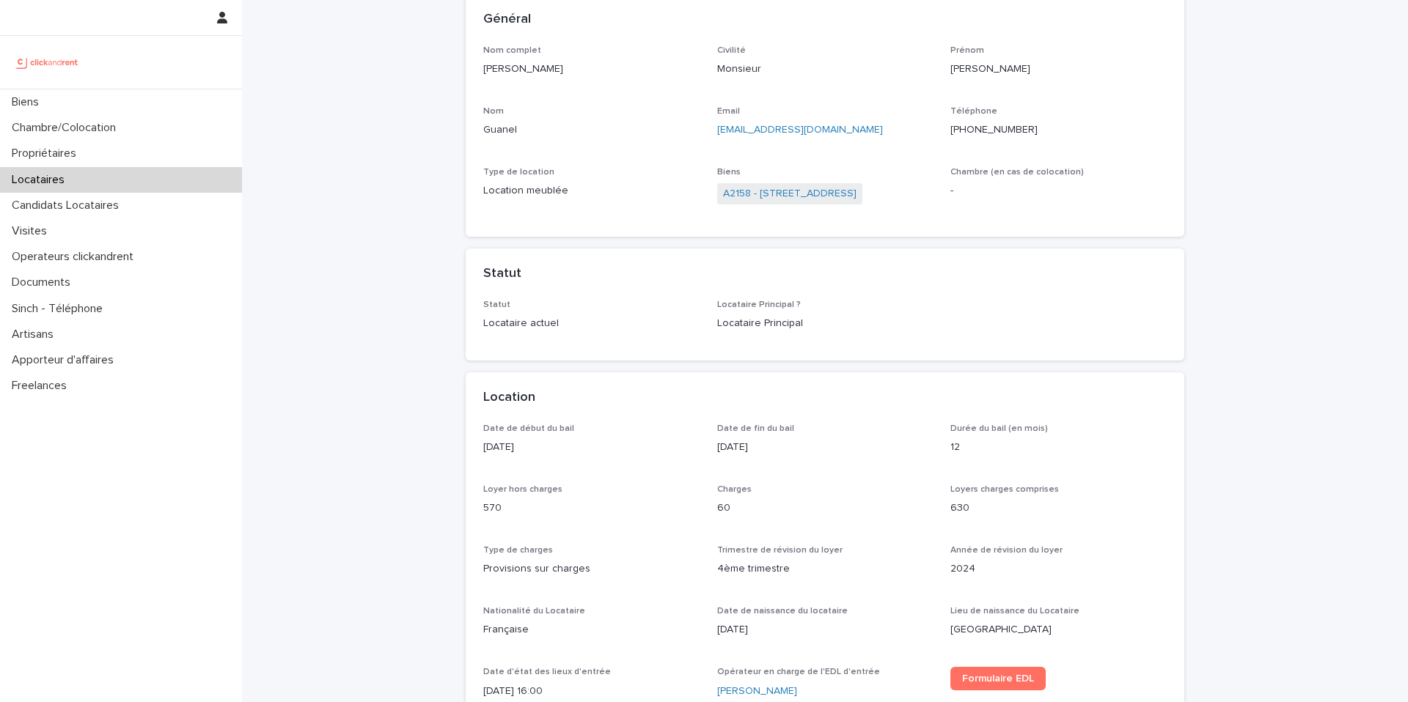
scroll to position [112, 0]
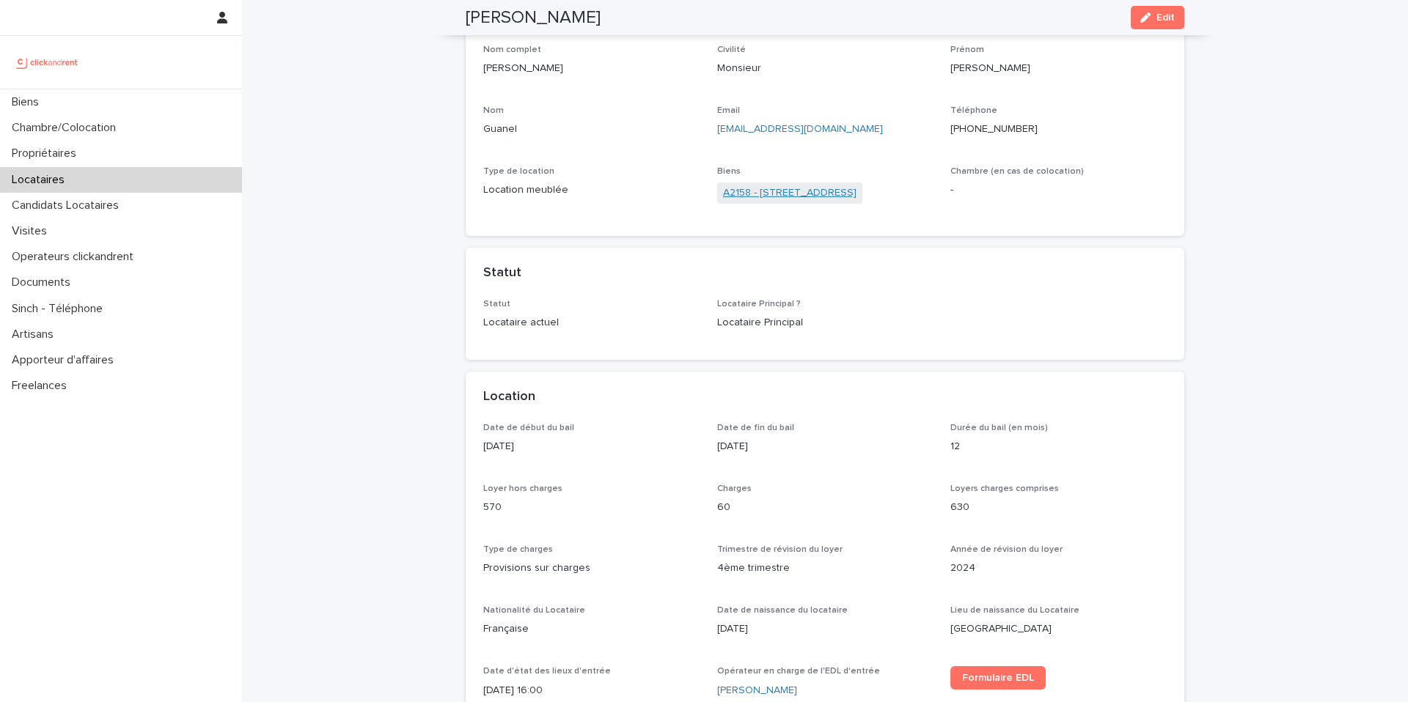
click at [853, 194] on link "A2158 - [STREET_ADDRESS]" at bounding box center [789, 193] width 133 height 15
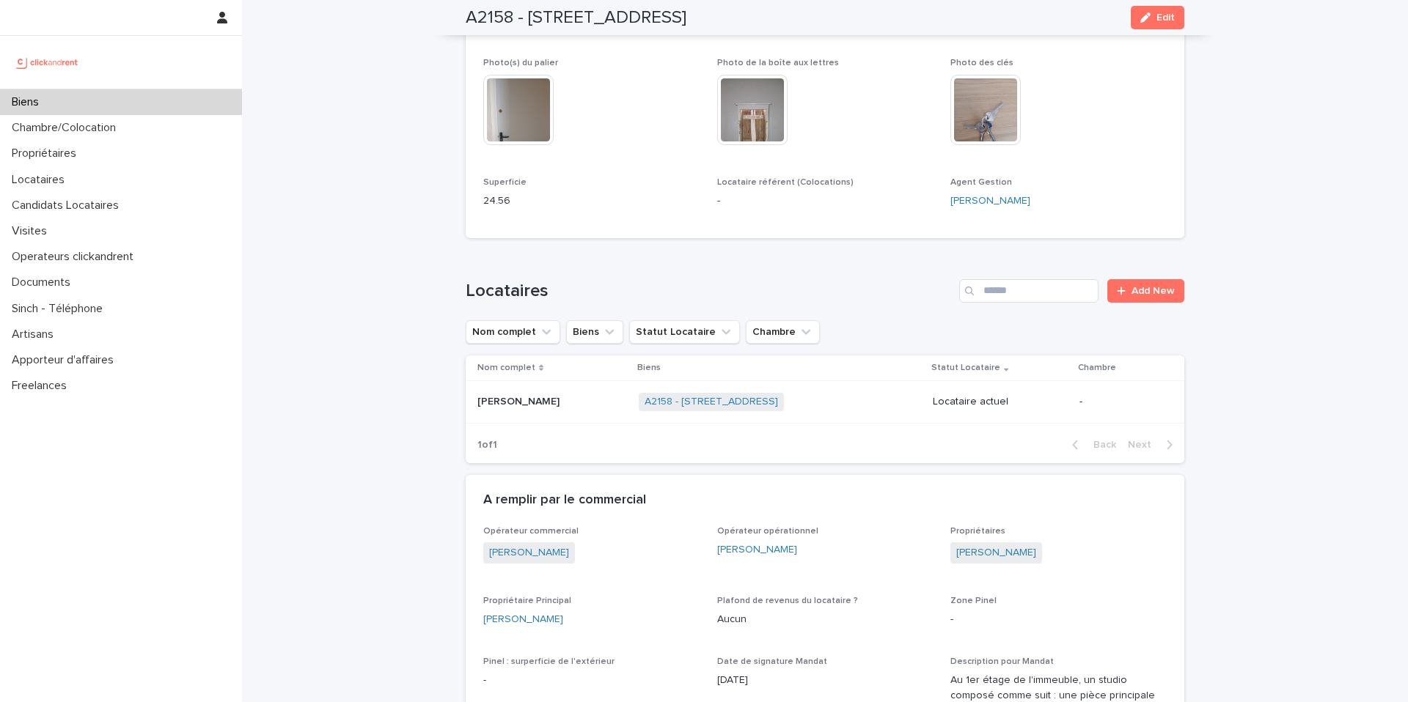
scroll to position [437, 0]
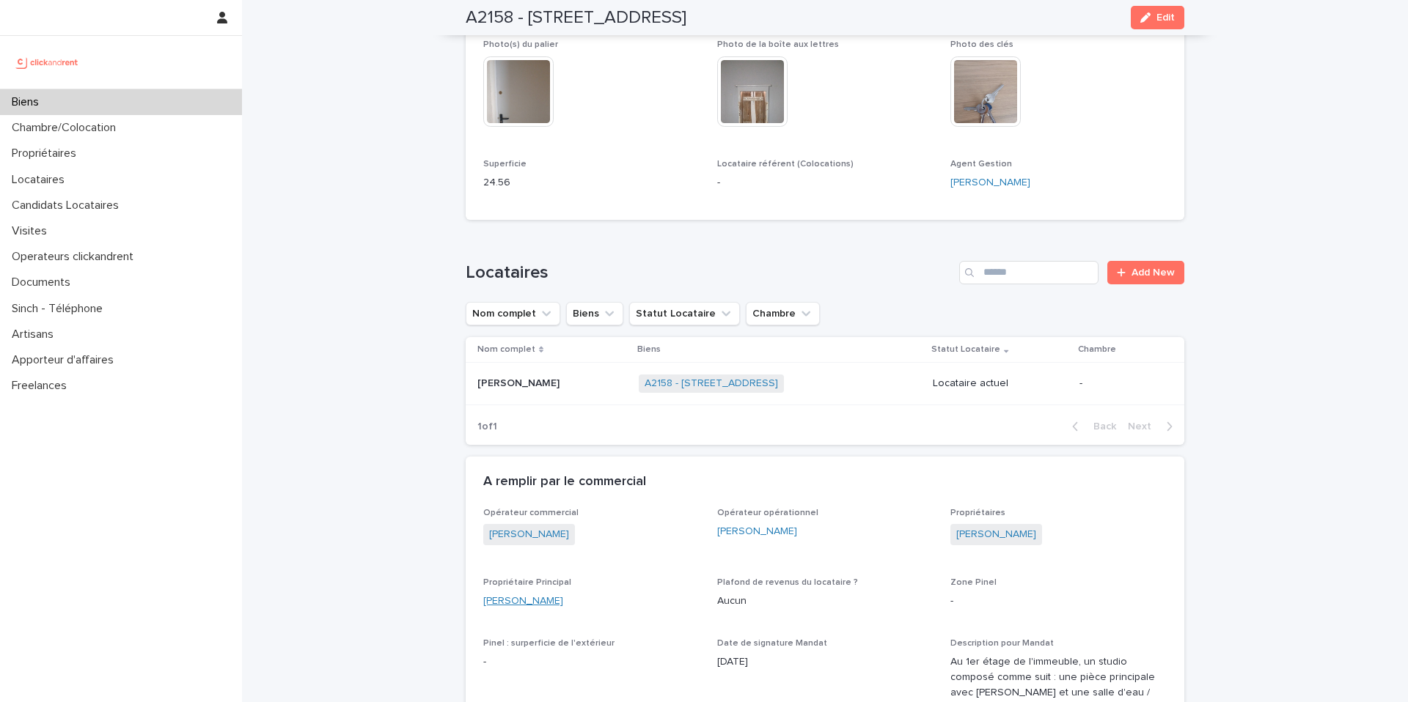
click at [533, 594] on link "[PERSON_NAME]" at bounding box center [523, 601] width 80 height 15
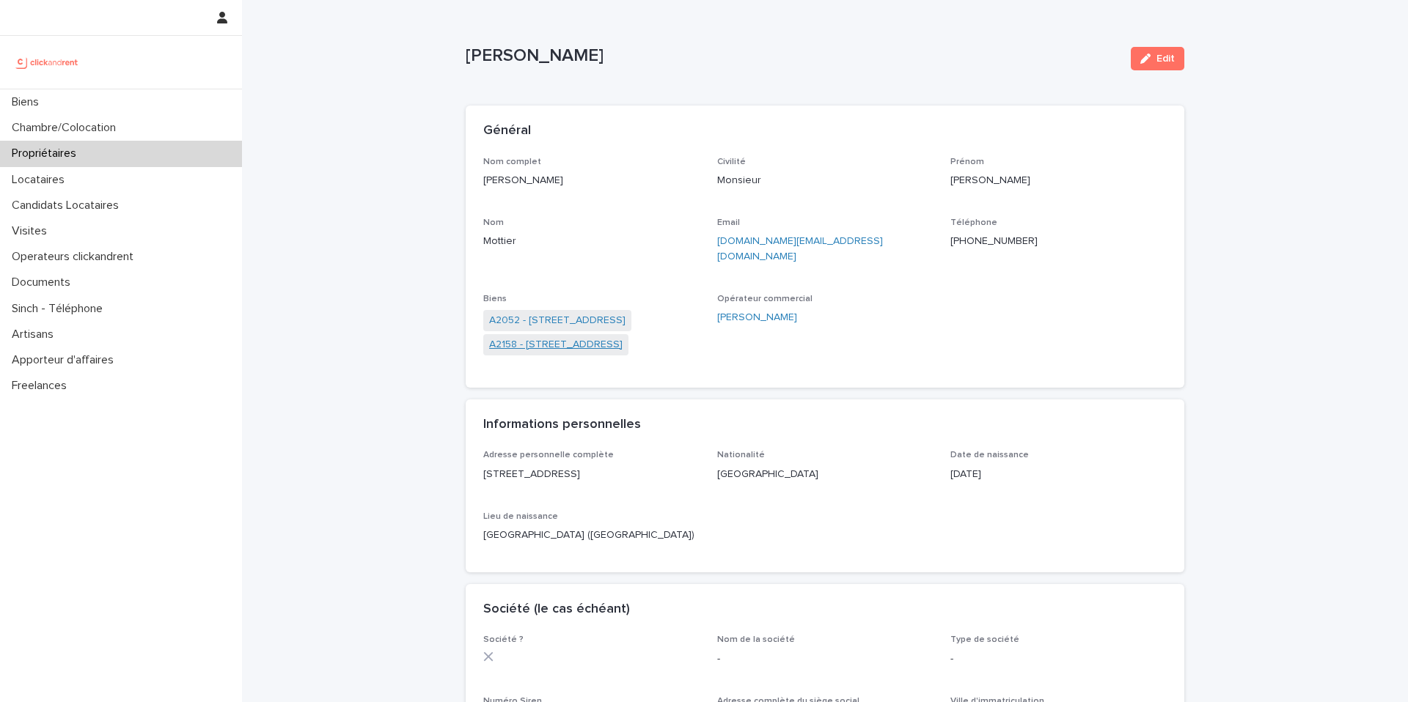
click at [606, 337] on link "A2158 - [STREET_ADDRESS]" at bounding box center [555, 344] width 133 height 15
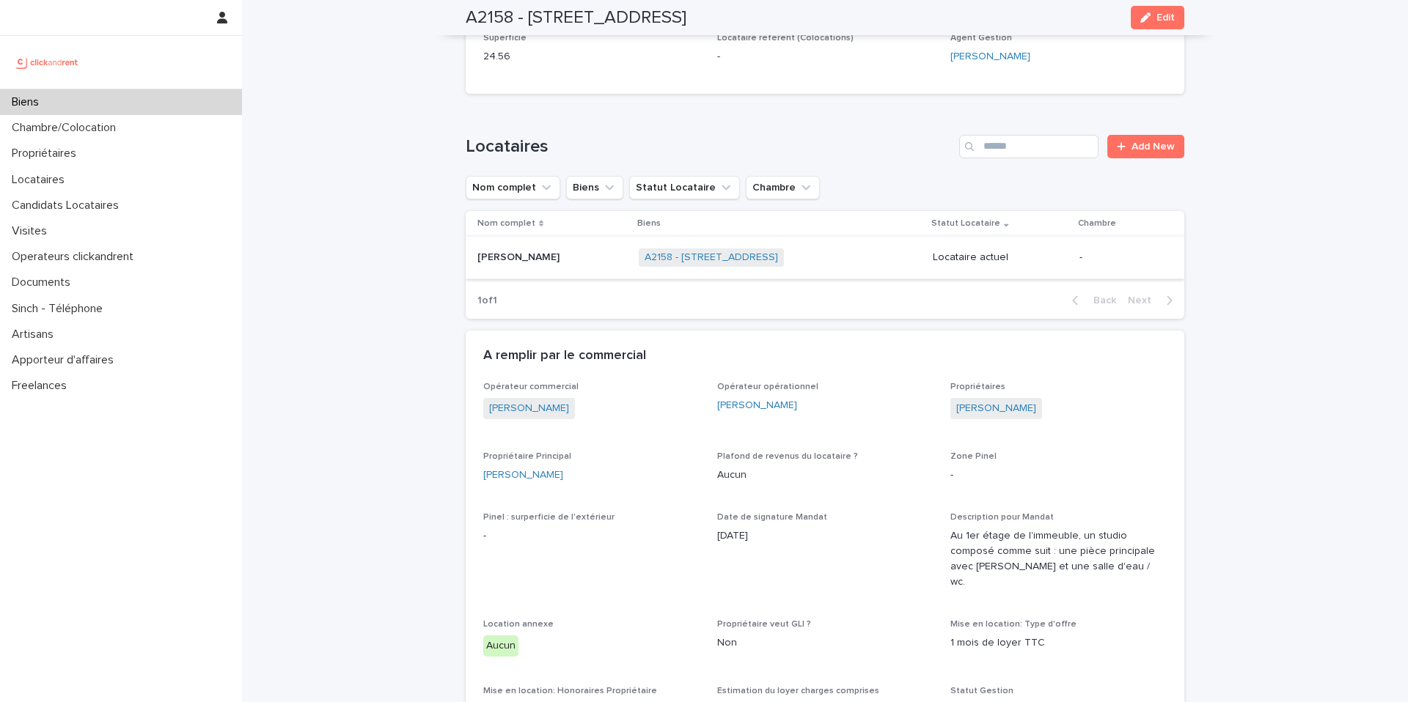
scroll to position [576, 0]
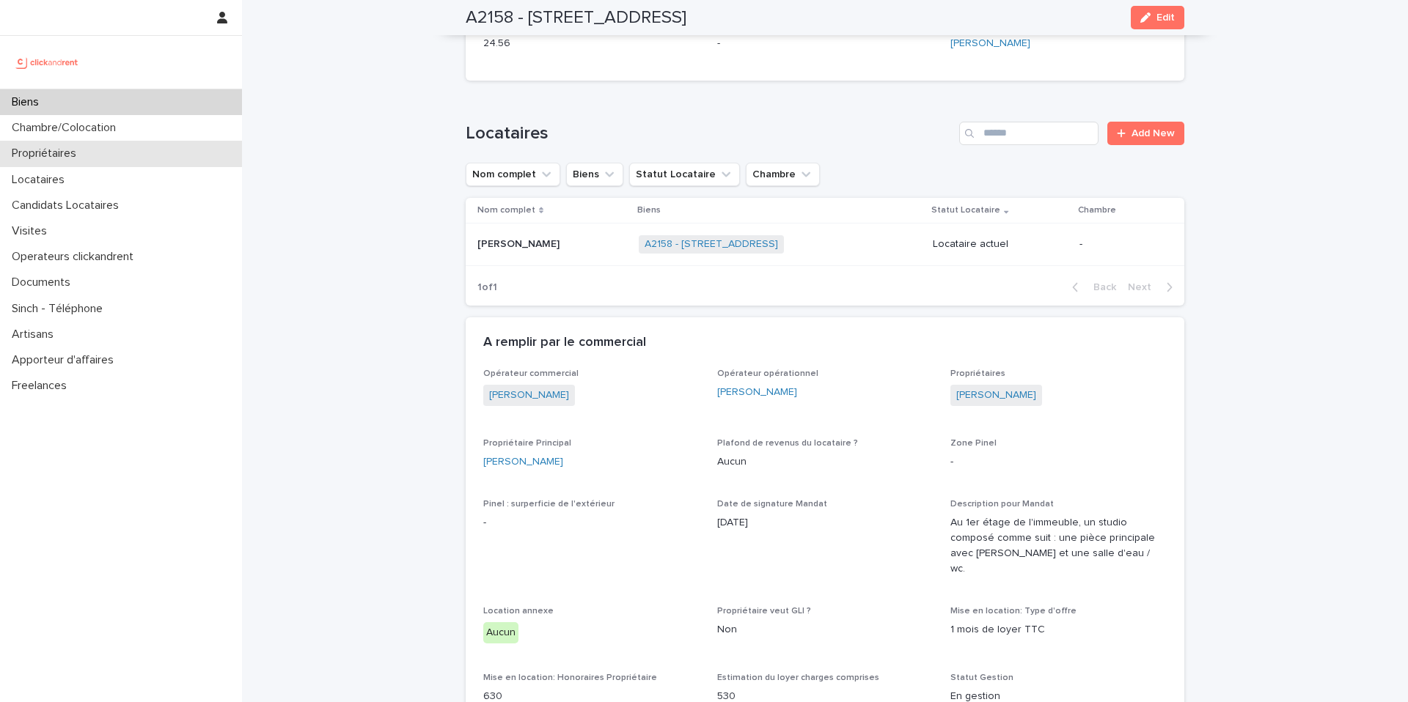
click at [84, 150] on p "Propriétaires" at bounding box center [47, 154] width 82 height 14
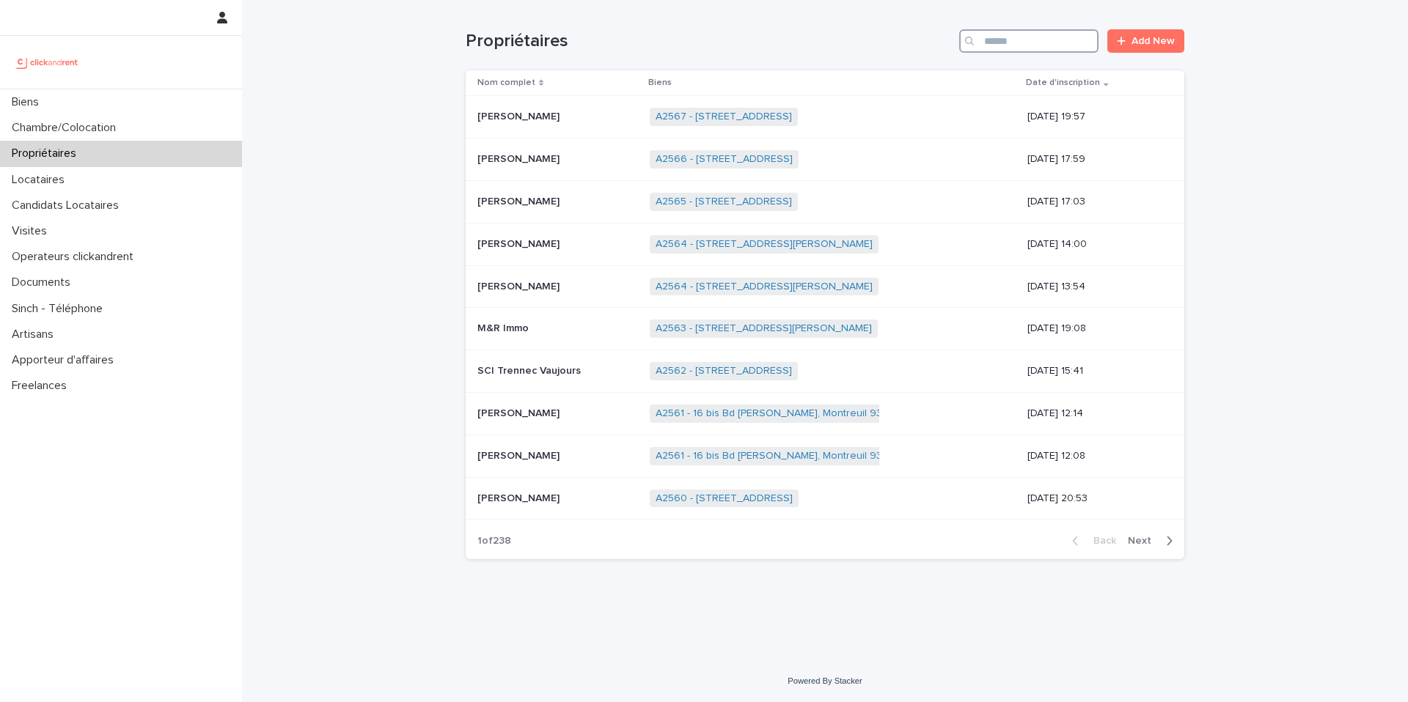
click at [1013, 50] on input "Search" at bounding box center [1028, 40] width 139 height 23
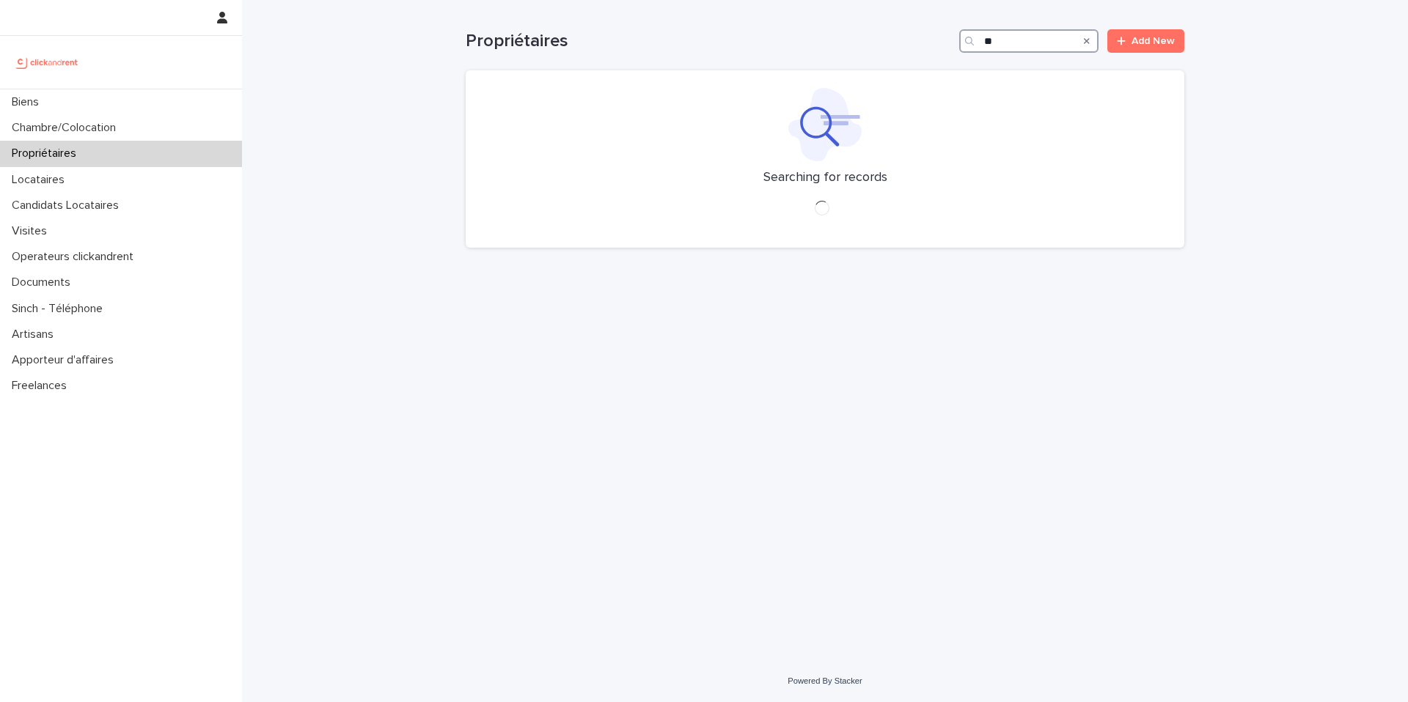
type input "*"
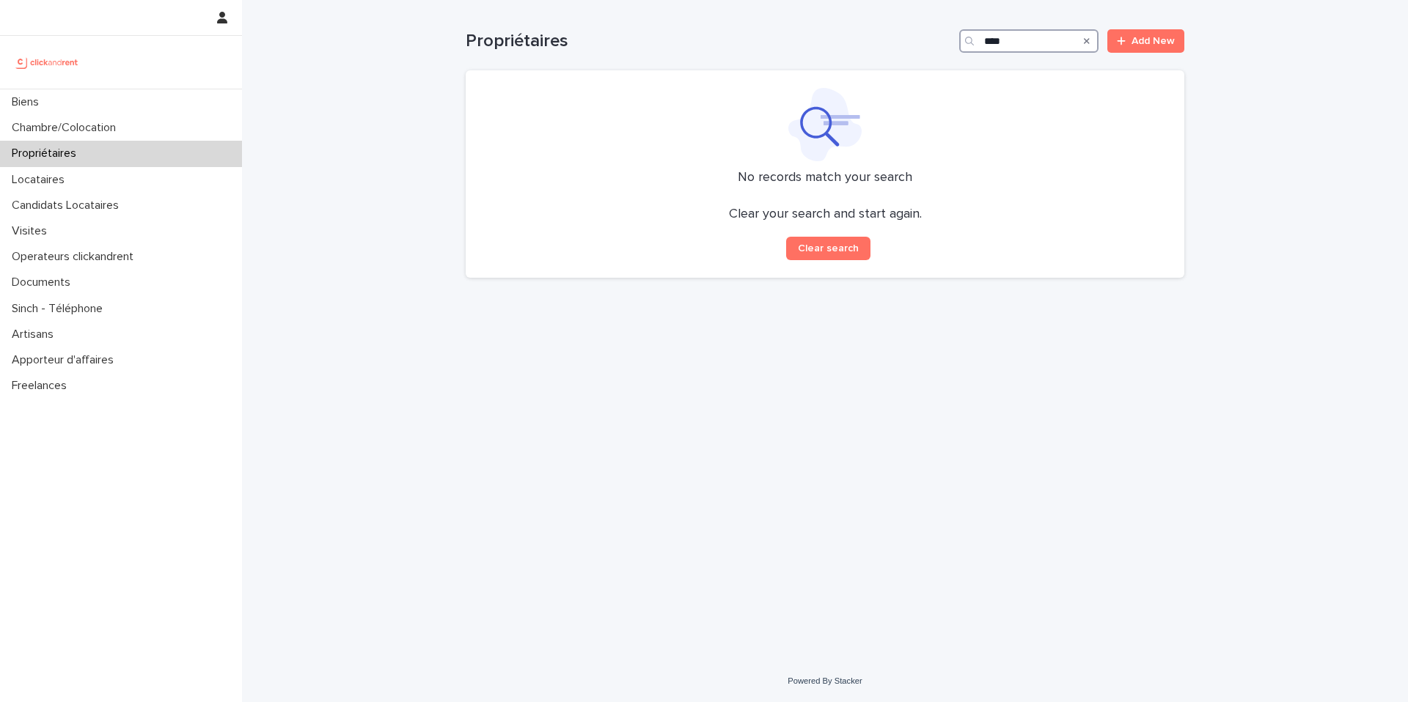
type input "*****"
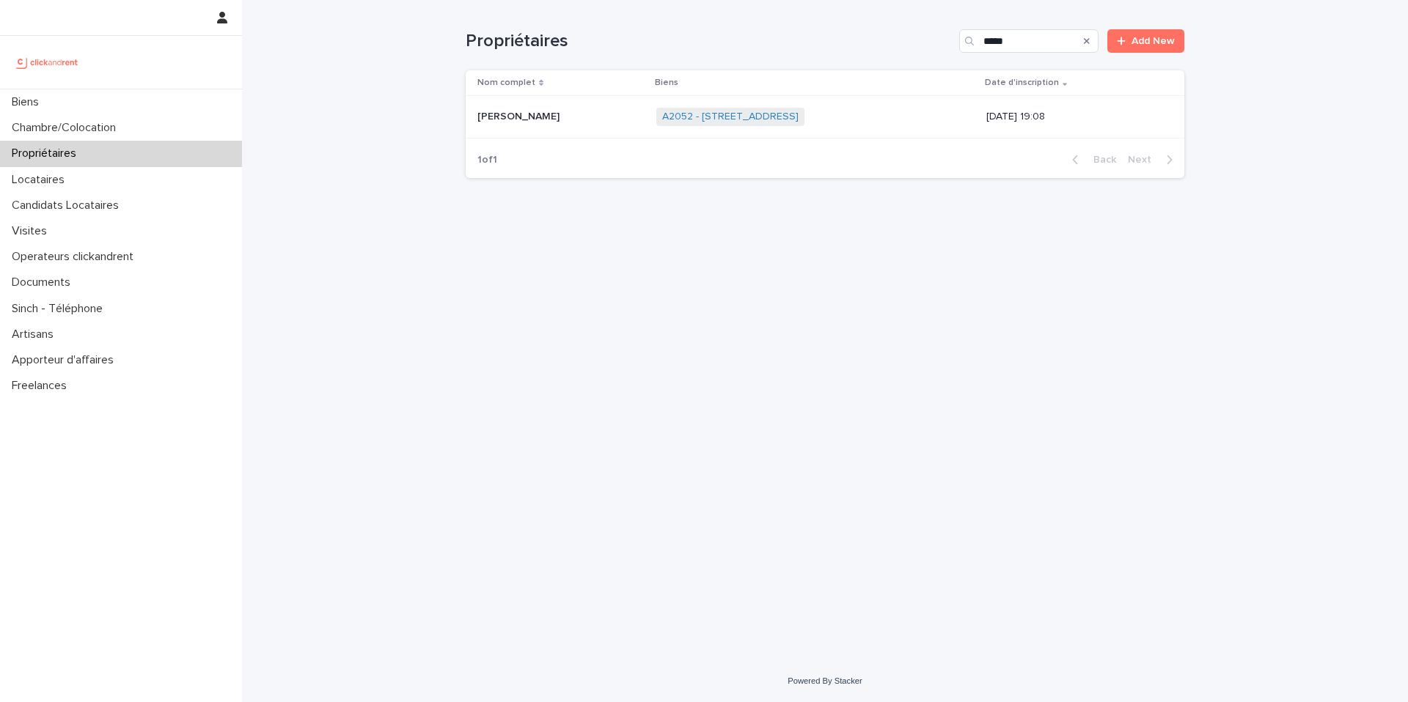
click at [530, 120] on p "[PERSON_NAME]" at bounding box center [519, 115] width 85 height 15
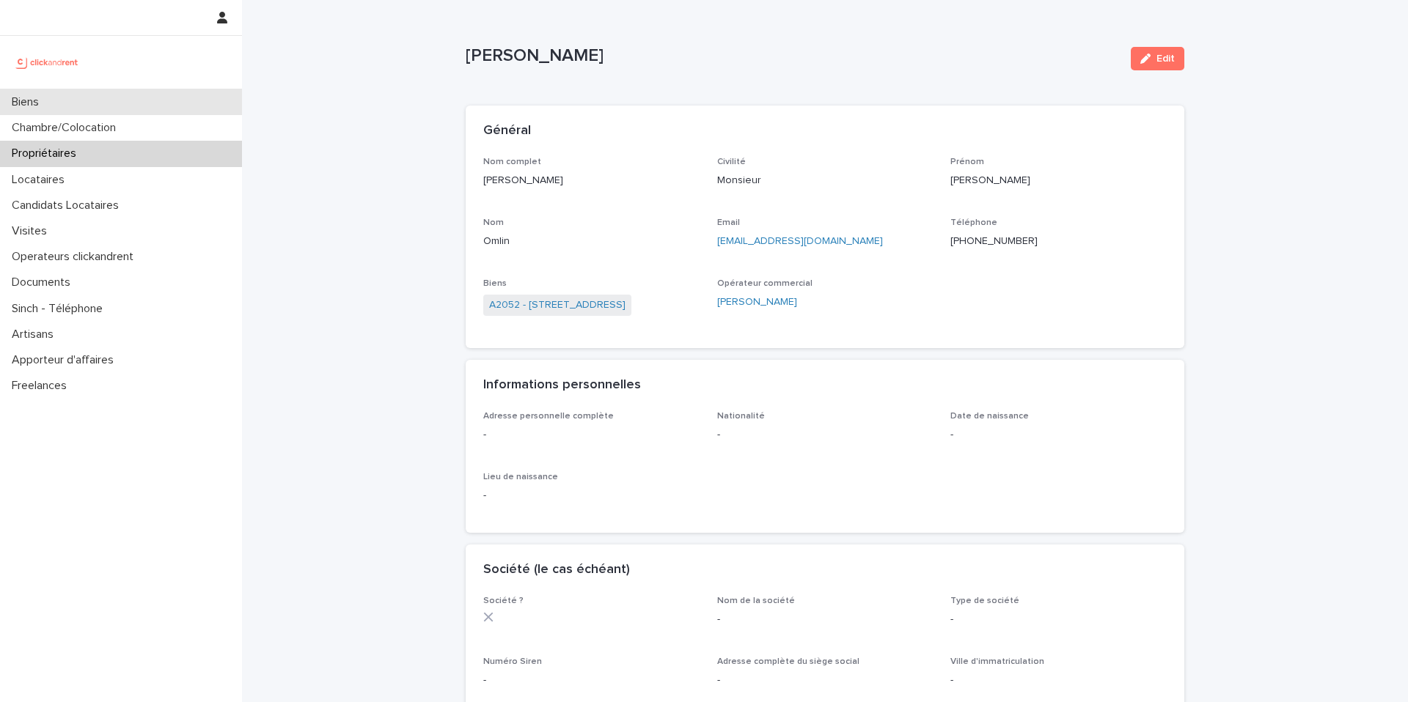
click at [98, 105] on div "Biens" at bounding box center [121, 102] width 242 height 26
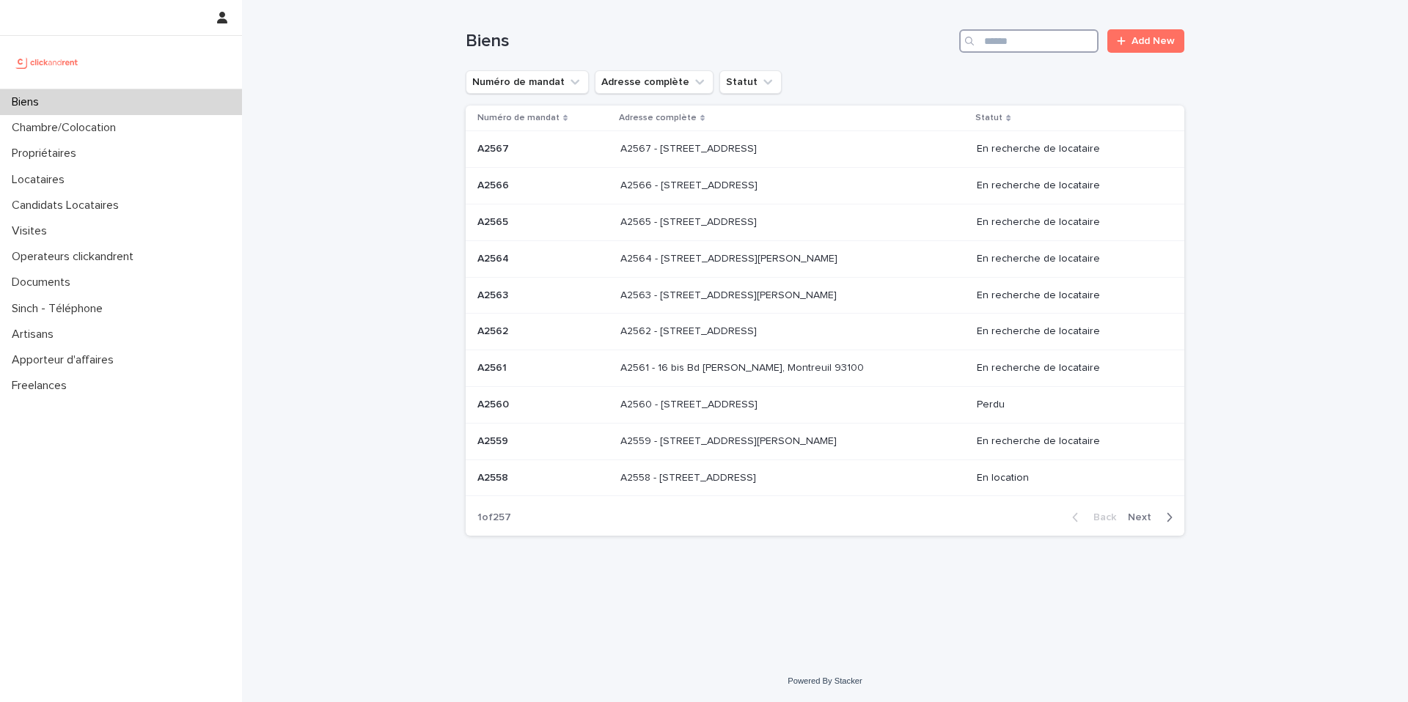
click at [1051, 41] on input "Search" at bounding box center [1028, 40] width 139 height 23
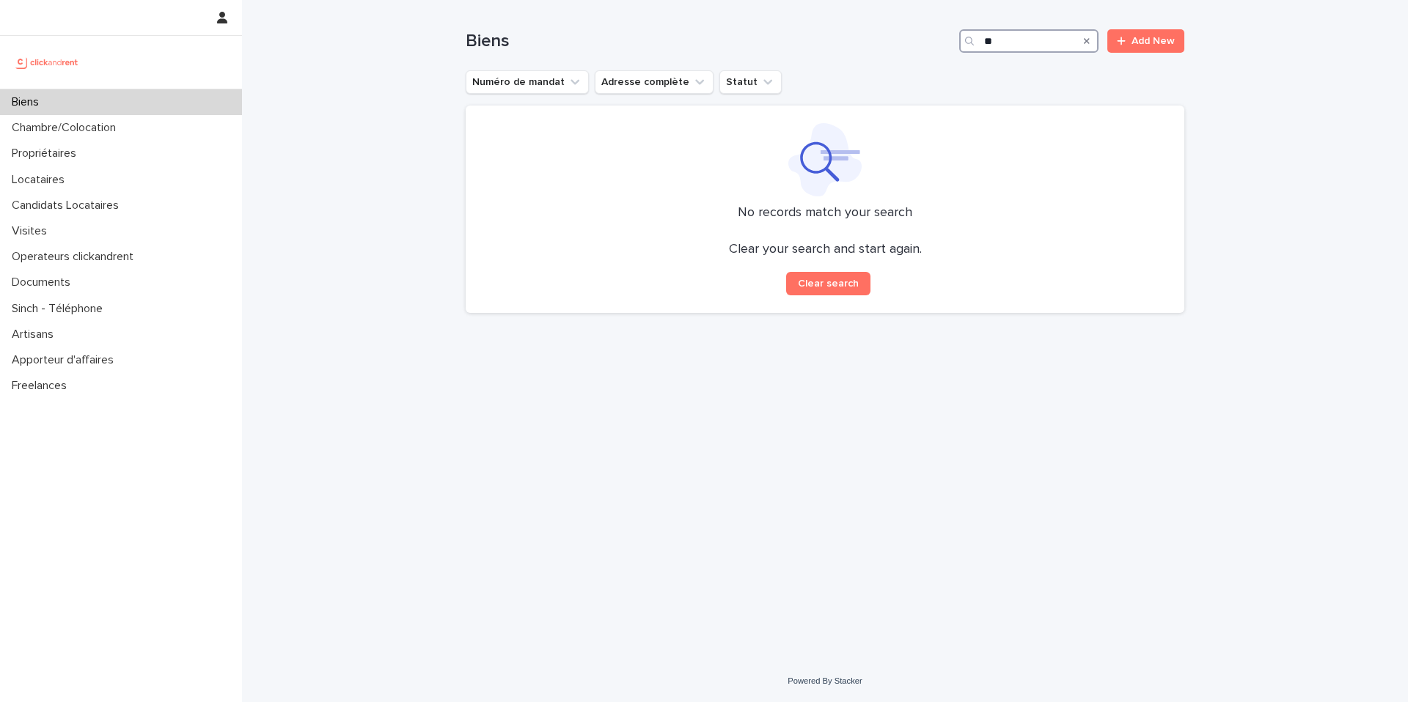
type input "*"
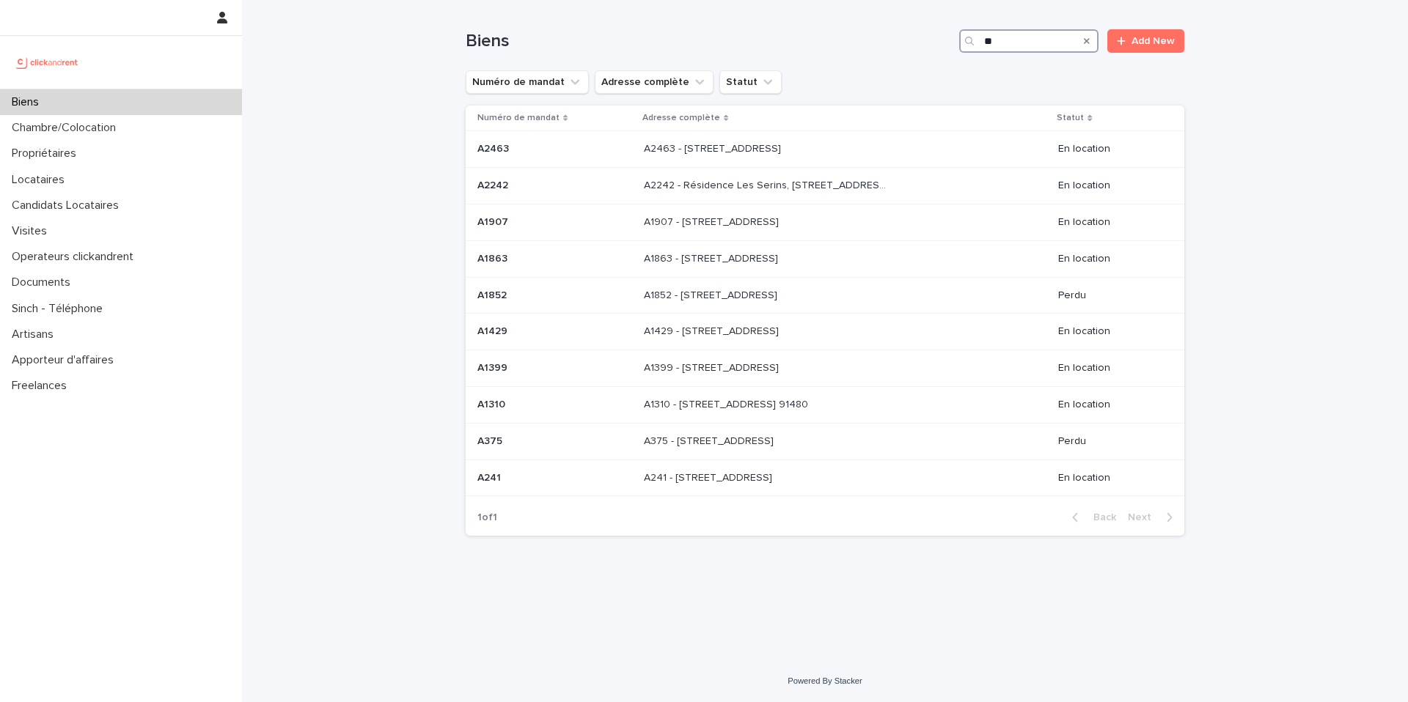
type input "*"
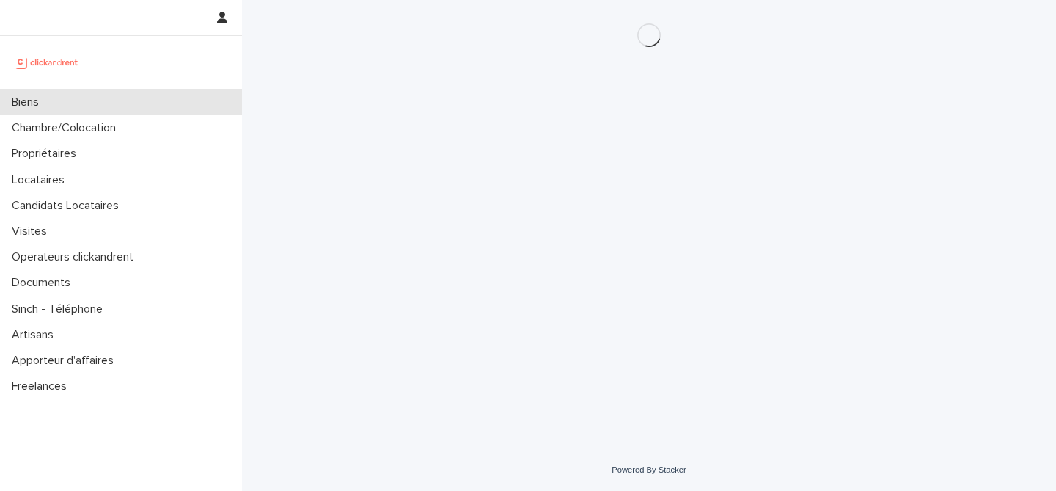
click at [115, 108] on div "Biens" at bounding box center [121, 102] width 242 height 26
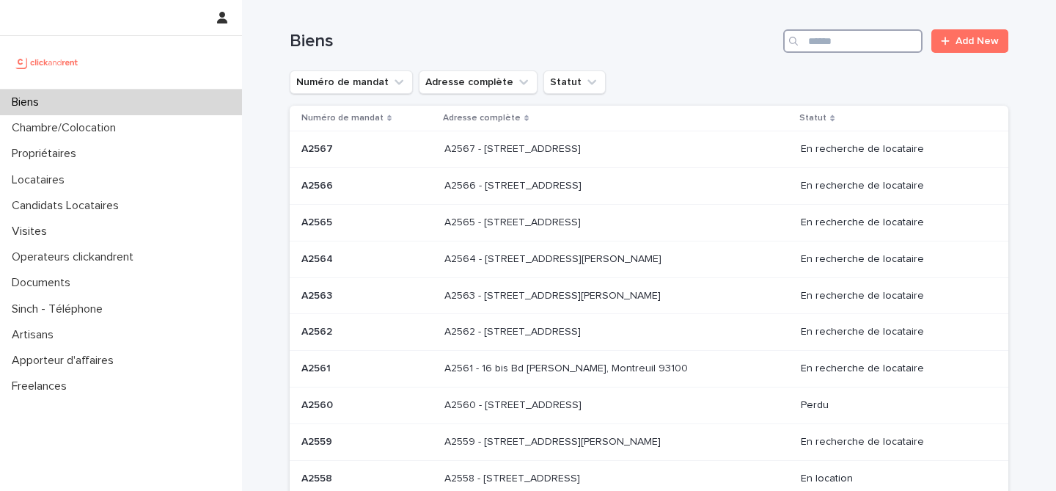
click at [818, 42] on input "Search" at bounding box center [852, 40] width 139 height 23
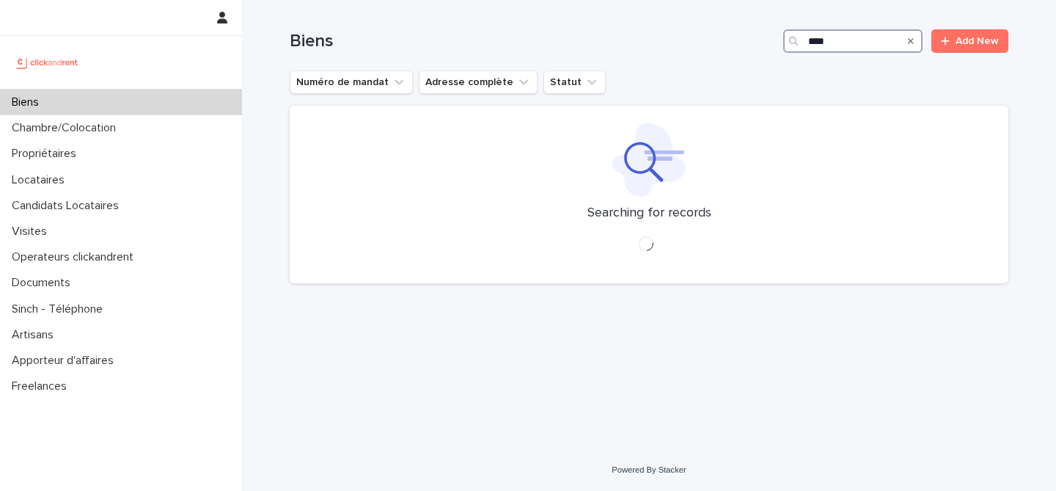
type input "*****"
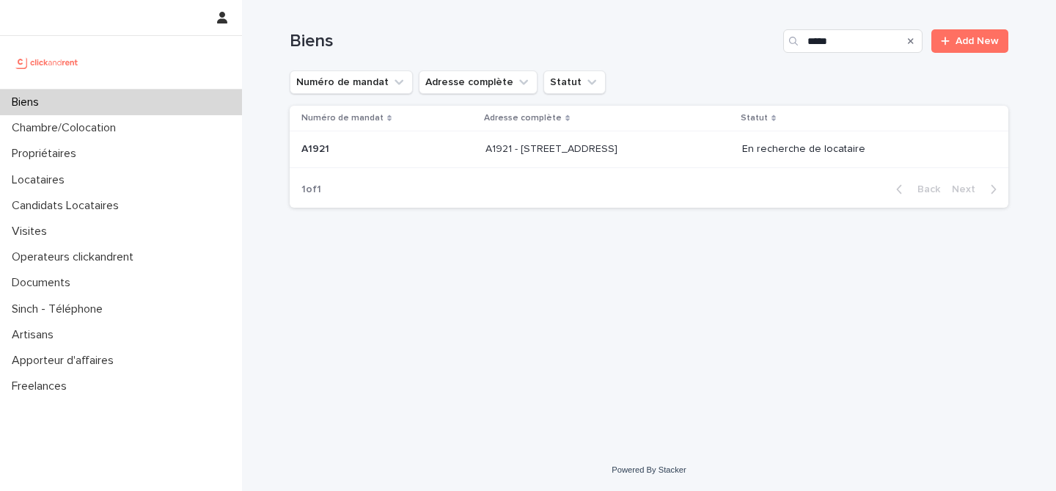
click at [372, 155] on p at bounding box center [387, 149] width 172 height 12
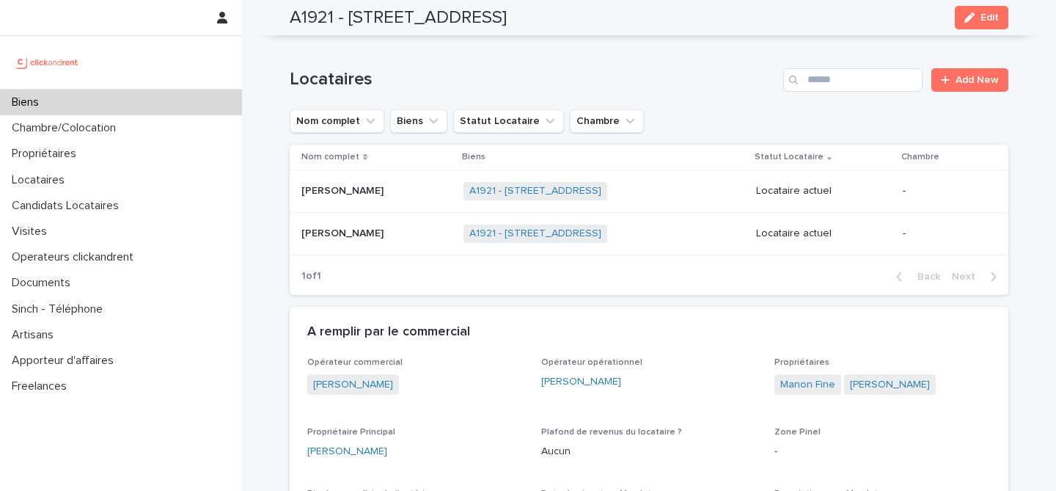
scroll to position [721, 0]
